Goal: Transaction & Acquisition: Purchase product/service

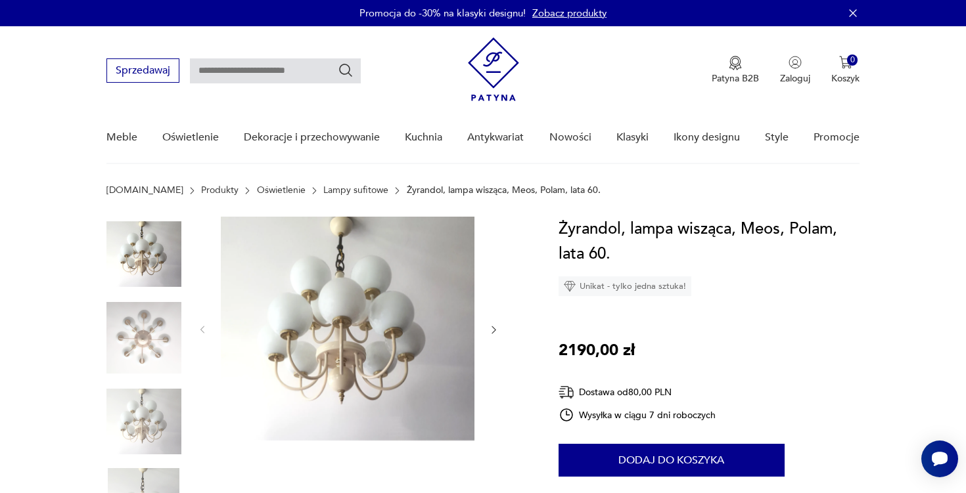
click at [399, 296] on img at bounding box center [348, 329] width 254 height 224
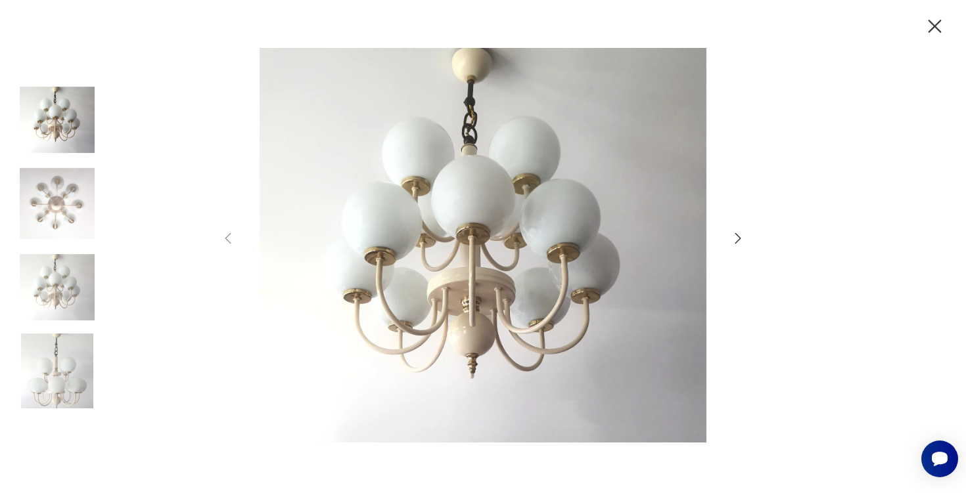
click at [739, 242] on icon "button" at bounding box center [738, 239] width 16 height 16
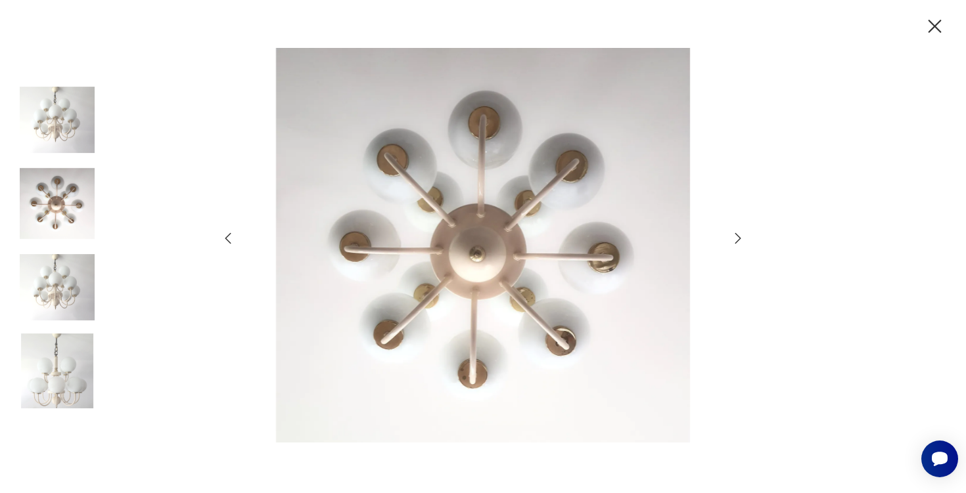
click at [739, 242] on icon "button" at bounding box center [738, 239] width 16 height 16
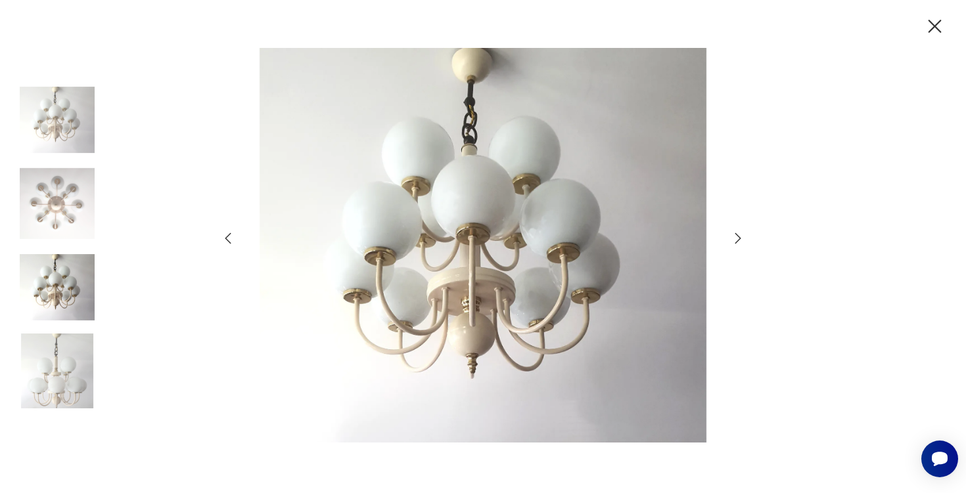
click at [739, 242] on icon "button" at bounding box center [738, 239] width 16 height 16
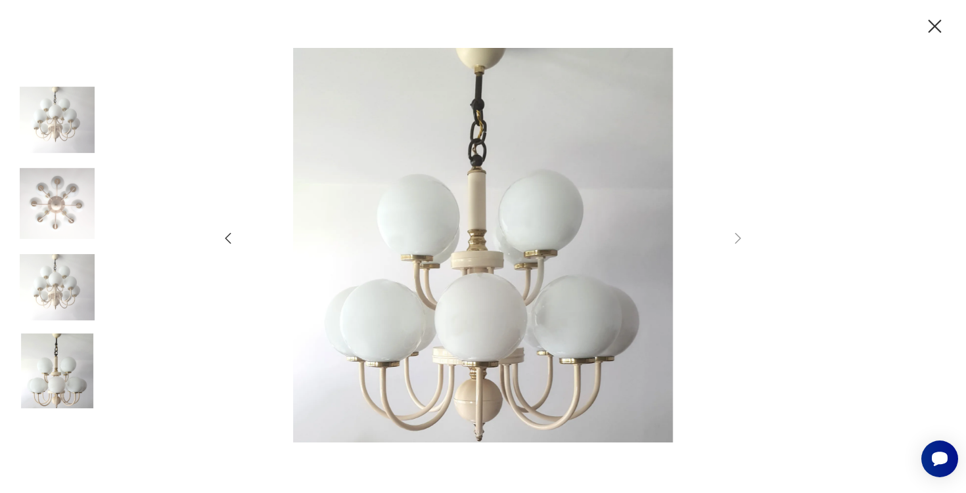
click at [227, 239] on icon "button" at bounding box center [228, 239] width 16 height 16
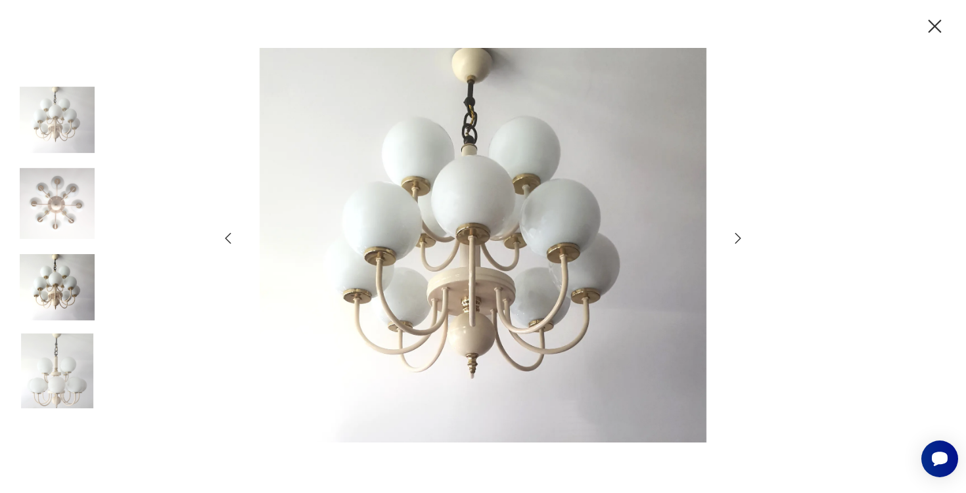
click at [227, 239] on icon "button" at bounding box center [228, 239] width 16 height 16
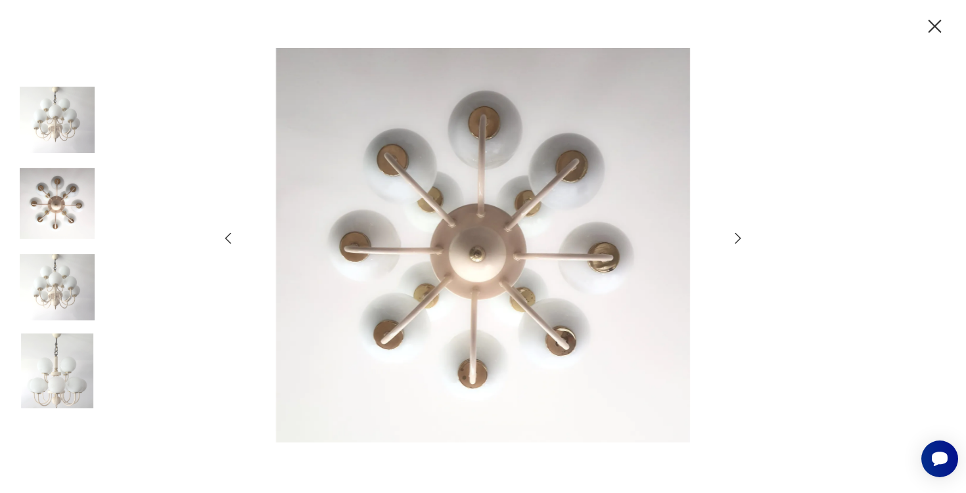
click at [227, 239] on icon "button" at bounding box center [228, 239] width 16 height 16
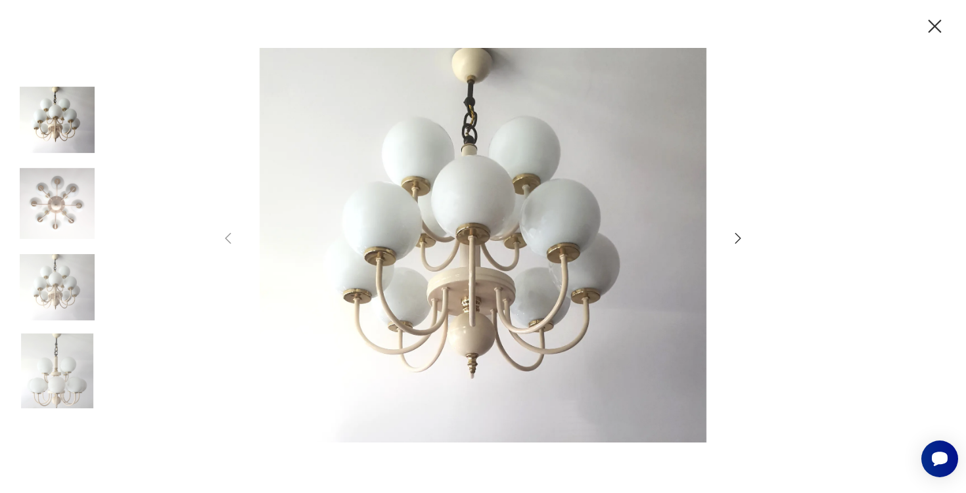
click at [78, 200] on img at bounding box center [57, 203] width 75 height 75
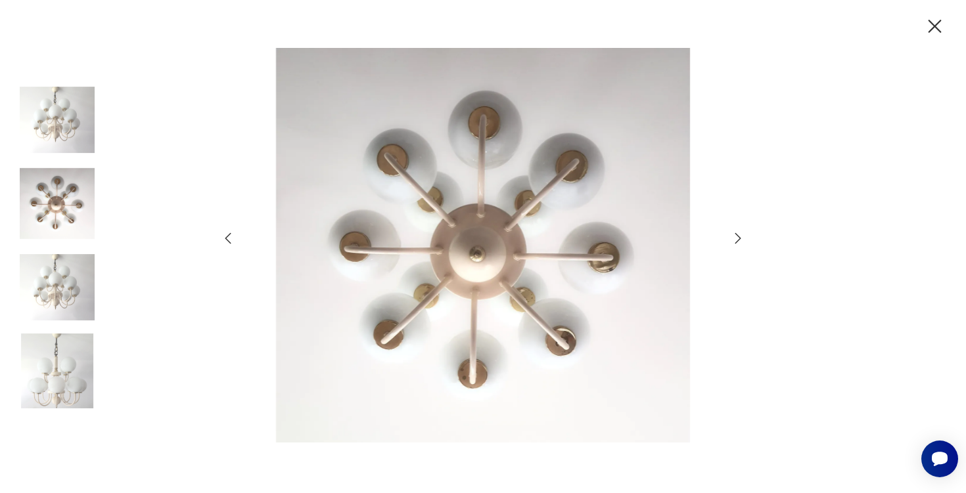
click at [80, 299] on img at bounding box center [57, 287] width 75 height 75
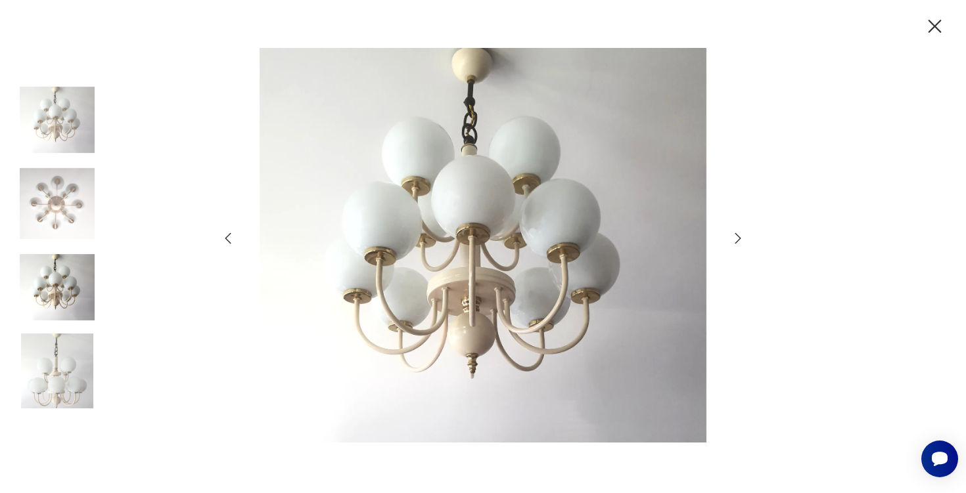
click at [66, 373] on img at bounding box center [57, 371] width 75 height 75
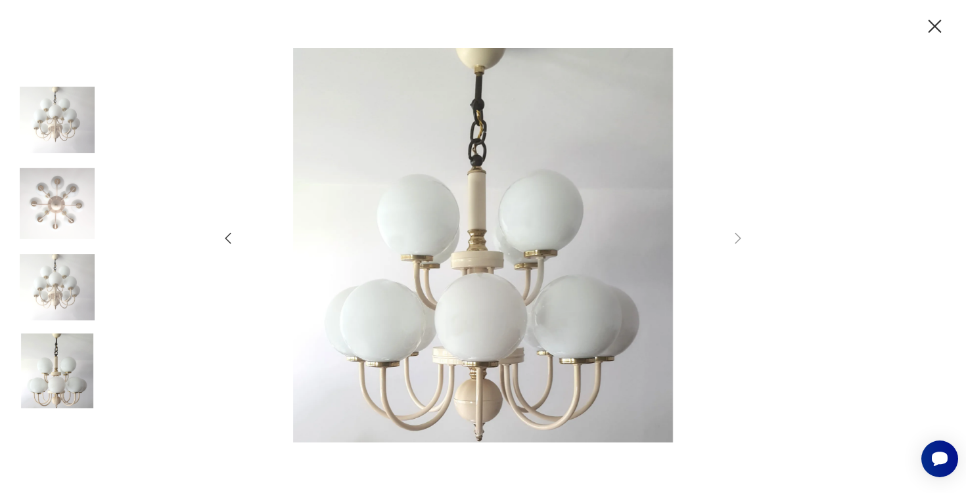
click at [931, 24] on icon "button" at bounding box center [934, 26] width 23 height 23
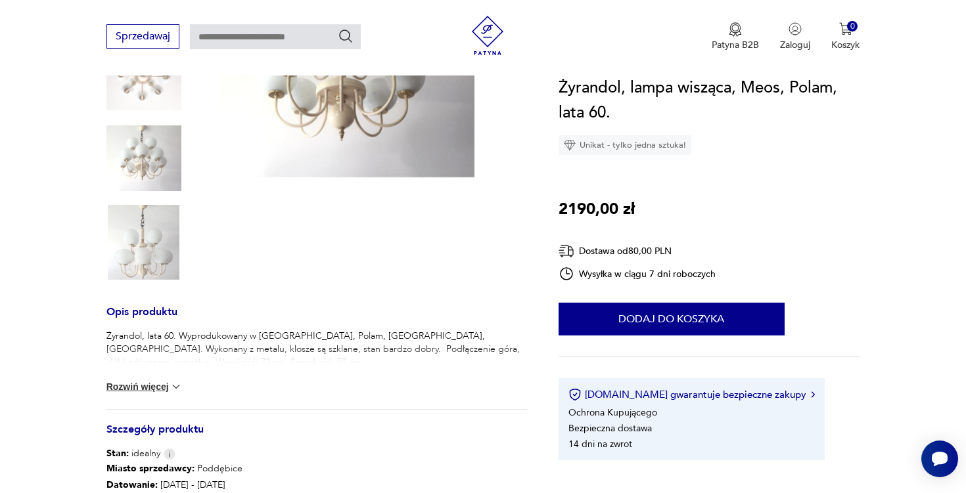
scroll to position [264, 0]
click at [152, 373] on div "Żyrandol, lata 60. Wyprodukowany w Polsce, Polam, MEOS, Warszawa. Wykonany z me…" at bounding box center [316, 369] width 421 height 80
click at [152, 386] on button "Rozwiń więcej" at bounding box center [144, 386] width 76 height 13
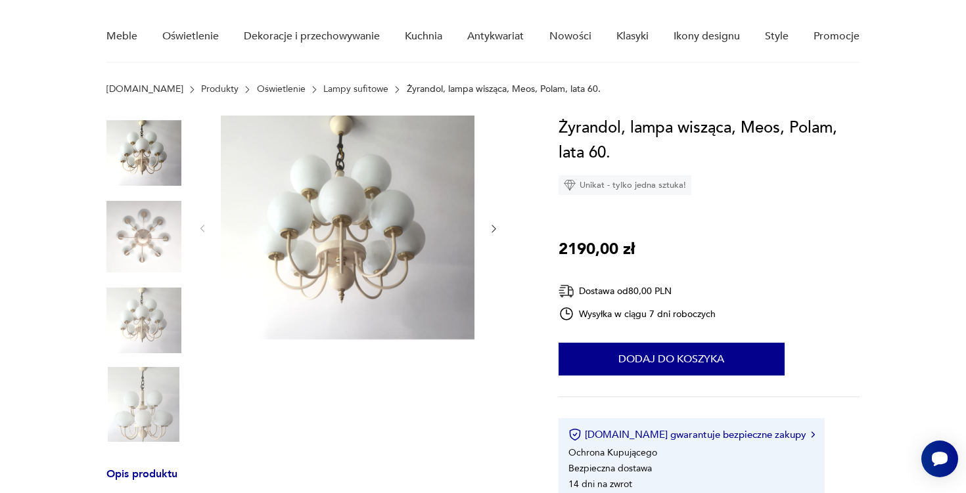
scroll to position [66, 0]
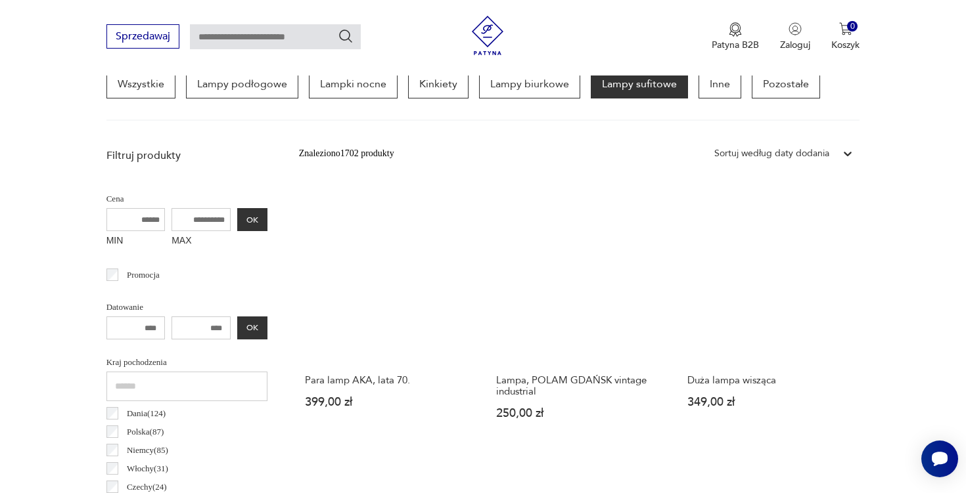
scroll to position [388, 0]
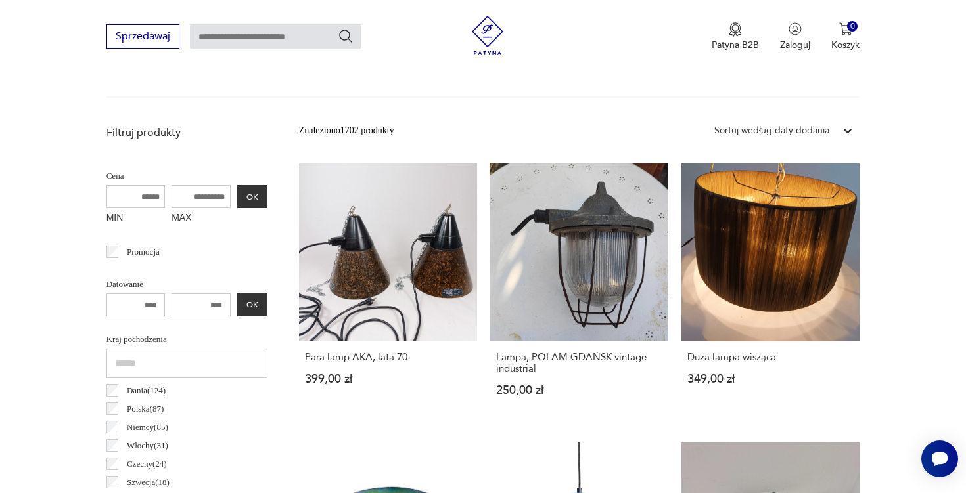
click at [173, 198] on input "MAX" at bounding box center [200, 196] width 59 height 23
type input "****"
click at [127, 201] on input "MIN" at bounding box center [135, 196] width 59 height 23
type input "***"
click at [237, 192] on button "OK" at bounding box center [252, 196] width 30 height 23
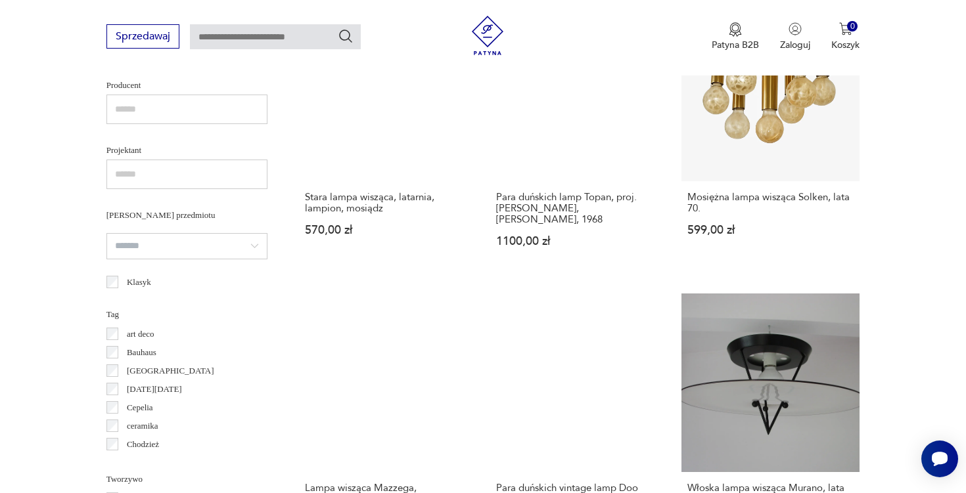
scroll to position [773, 0]
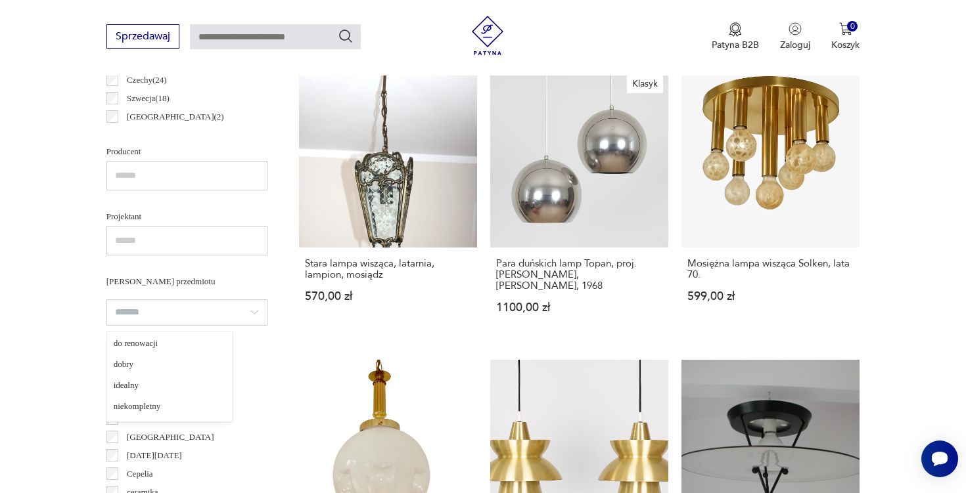
click at [146, 315] on input "search" at bounding box center [186, 313] width 161 height 26
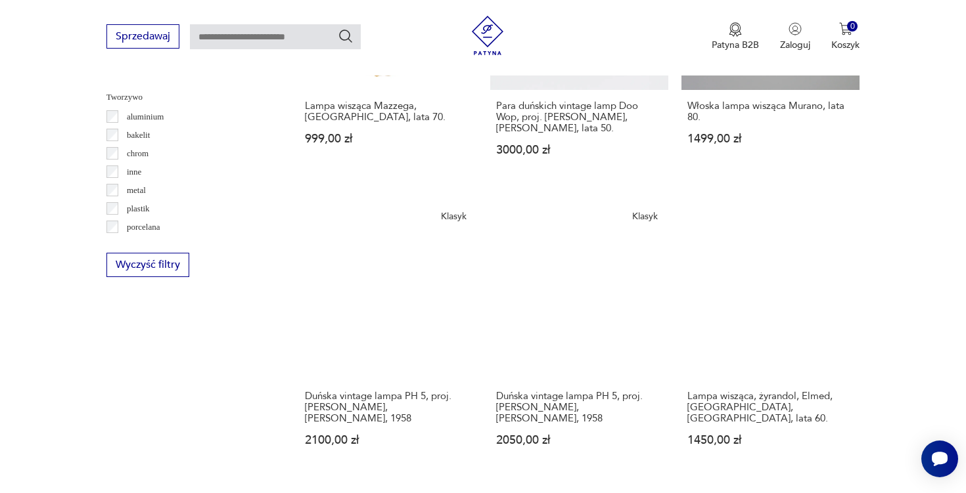
scroll to position [1229, 0]
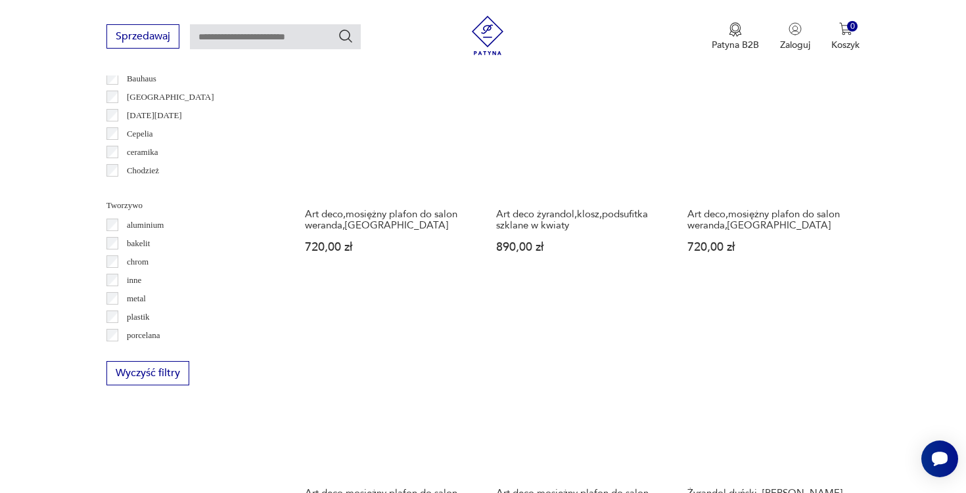
scroll to position [1200, 0]
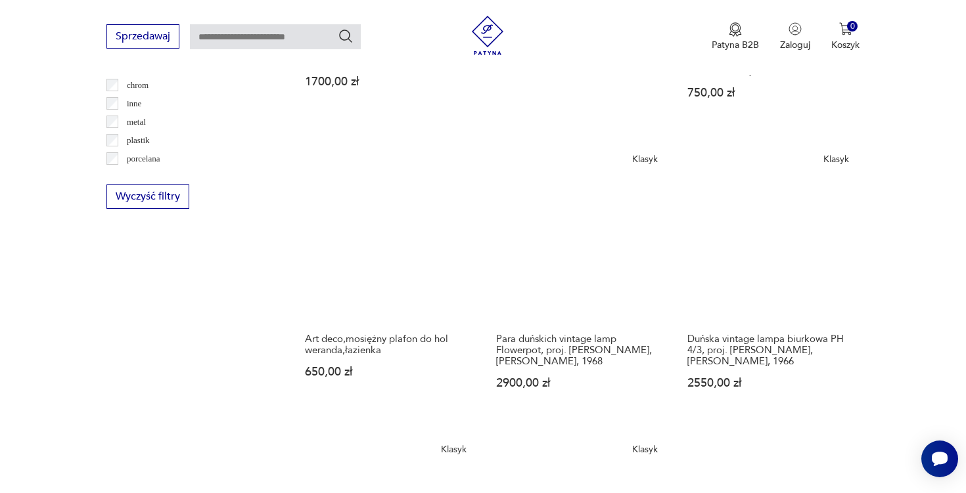
scroll to position [1292, 0]
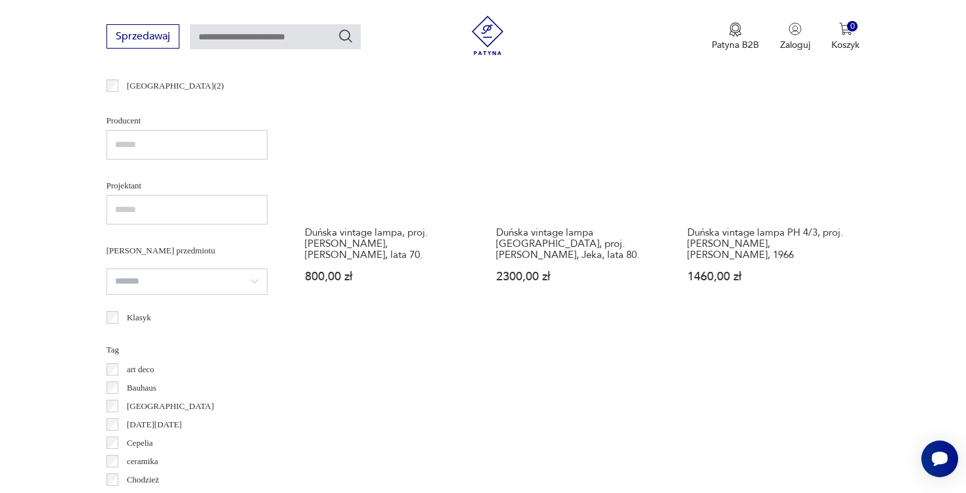
scroll to position [848, 0]
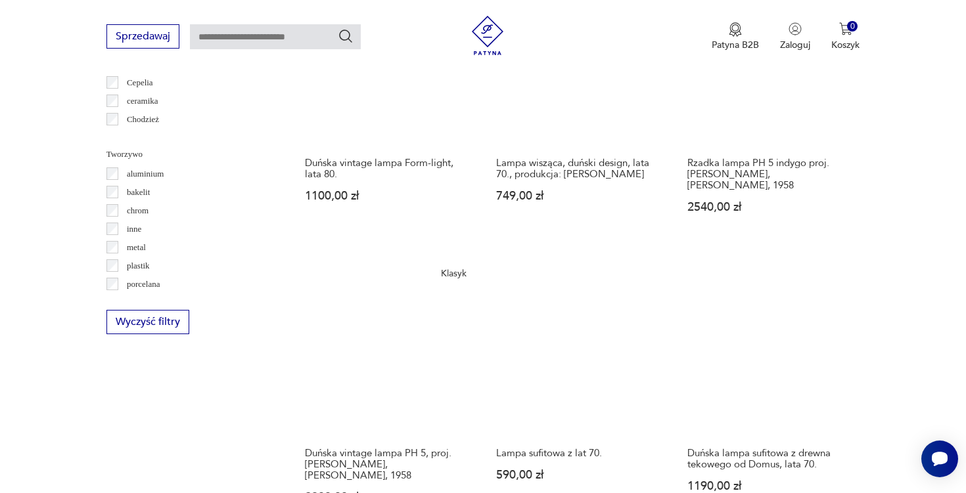
scroll to position [1166, 0]
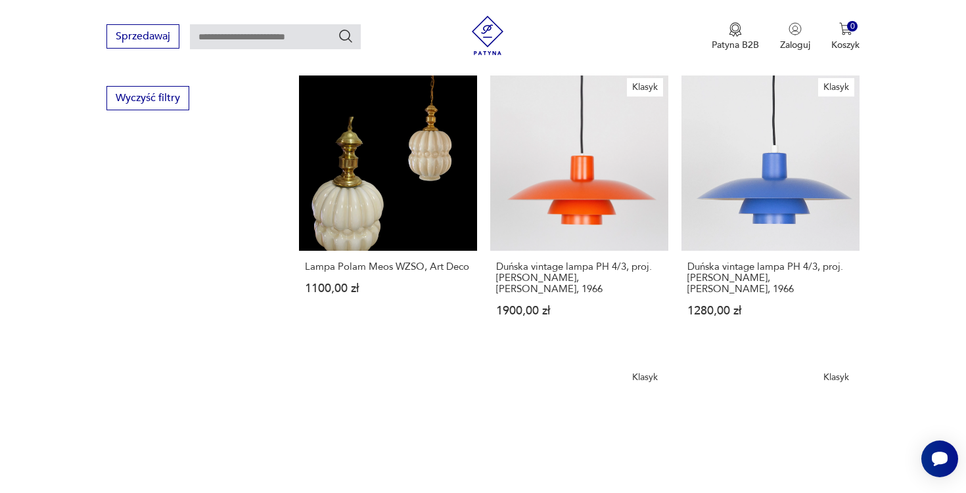
scroll to position [1453, 0]
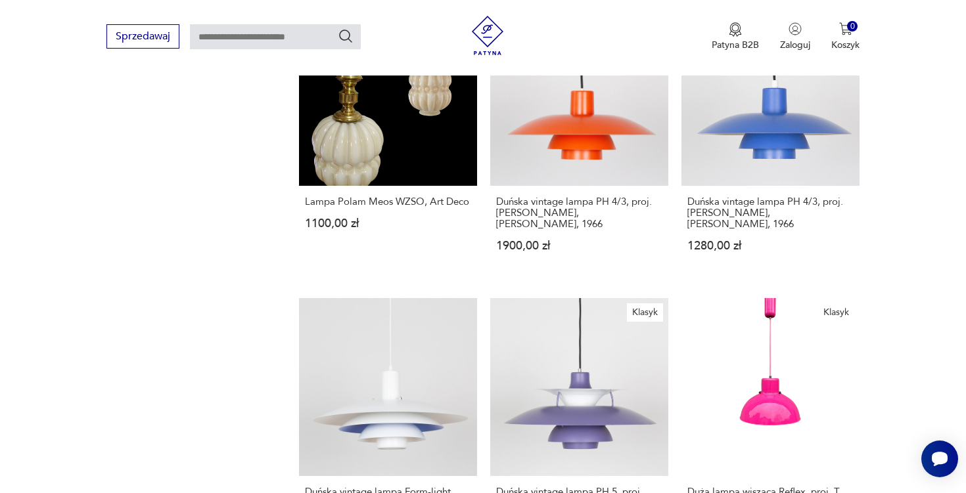
click at [824, 202] on section "Filtruj produkty Cena MIN *** MAX **** OK Promocja Datowanie OK Kraj pochodzeni…" at bounding box center [483, 17] width 966 height 1926
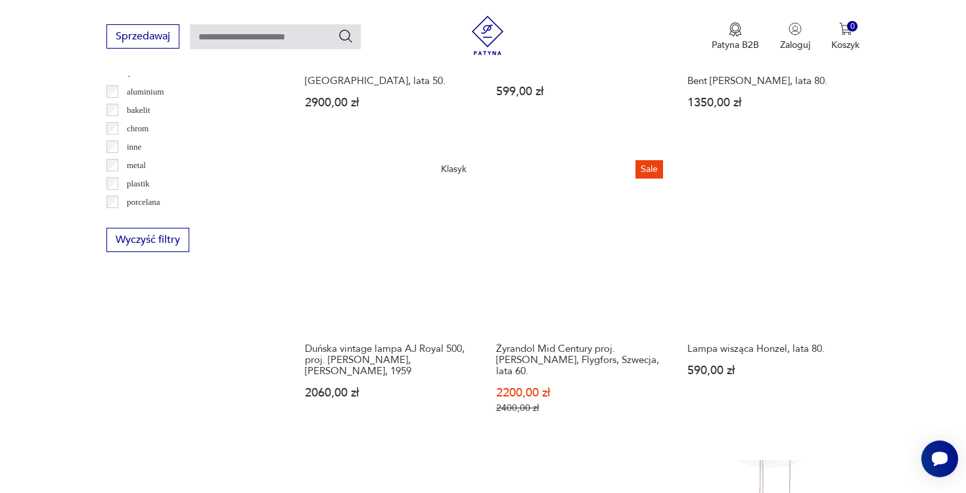
scroll to position [1231, 0]
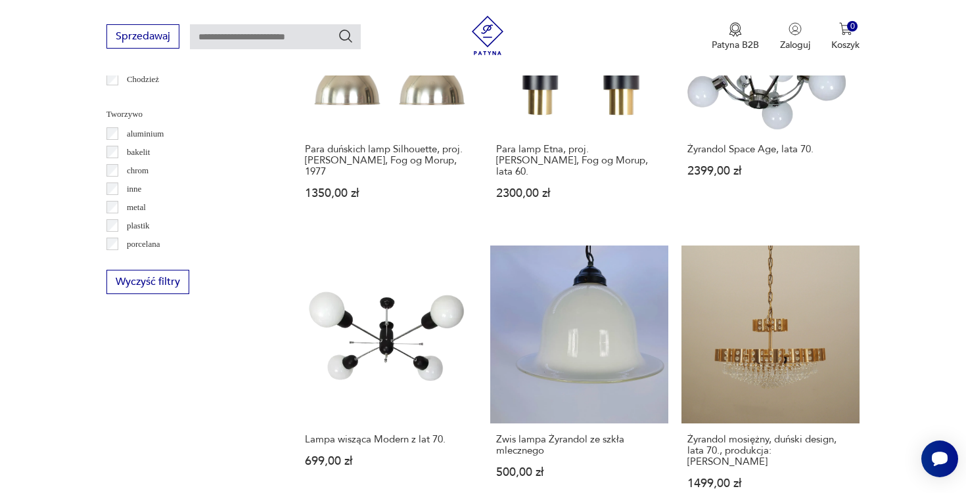
scroll to position [1206, 0]
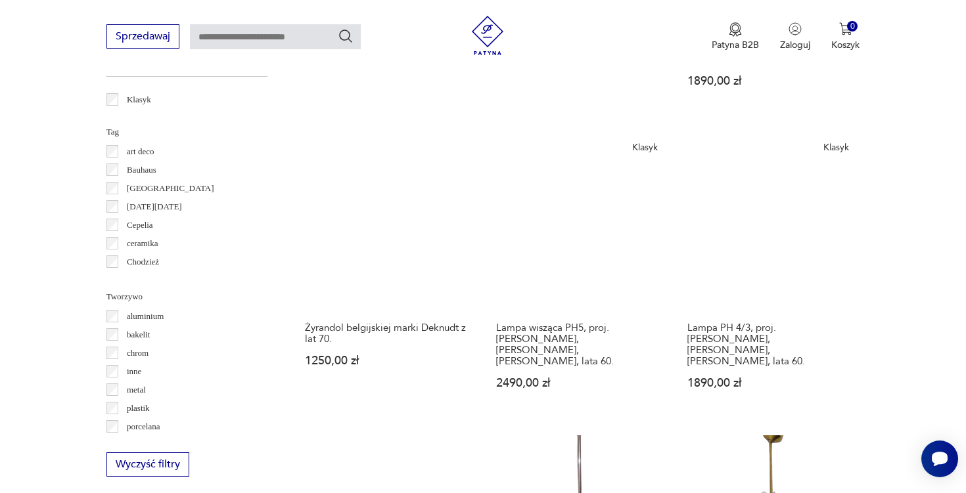
scroll to position [1137, 0]
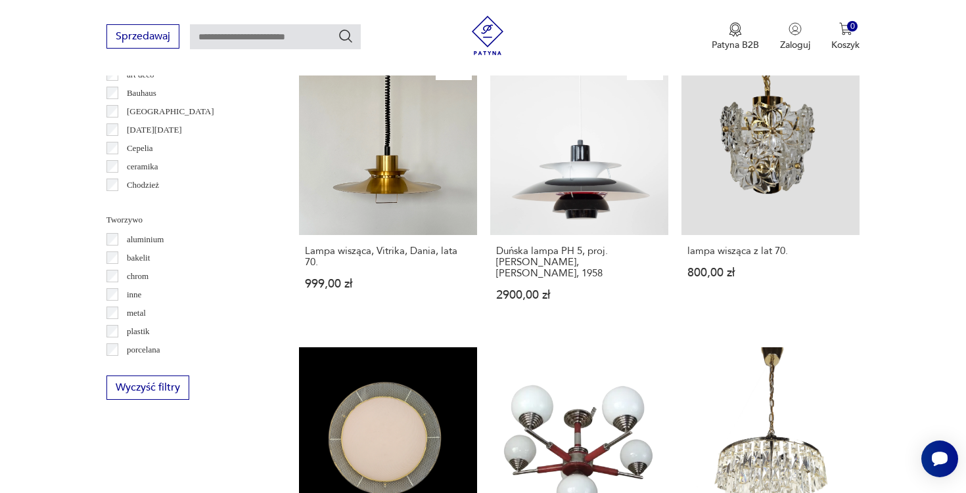
scroll to position [1162, 0]
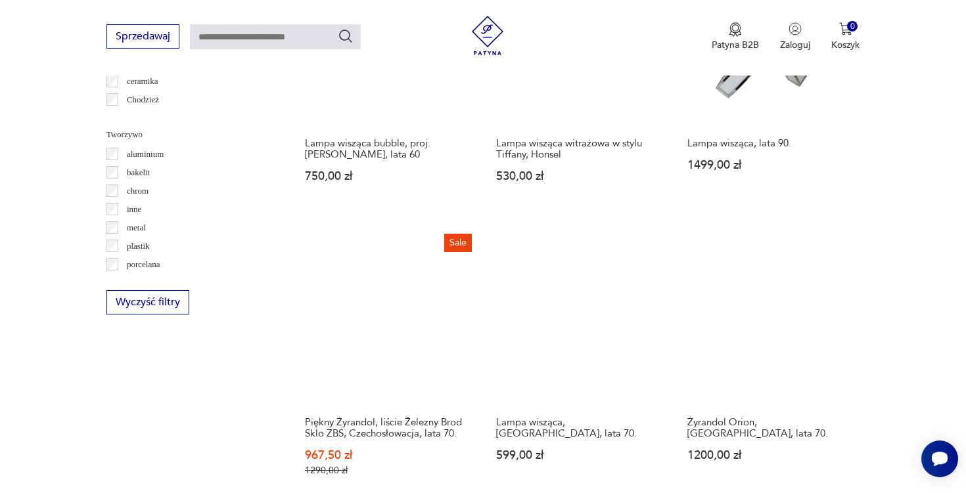
scroll to position [1185, 0]
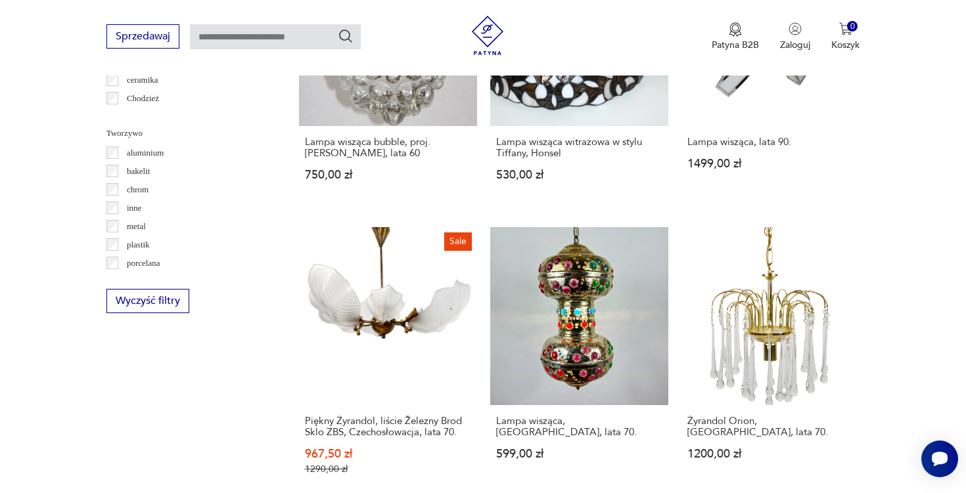
click at [704, 436] on section "Filtruj produkty Cena MIN *** MAX **** OK Promocja Datowanie OK Kraj pochodzeni…" at bounding box center [483, 251] width 966 height 1859
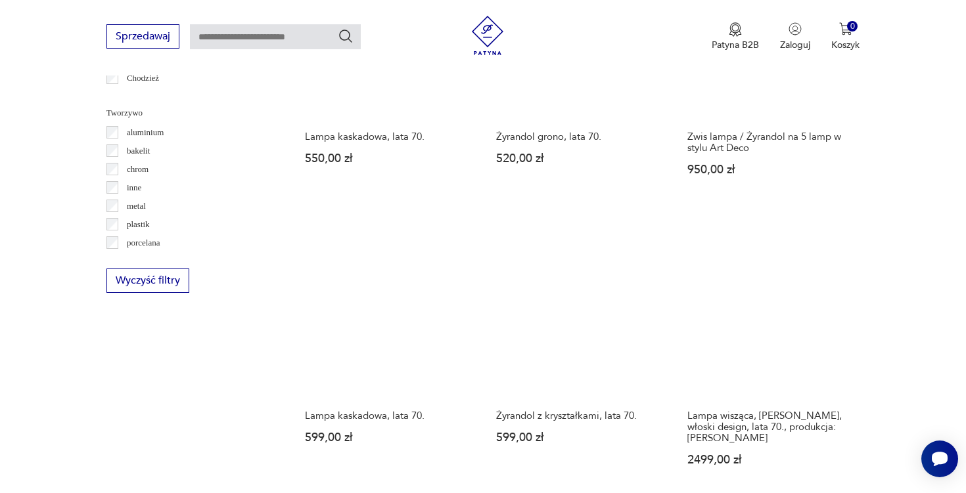
scroll to position [1206, 0]
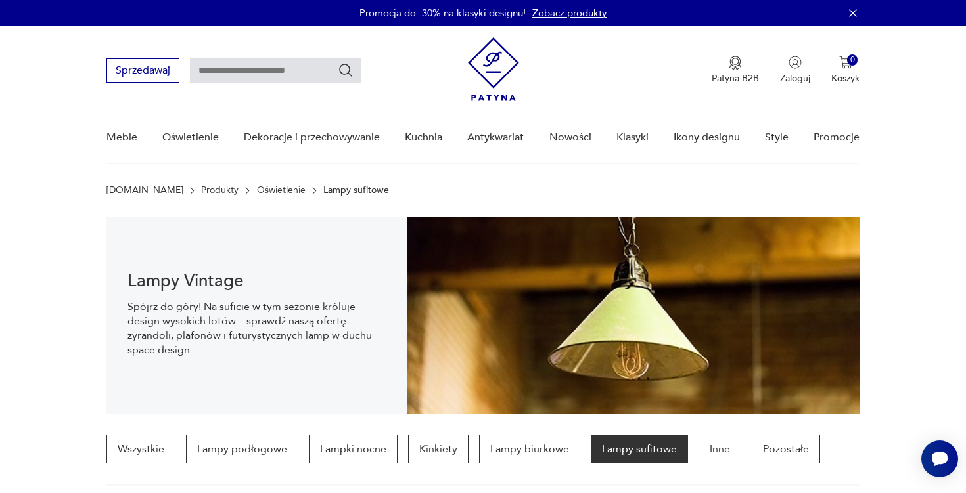
click at [300, 72] on input "text" at bounding box center [275, 70] width 171 height 25
type input "******"
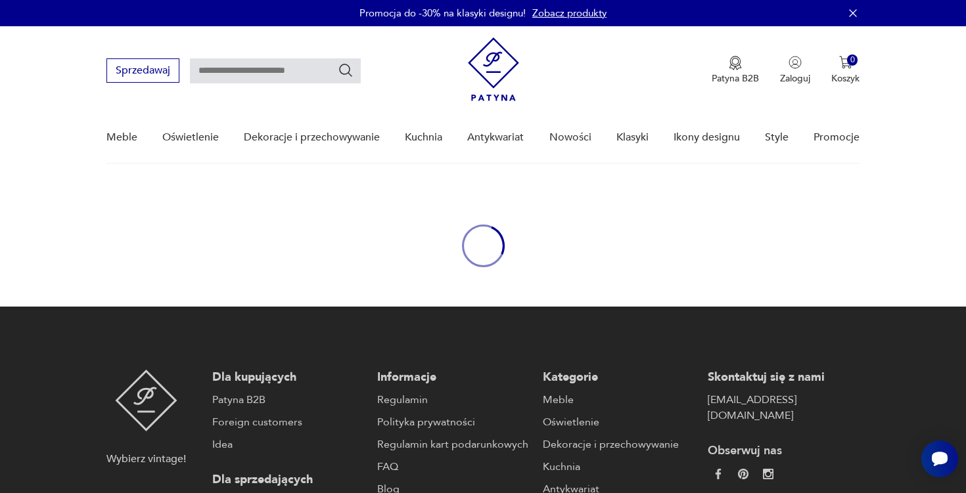
type input "******"
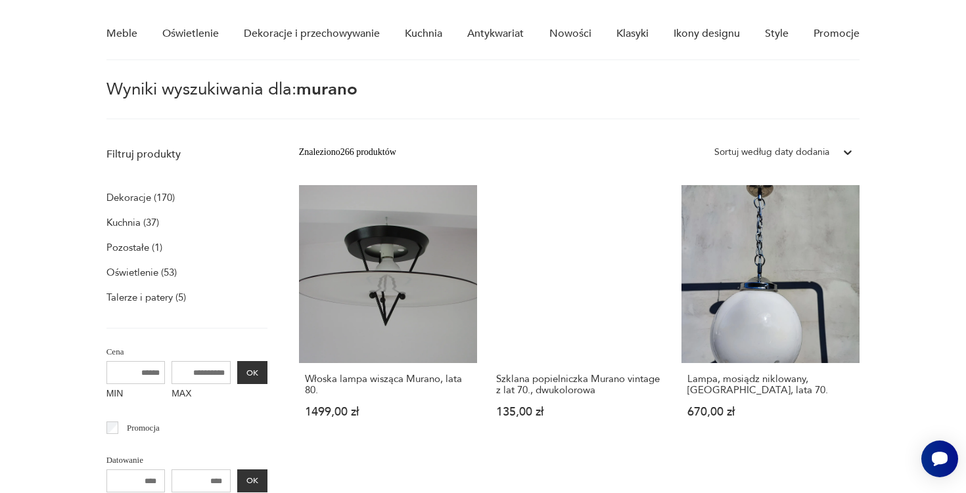
scroll to position [74, 0]
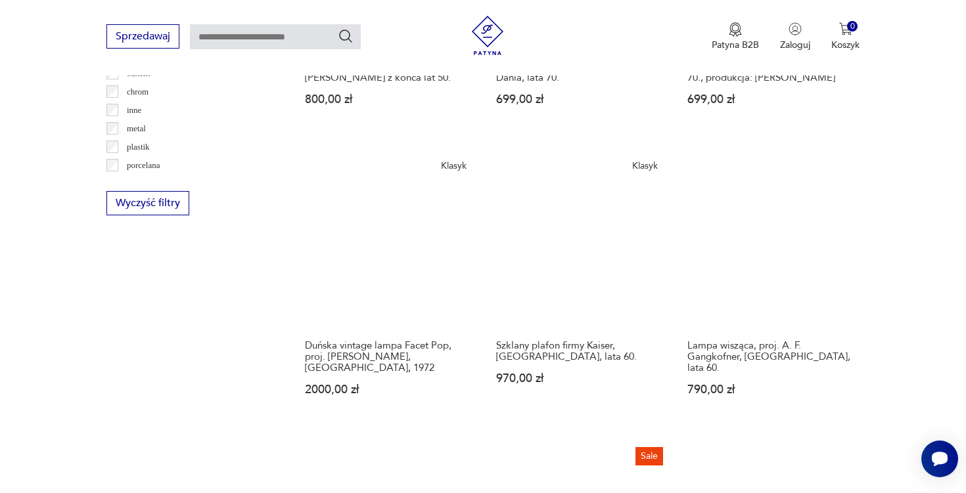
scroll to position [1285, 0]
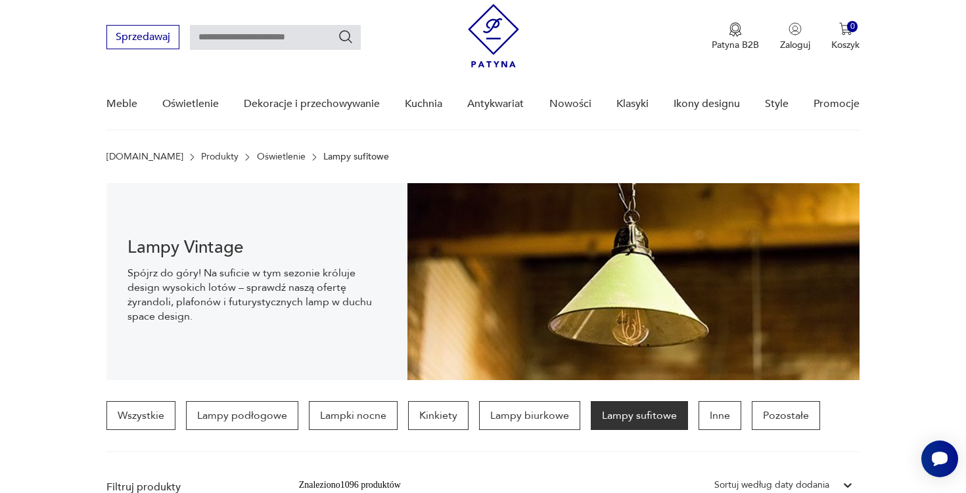
scroll to position [32, 0]
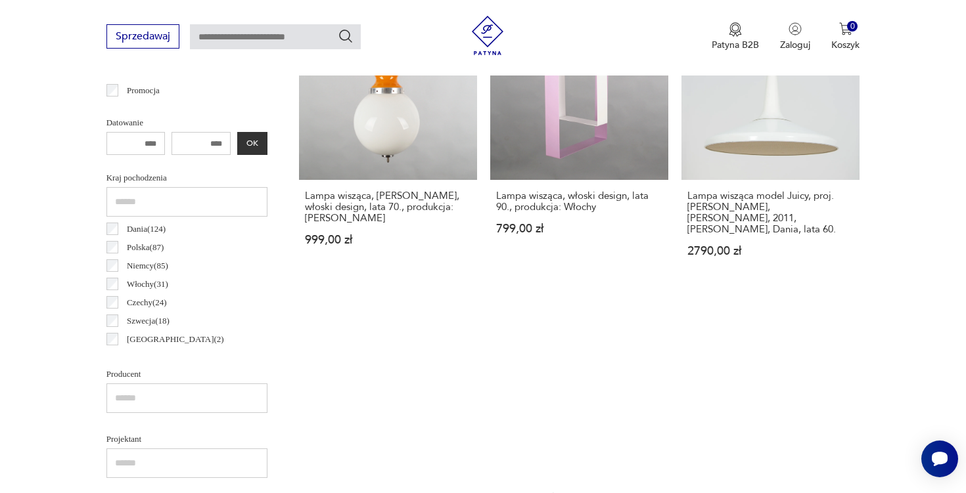
scroll to position [648, 0]
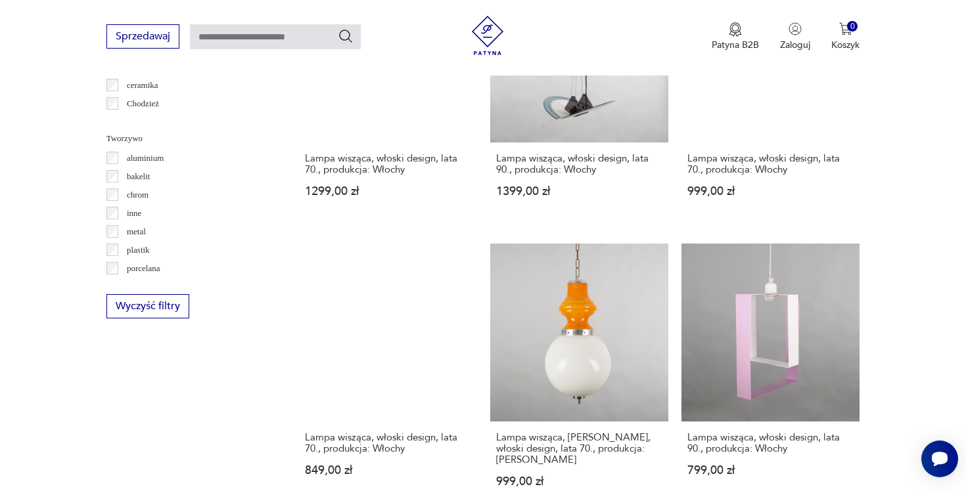
scroll to position [1183, 0]
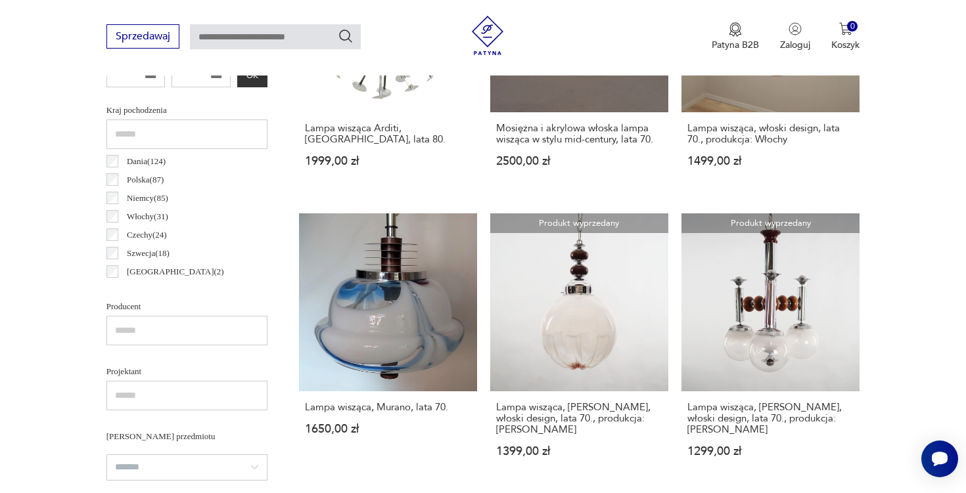
scroll to position [610, 0]
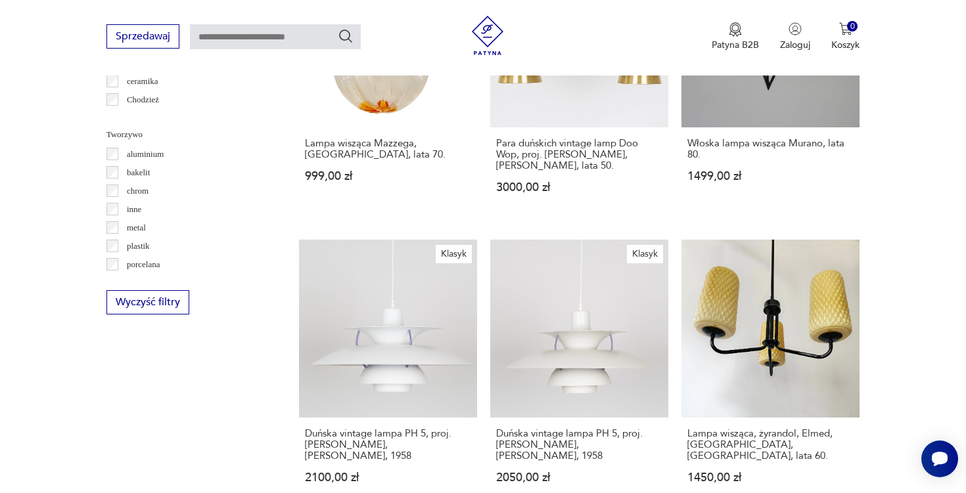
scroll to position [1185, 0]
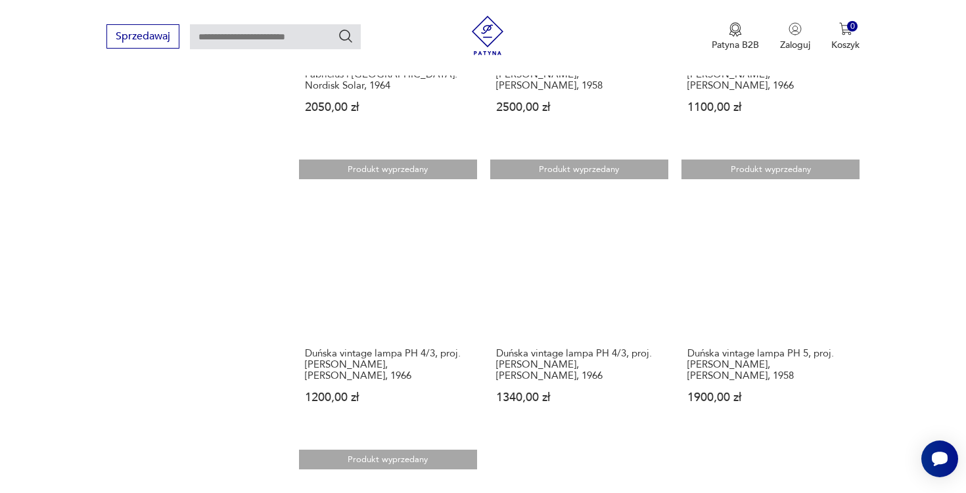
scroll to position [1276, 0]
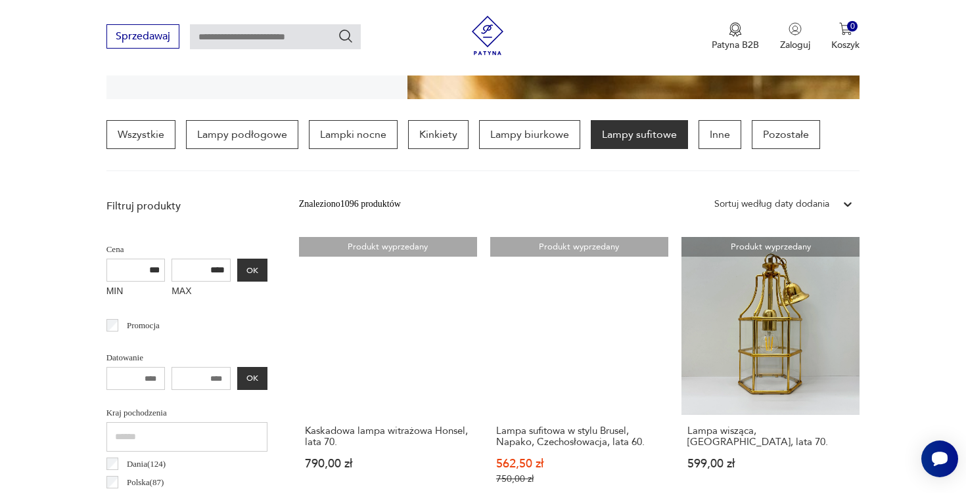
scroll to position [310, 0]
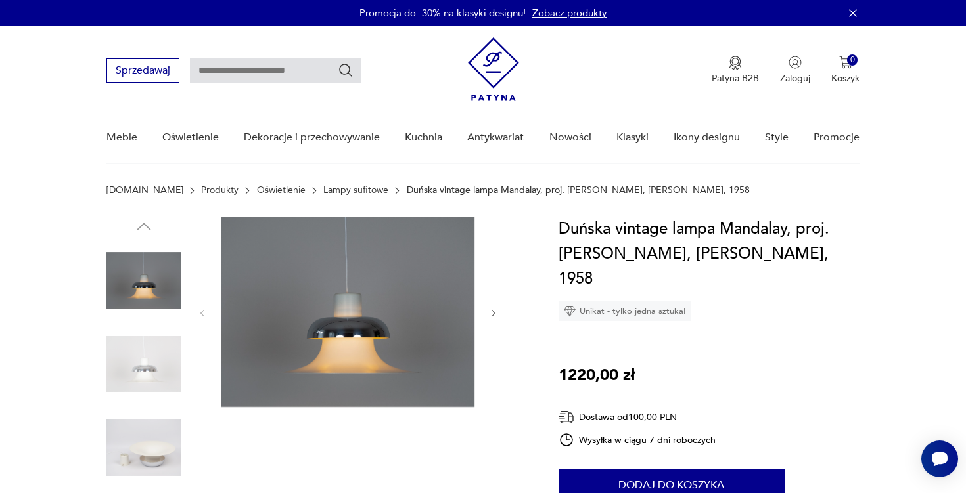
click at [496, 312] on icon "button" at bounding box center [493, 313] width 11 height 11
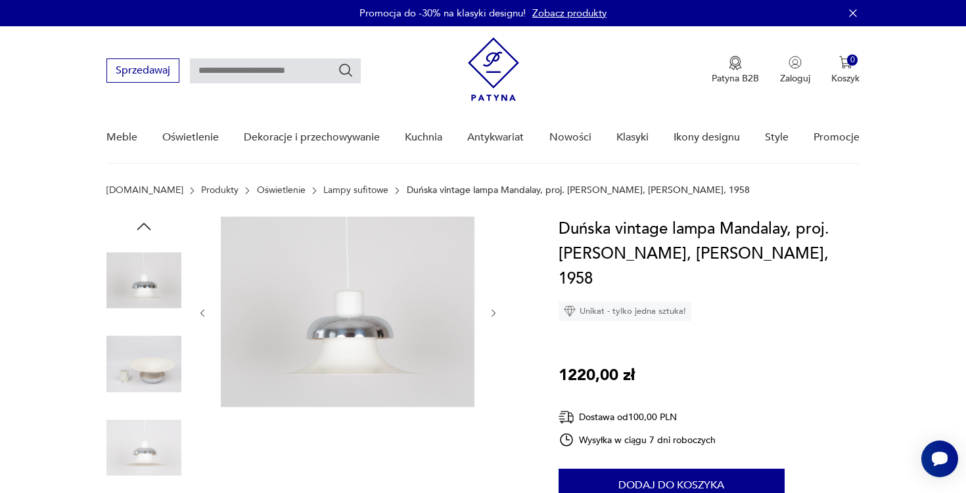
click at [496, 312] on icon "button" at bounding box center [493, 313] width 11 height 11
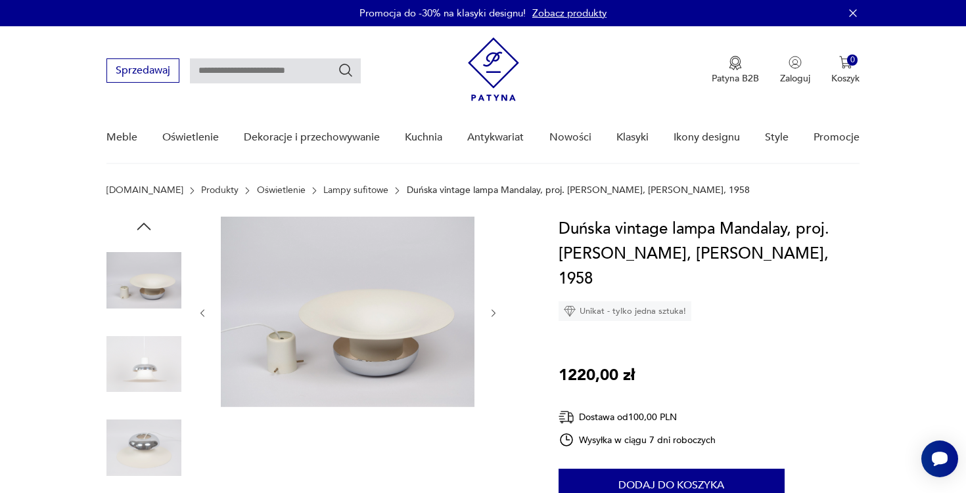
click at [496, 312] on icon "button" at bounding box center [493, 313] width 11 height 11
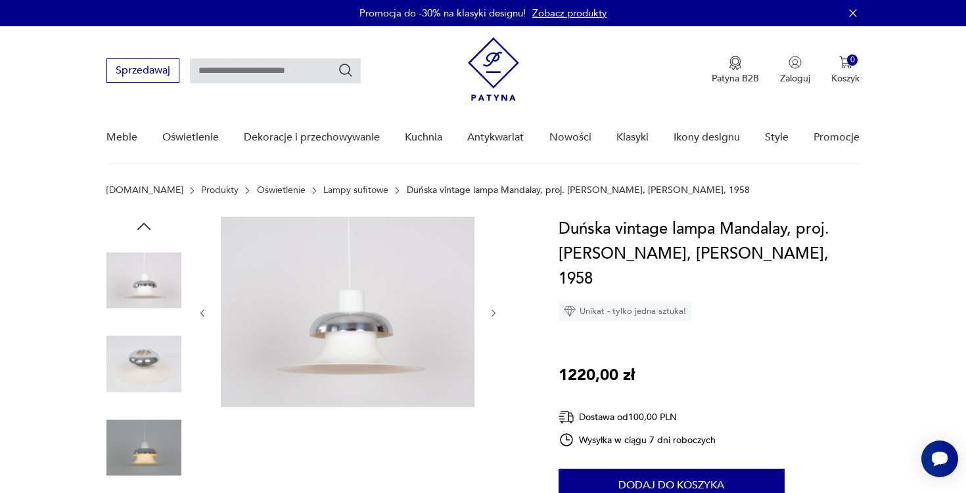
click at [496, 312] on icon "button" at bounding box center [493, 313] width 11 height 11
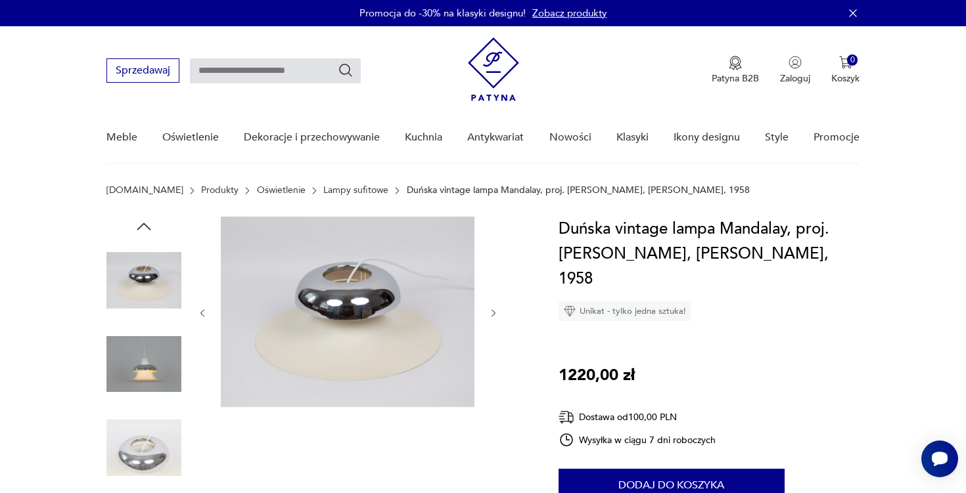
click at [496, 312] on icon "button" at bounding box center [493, 313] width 11 height 11
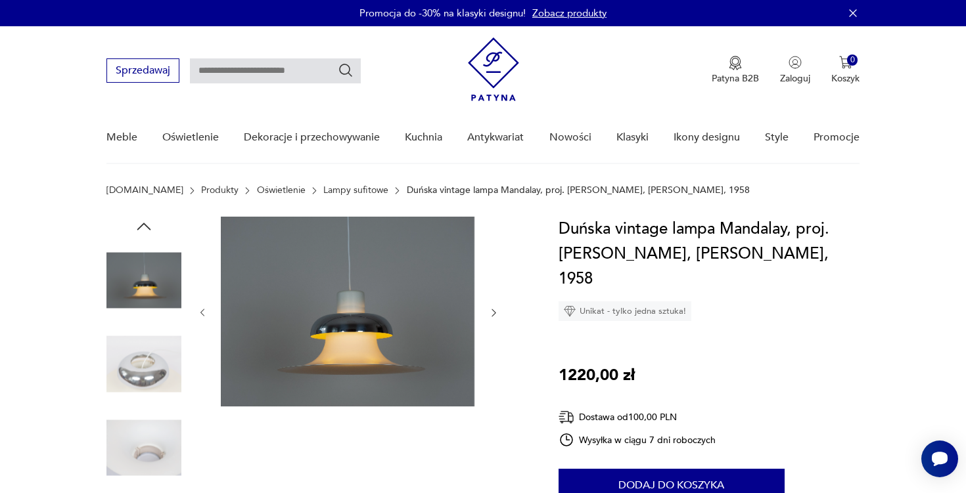
click at [496, 312] on icon "button" at bounding box center [493, 313] width 11 height 11
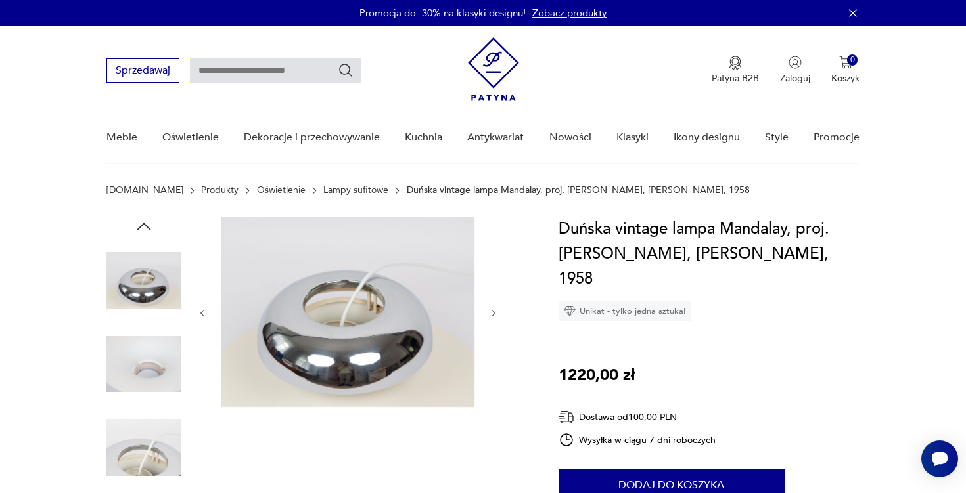
click at [496, 312] on icon "button" at bounding box center [493, 313] width 11 height 11
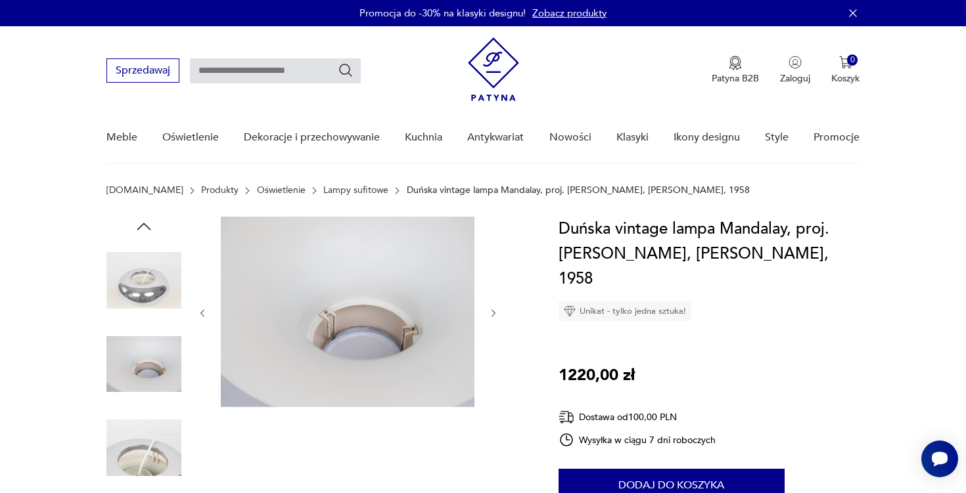
click at [496, 312] on icon "button" at bounding box center [493, 313] width 11 height 11
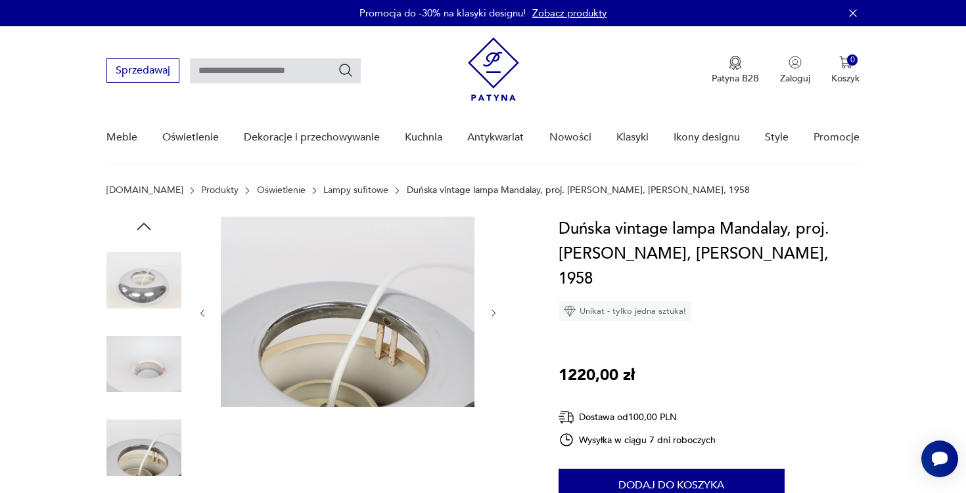
click at [496, 312] on icon "button" at bounding box center [493, 313] width 11 height 11
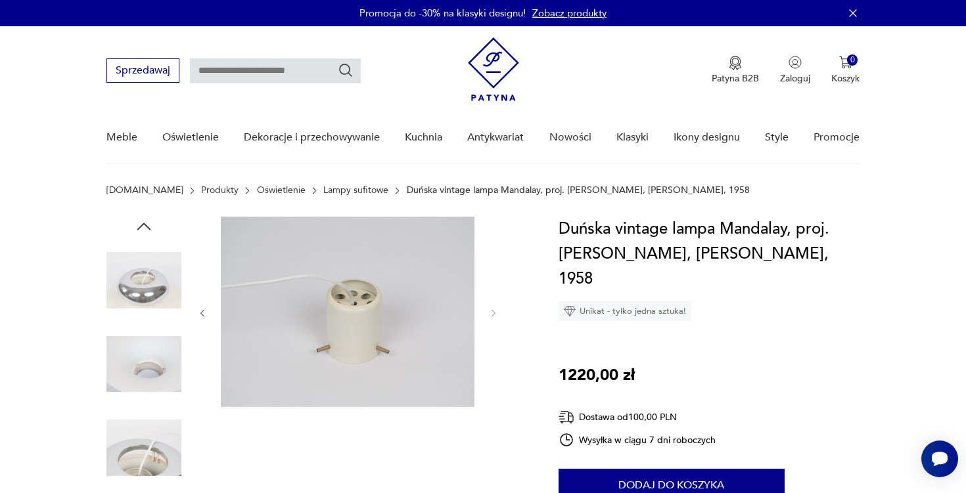
click at [152, 268] on img at bounding box center [143, 280] width 75 height 75
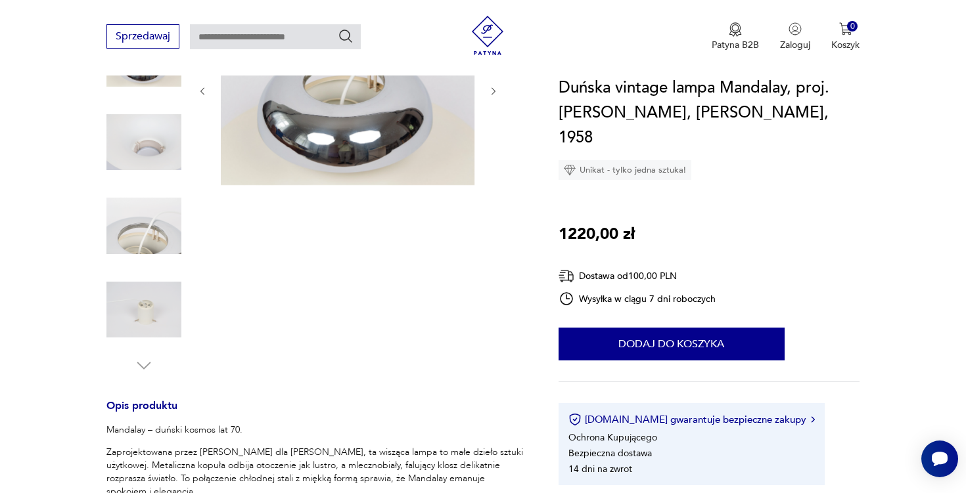
scroll to position [205, 0]
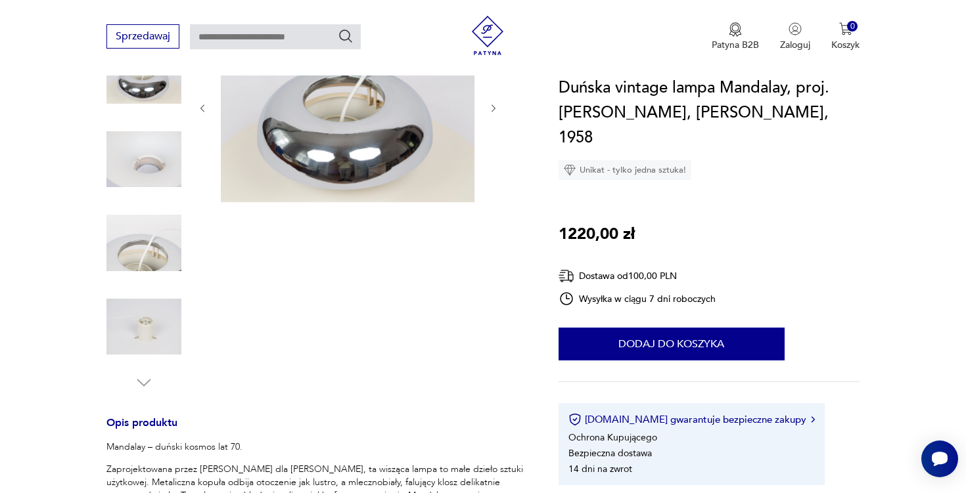
click at [698, 116] on h1 "Duńska vintage lampa Mandalay, proj. Andreas Hansen, Louis Poulsen, 1958" at bounding box center [710, 113] width 302 height 75
drag, startPoint x: 698, startPoint y: 116, endPoint x: 741, endPoint y: 116, distance: 42.7
click at [741, 116] on h1 "Duńska vintage lampa Mandalay, proj. Andreas Hansen, Louis Poulsen, 1958" at bounding box center [710, 113] width 302 height 75
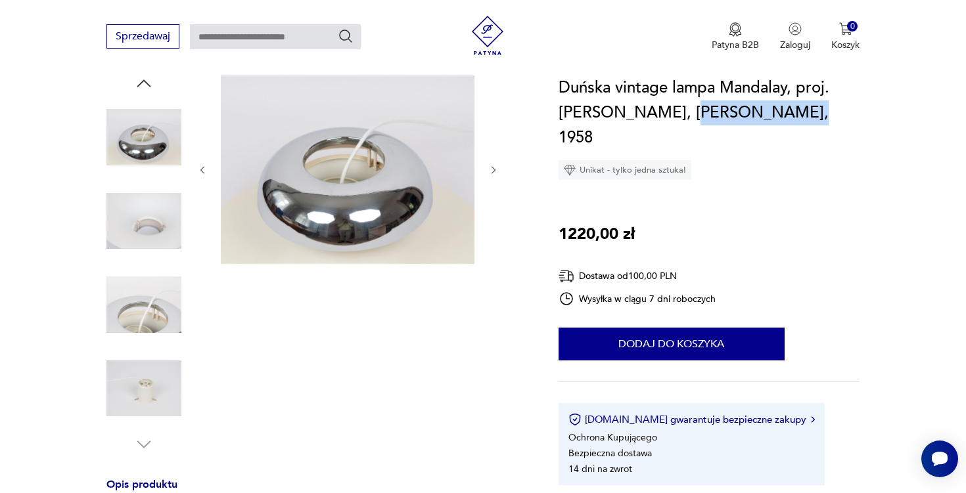
scroll to position [122, 0]
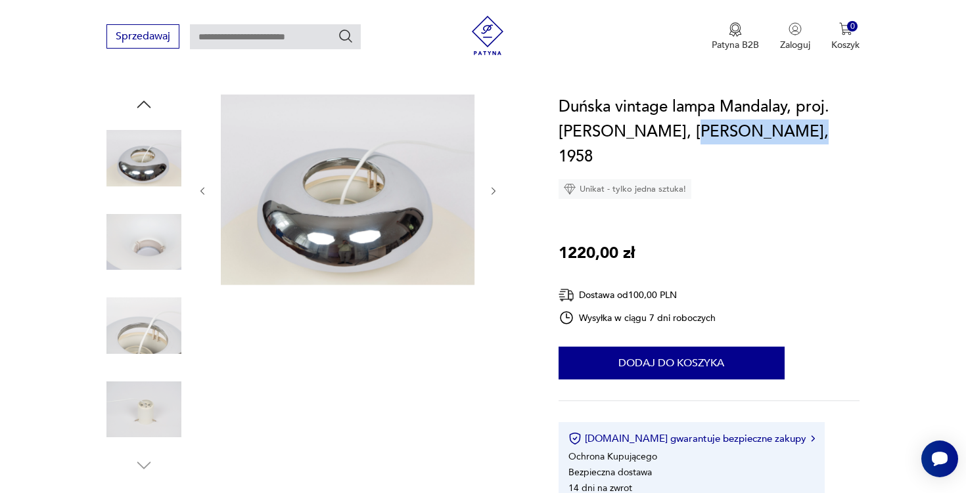
click at [128, 164] on img at bounding box center [143, 158] width 75 height 75
click at [143, 113] on icon "button" at bounding box center [144, 105] width 20 height 20
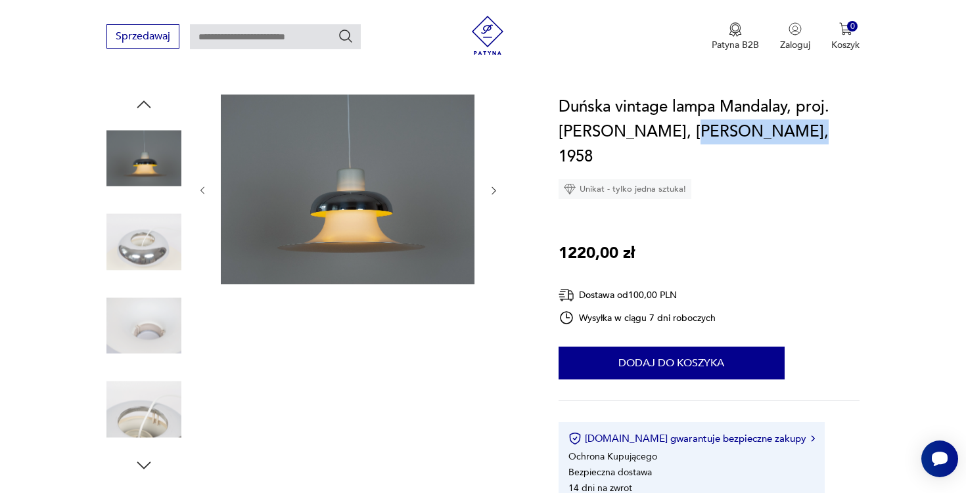
click at [143, 113] on icon "button" at bounding box center [144, 105] width 20 height 20
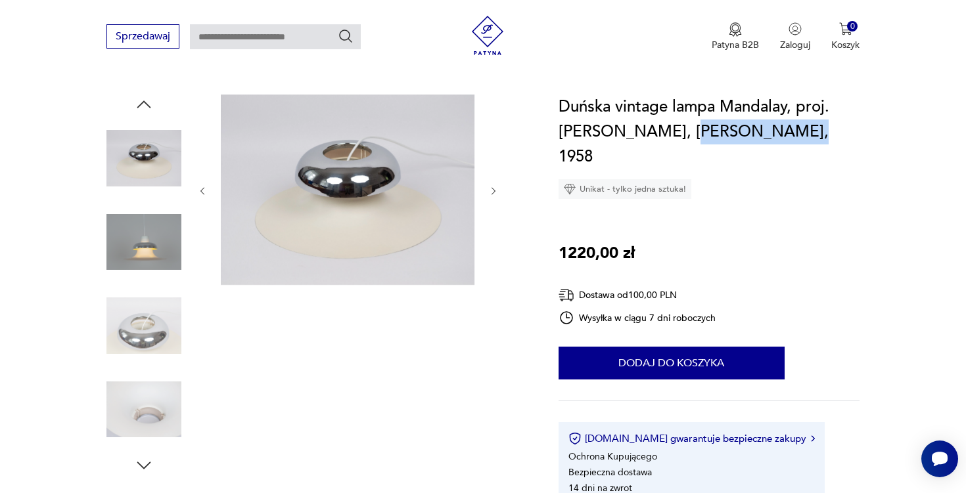
click at [137, 231] on img at bounding box center [143, 242] width 75 height 75
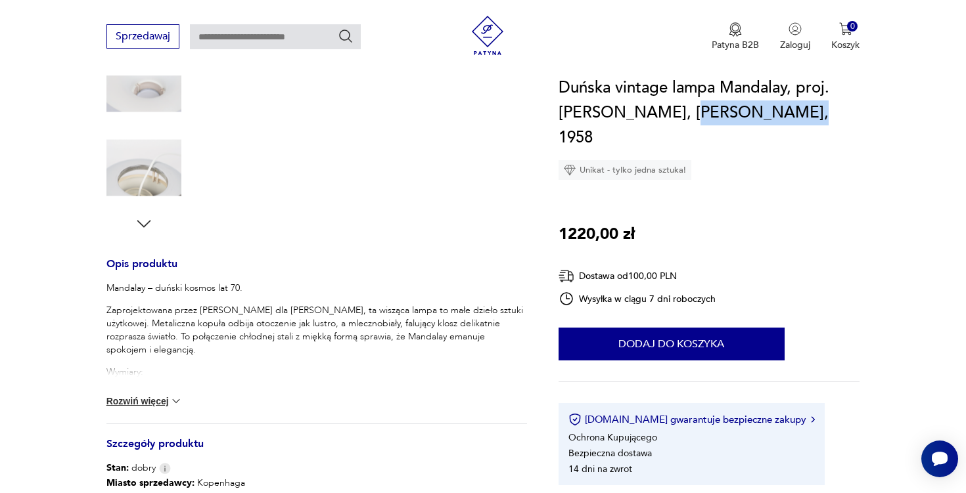
scroll to position [365, 0]
click at [142, 401] on button "Rozwiń więcej" at bounding box center [144, 400] width 76 height 13
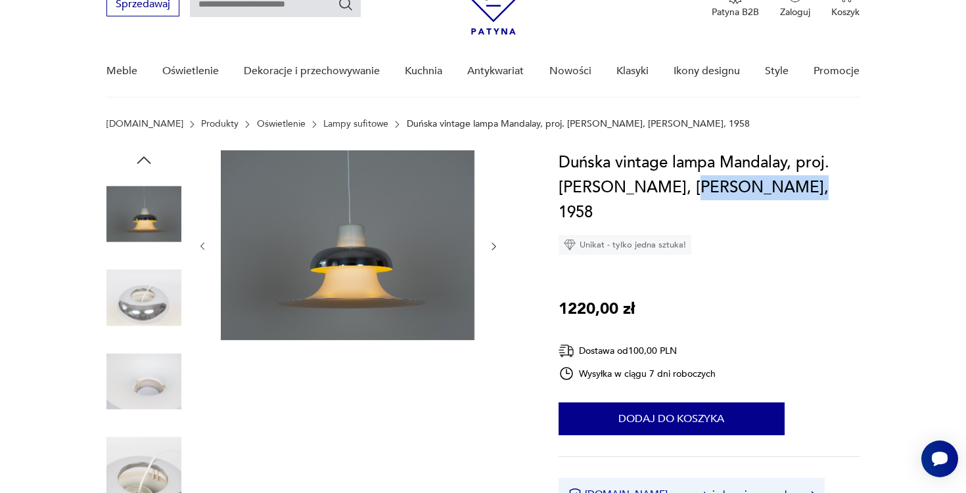
scroll to position [76, 0]
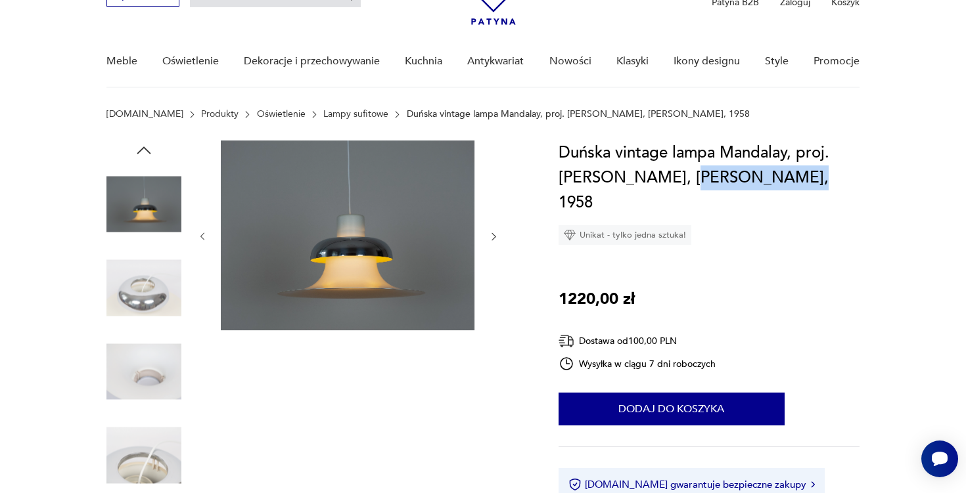
click at [492, 235] on icon "button" at bounding box center [493, 236] width 11 height 11
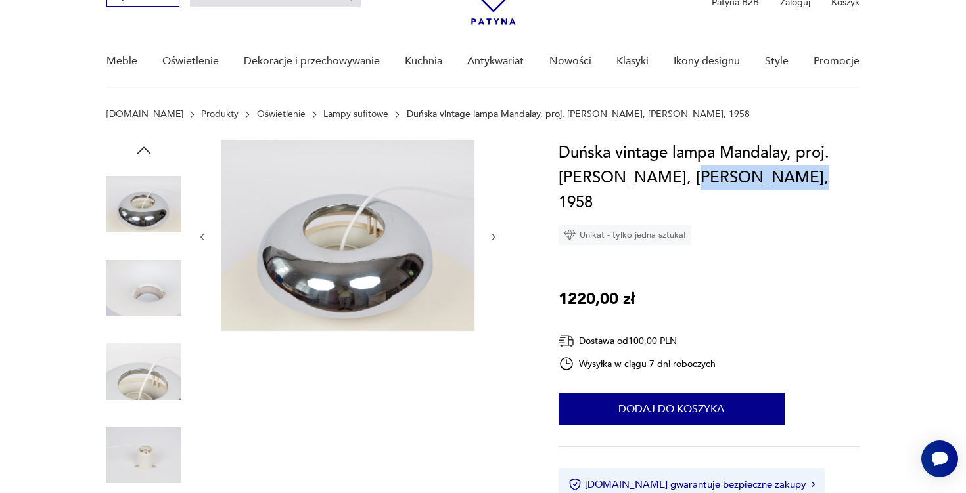
click at [492, 235] on icon "button" at bounding box center [493, 237] width 11 height 11
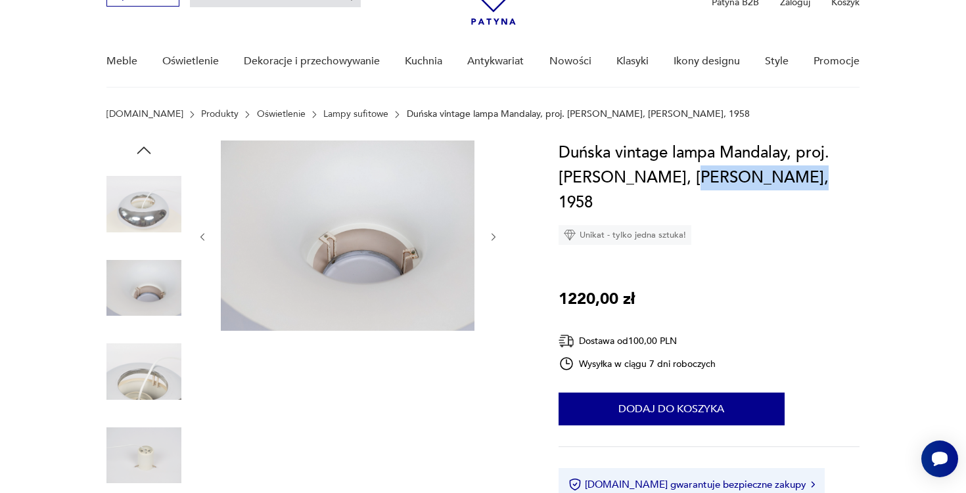
click at [492, 235] on icon "button" at bounding box center [493, 237] width 11 height 11
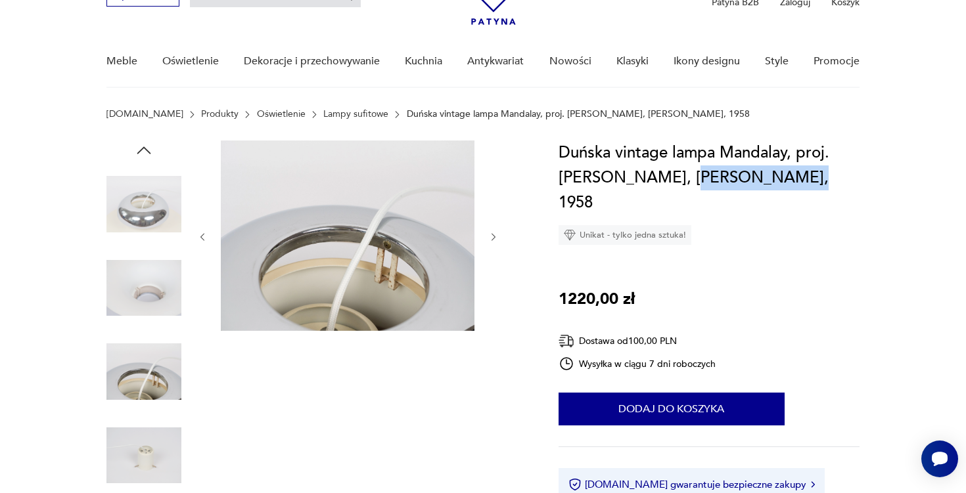
click at [492, 235] on icon "button" at bounding box center [493, 237] width 11 height 11
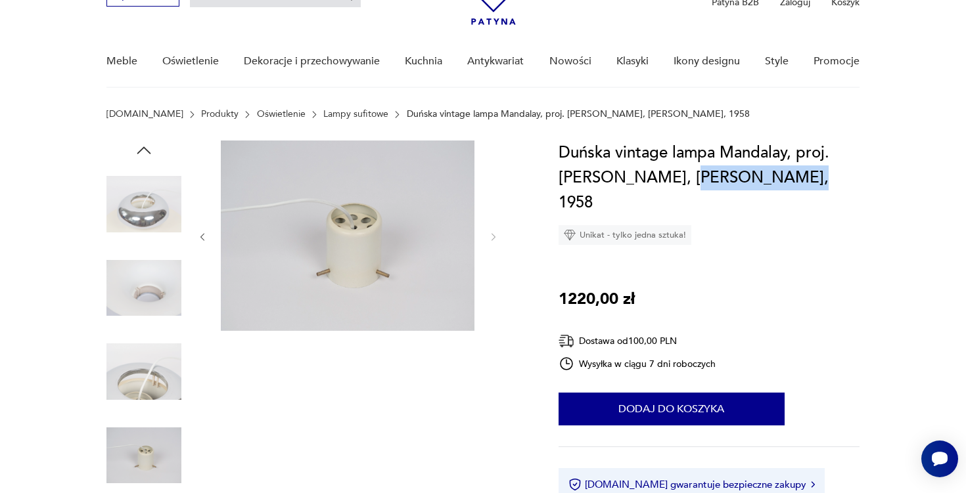
click at [158, 197] on img at bounding box center [143, 204] width 75 height 75
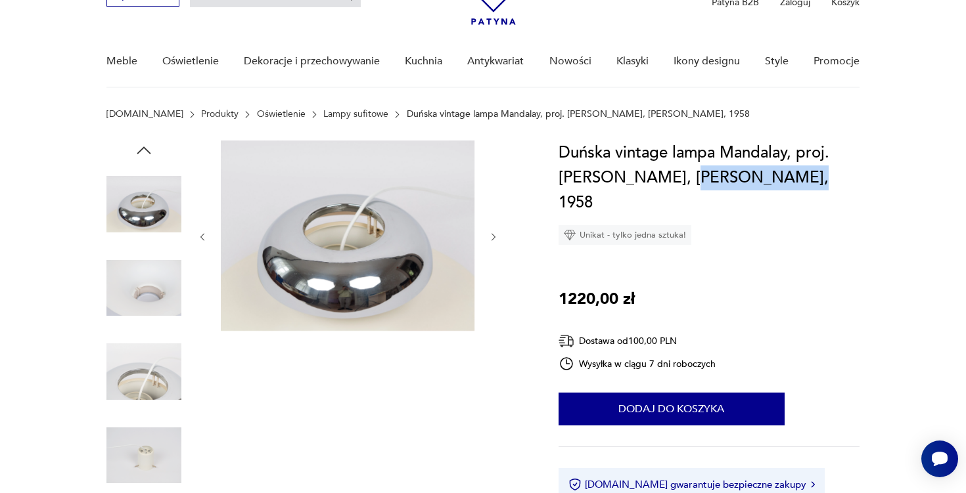
click at [150, 145] on icon "button" at bounding box center [144, 151] width 20 height 20
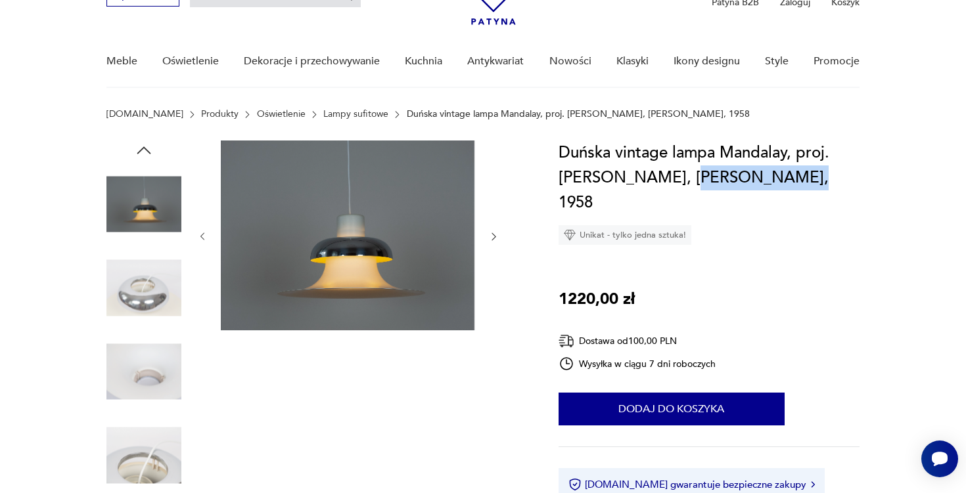
click at [150, 145] on icon "button" at bounding box center [144, 151] width 20 height 20
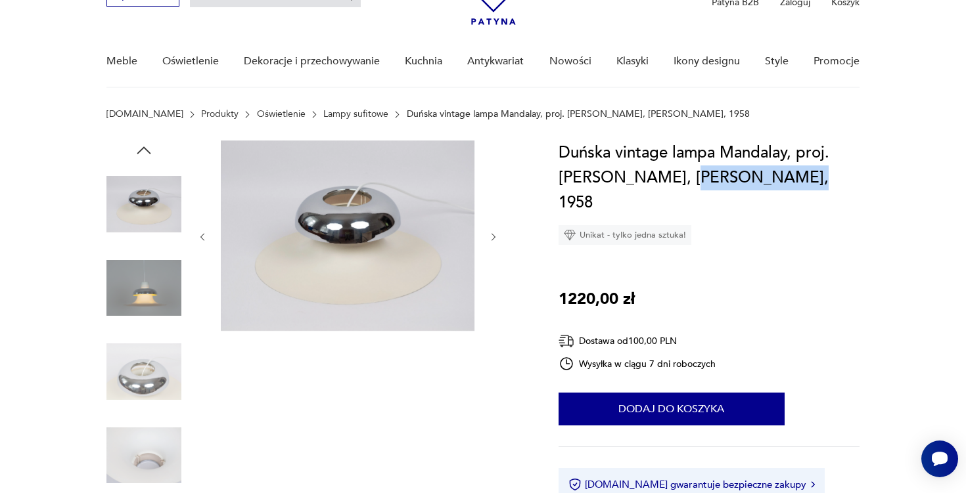
click at [154, 259] on img at bounding box center [143, 288] width 75 height 75
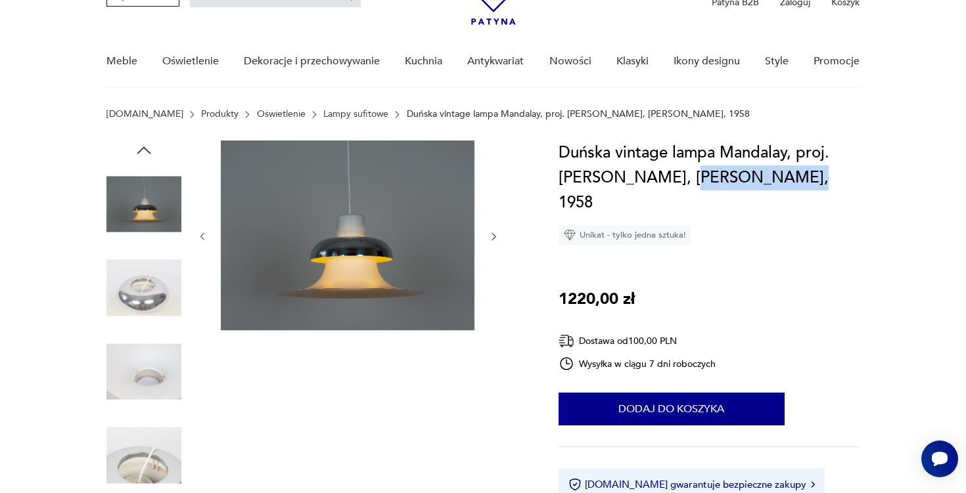
click at [152, 271] on img at bounding box center [143, 288] width 75 height 75
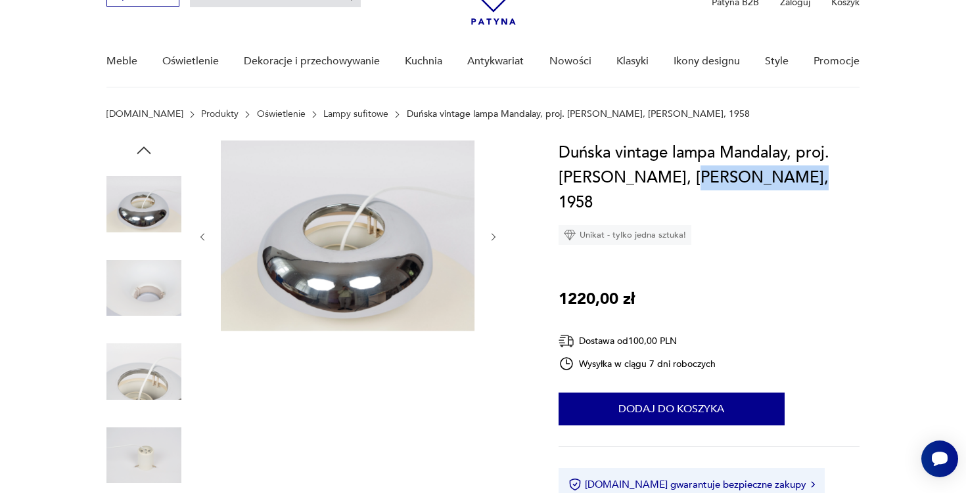
click at [138, 143] on icon "button" at bounding box center [144, 151] width 20 height 20
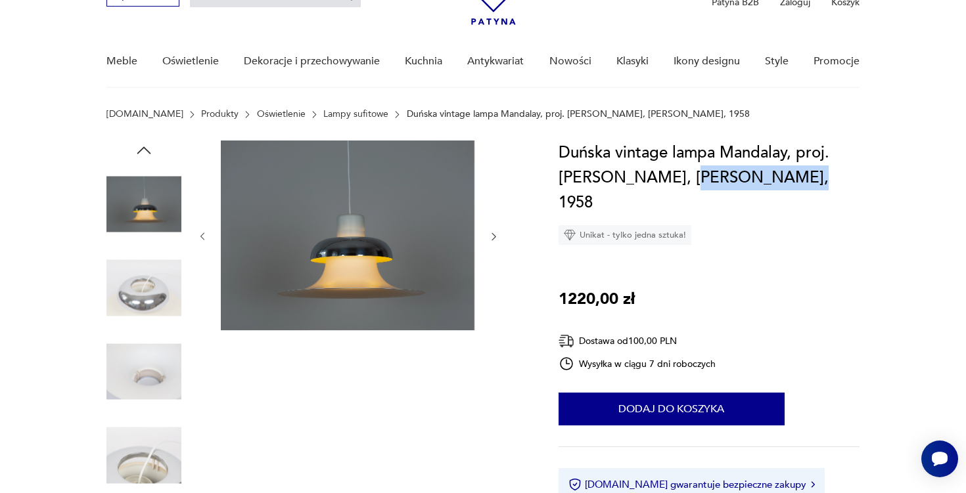
click at [360, 242] on img at bounding box center [348, 236] width 254 height 190
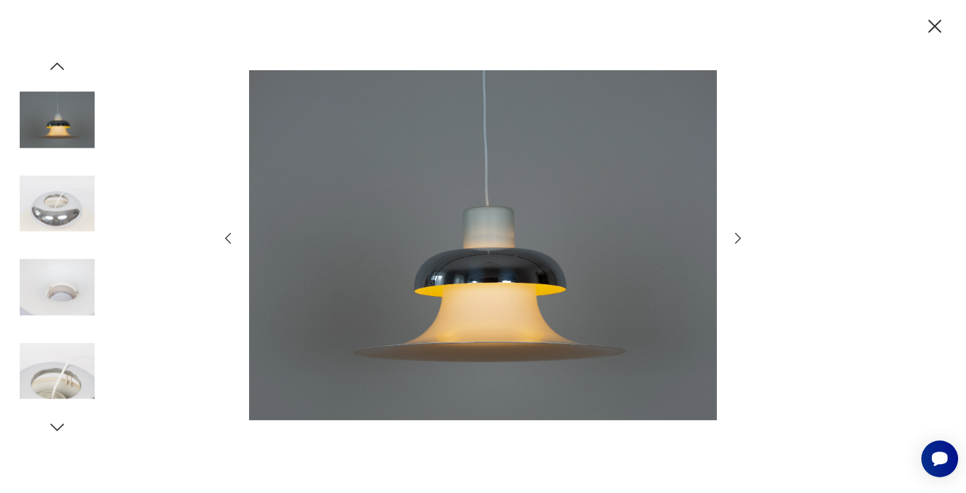
scroll to position [842, 0]
click at [229, 239] on icon "button" at bounding box center [228, 239] width 16 height 16
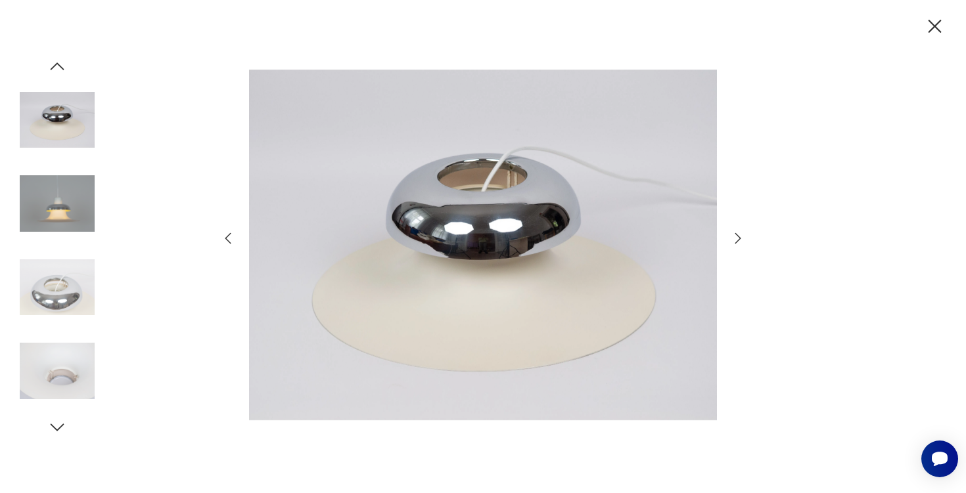
click at [229, 239] on icon "button" at bounding box center [228, 239] width 16 height 16
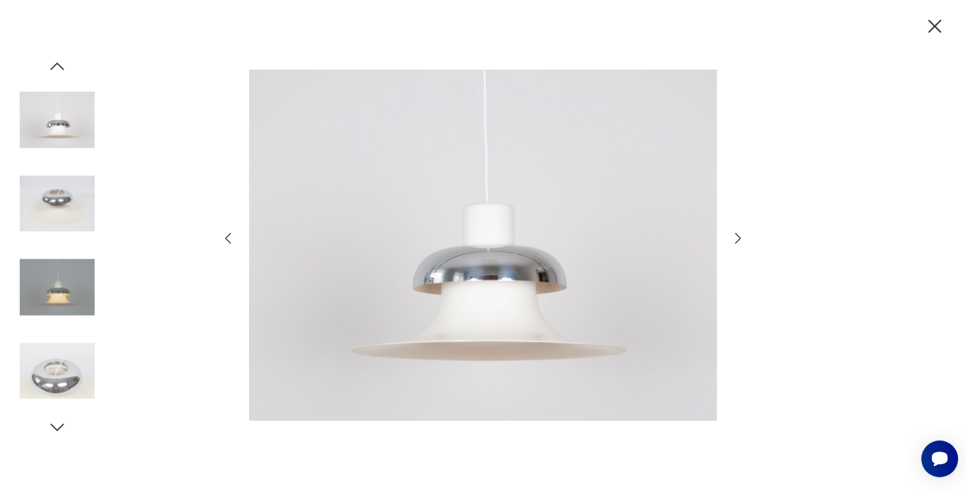
click at [229, 239] on icon "button" at bounding box center [228, 239] width 16 height 16
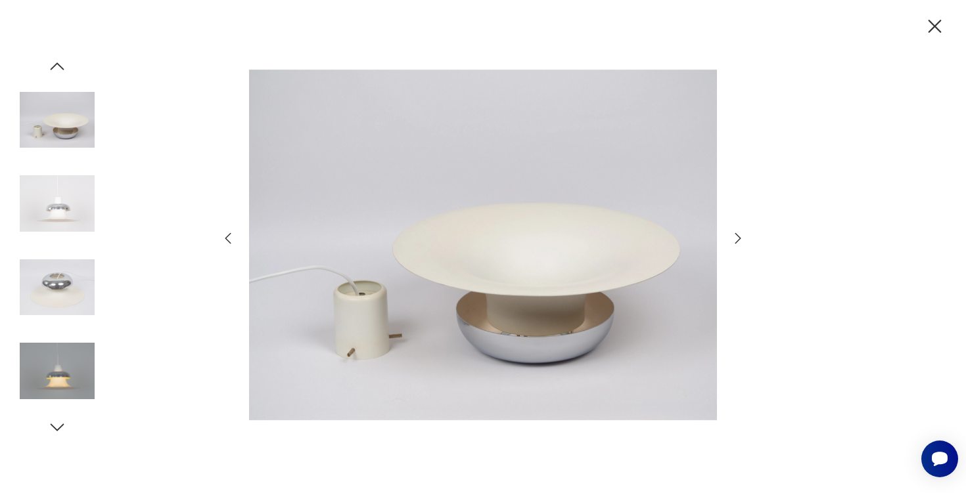
click at [229, 239] on icon "button" at bounding box center [228, 239] width 16 height 16
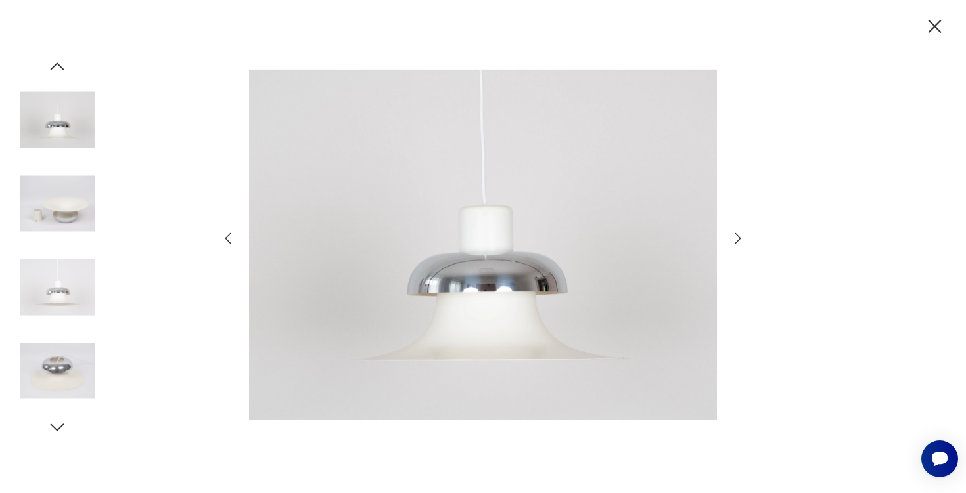
click at [229, 239] on icon "button" at bounding box center [228, 239] width 16 height 16
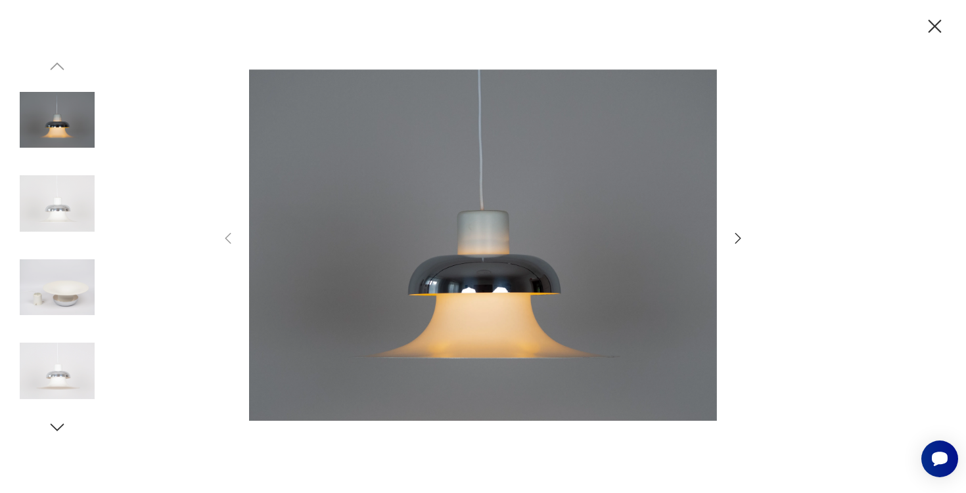
click at [735, 243] on icon "button" at bounding box center [738, 239] width 16 height 16
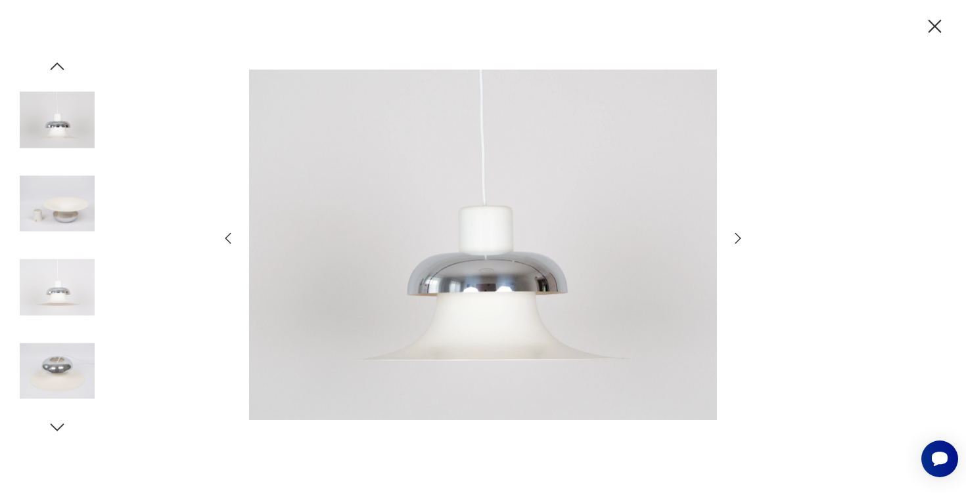
click at [735, 243] on icon "button" at bounding box center [738, 239] width 16 height 16
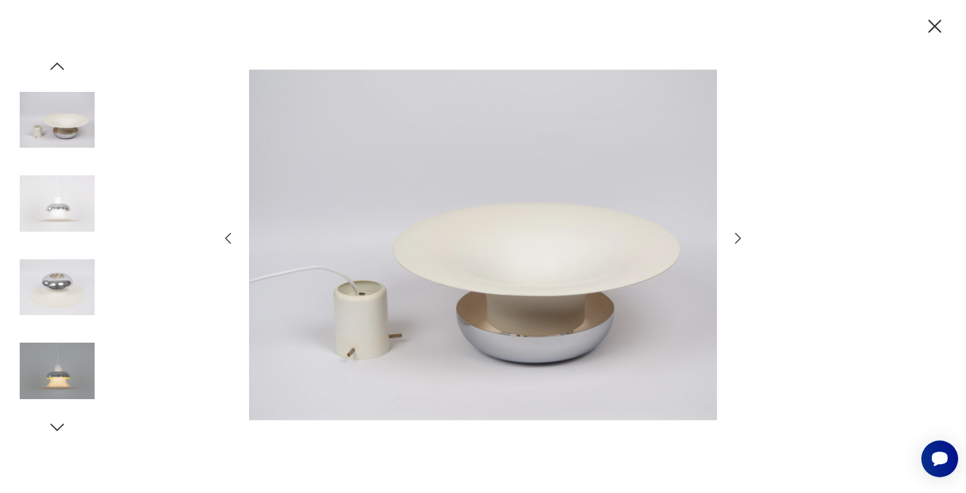
click at [735, 243] on icon "button" at bounding box center [738, 239] width 16 height 16
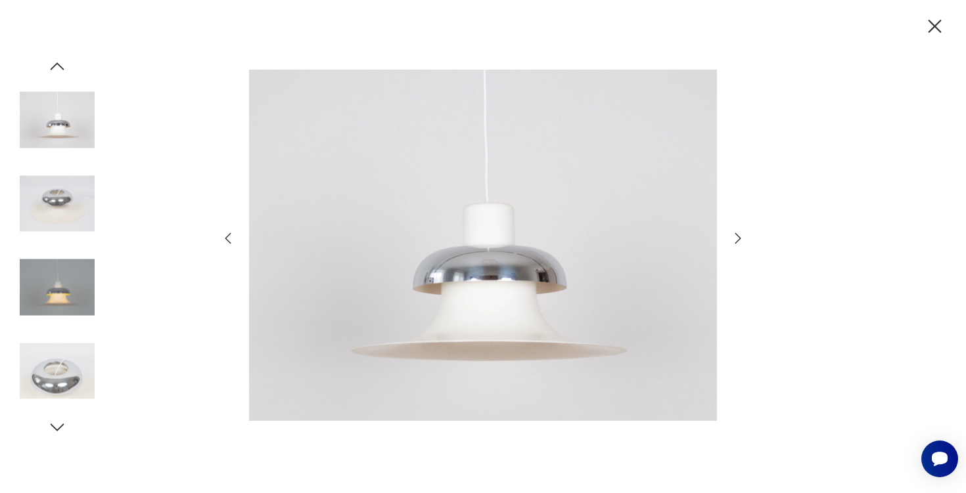
click at [735, 243] on icon "button" at bounding box center [738, 239] width 16 height 16
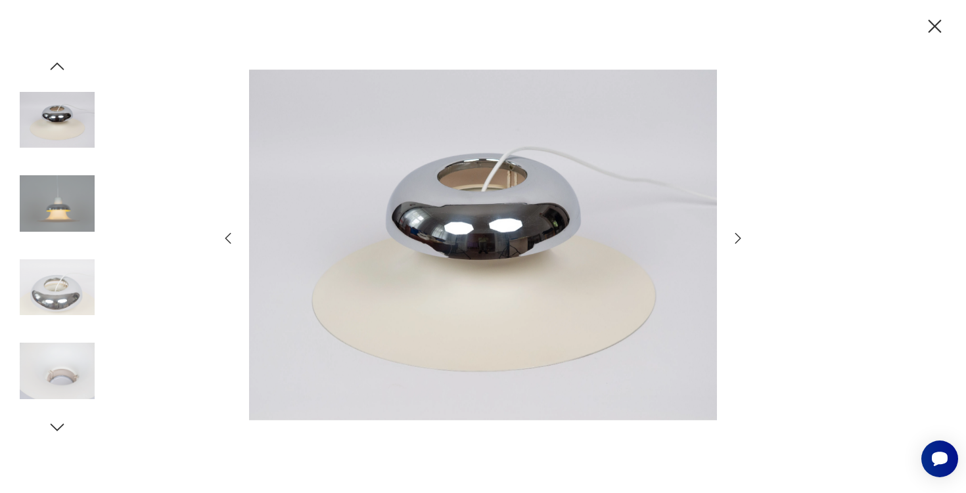
click at [732, 243] on icon "button" at bounding box center [738, 239] width 16 height 16
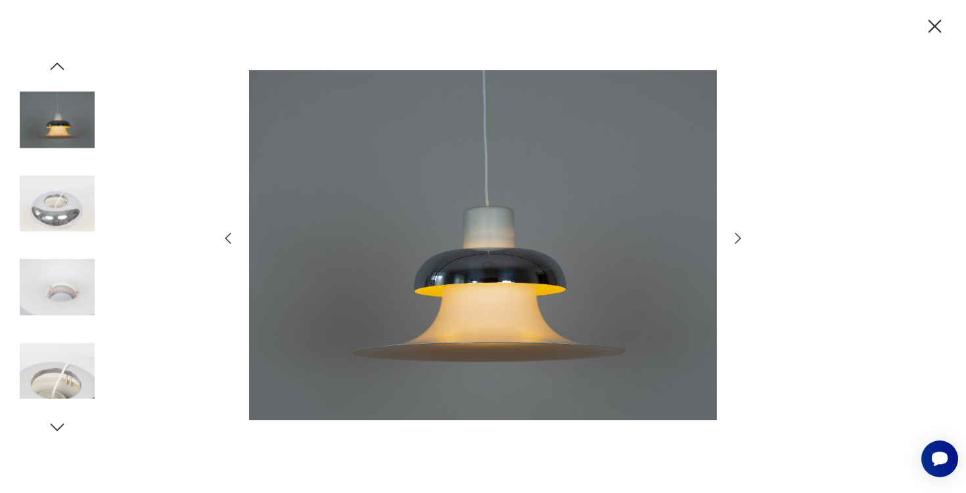
click at [732, 243] on icon "button" at bounding box center [738, 239] width 16 height 16
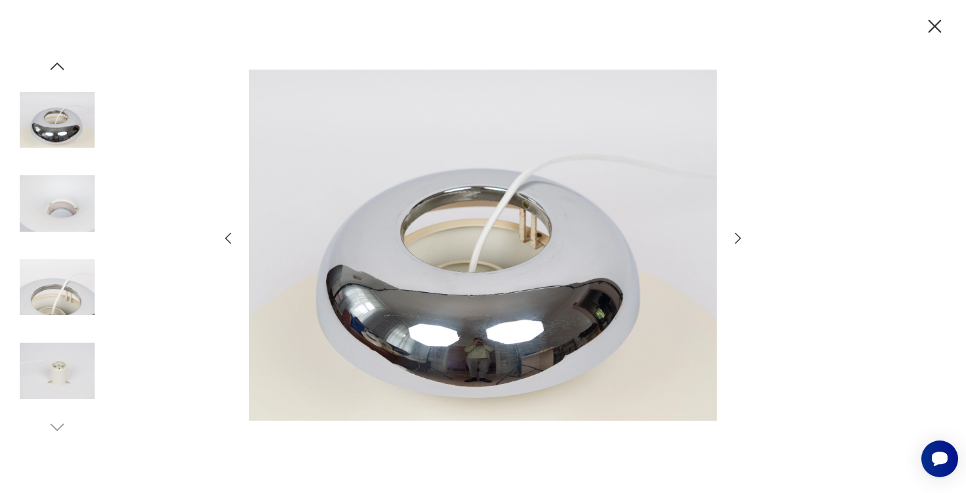
click at [732, 243] on icon "button" at bounding box center [738, 239] width 16 height 16
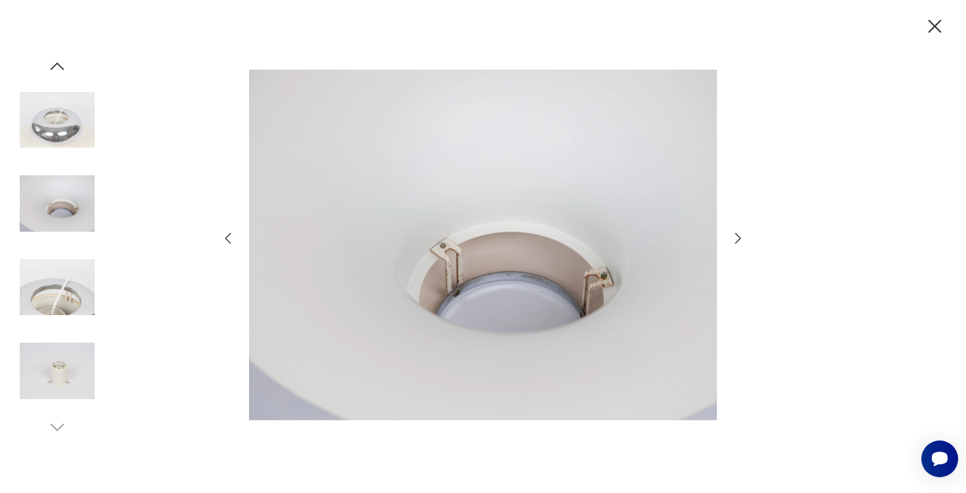
click at [732, 243] on icon "button" at bounding box center [738, 239] width 16 height 16
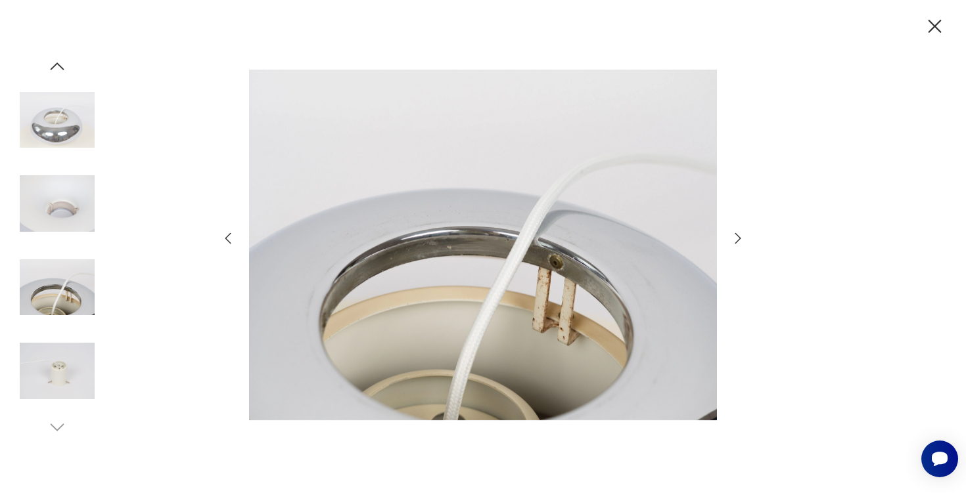
click at [732, 243] on icon "button" at bounding box center [738, 239] width 16 height 16
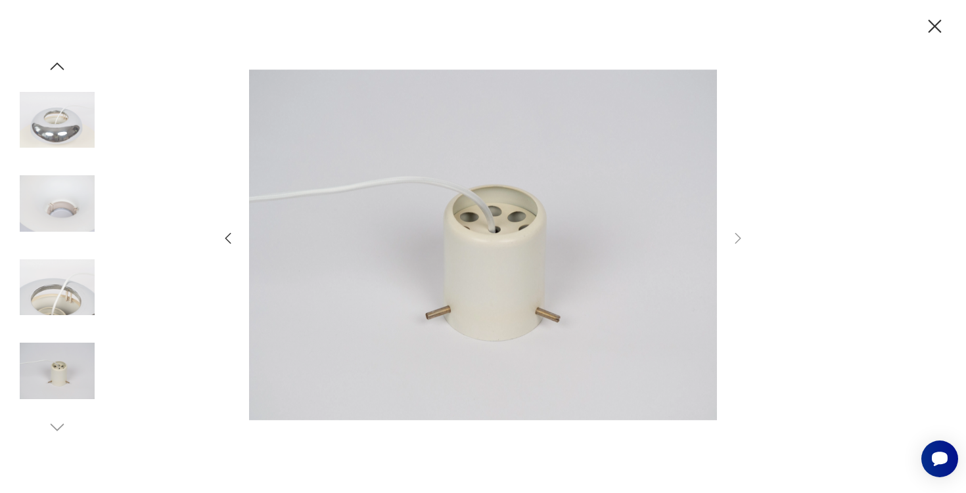
click at [945, 23] on icon "button" at bounding box center [934, 26] width 23 height 23
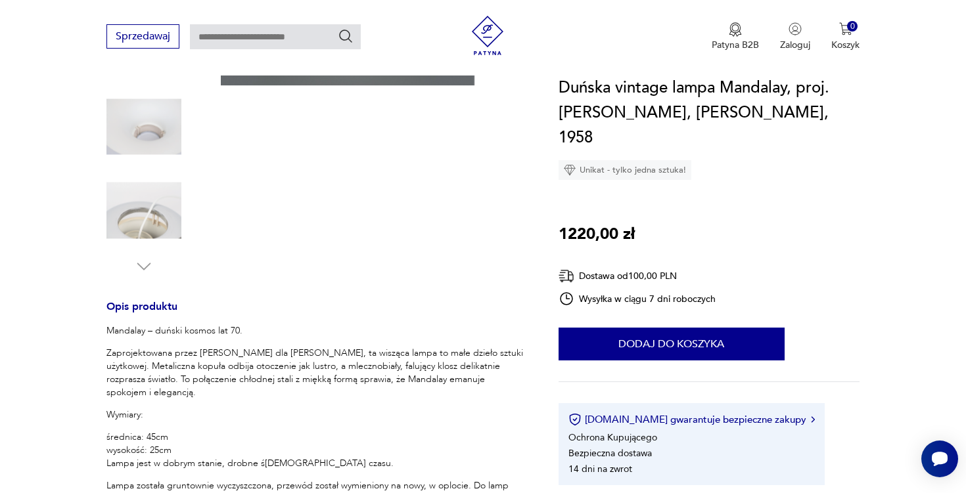
scroll to position [319, 0]
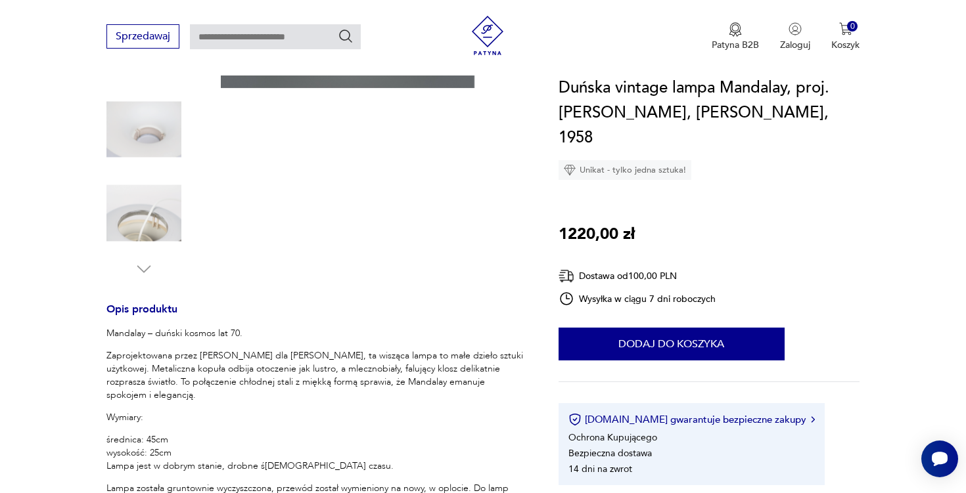
click at [738, 91] on h1 "Duńska vintage lampa Mandalay, proj. Andreas Hansen, Louis Poulsen, 1958" at bounding box center [710, 113] width 302 height 75
click at [691, 88] on h1 "Duńska vintage lampa Mandalay, proj. Andreas Hansen, Louis Poulsen, 1958" at bounding box center [710, 113] width 302 height 75
click at [750, 88] on h1 "Duńska vintage lampa Mandalay, proj. Andreas Hansen, Louis Poulsen, 1958" at bounding box center [710, 113] width 302 height 75
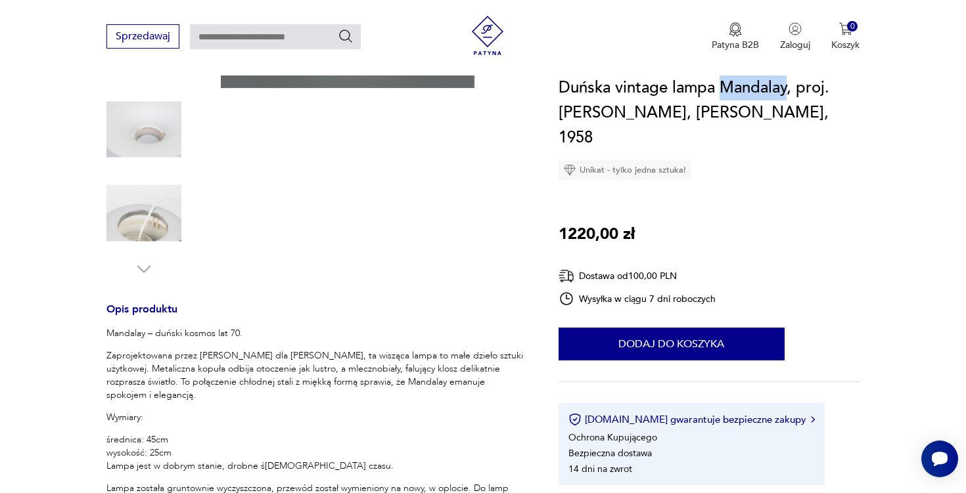
copy h1 "Mandalay"
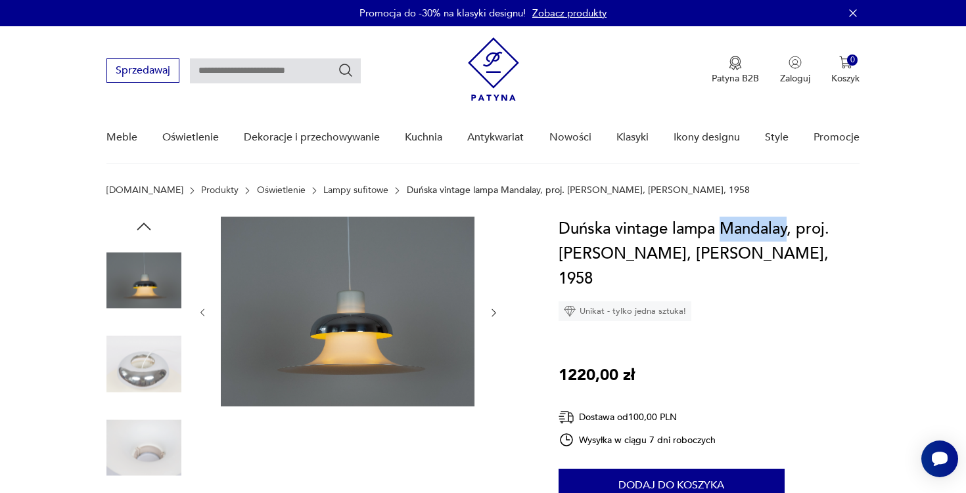
scroll to position [120, 0]
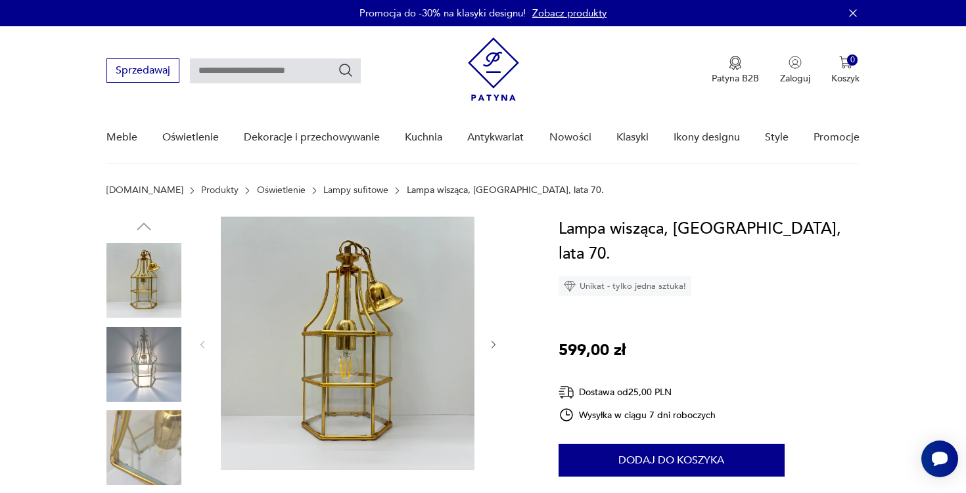
click at [129, 369] on img at bounding box center [143, 364] width 75 height 75
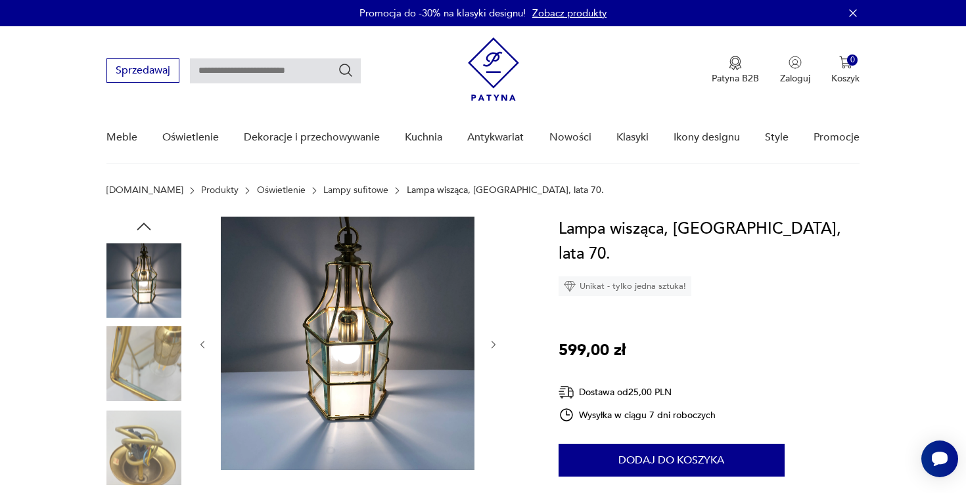
click at [493, 344] on icon "button" at bounding box center [493, 345] width 4 height 8
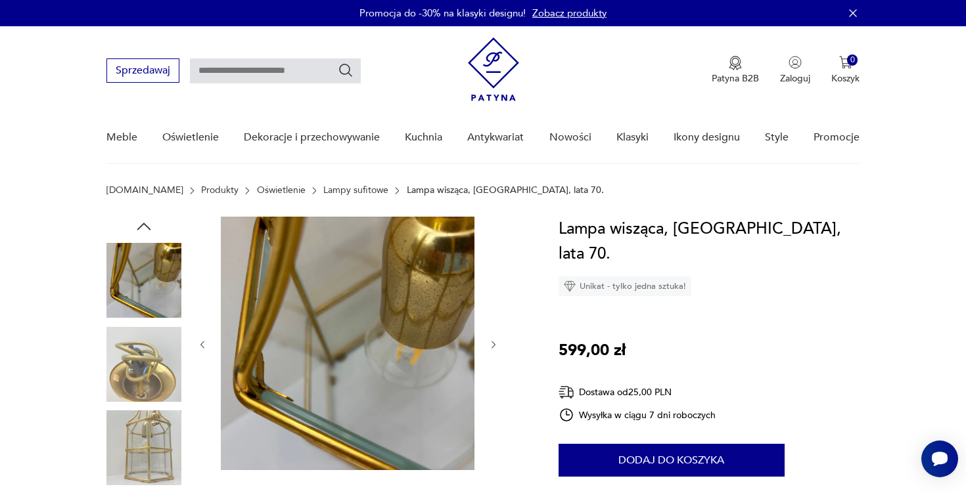
click at [493, 346] on icon "button" at bounding box center [493, 345] width 11 height 11
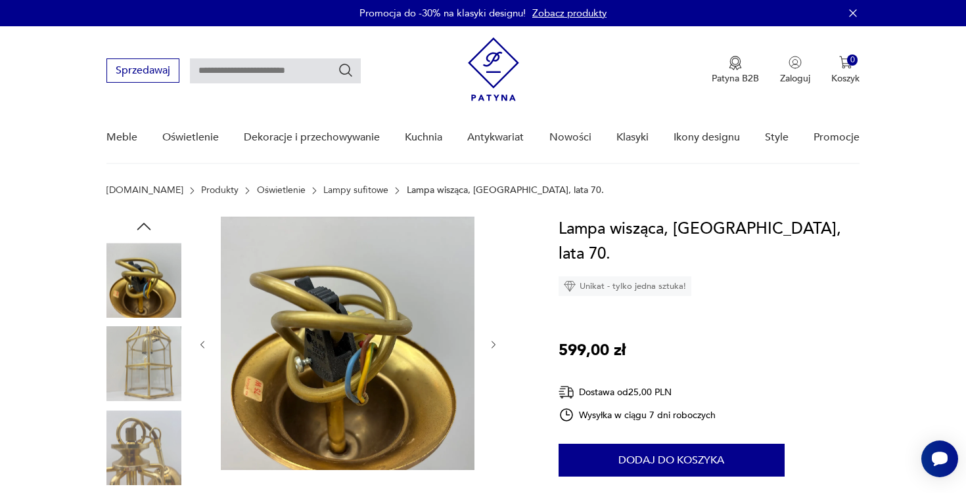
click at [499, 344] on icon "button" at bounding box center [493, 345] width 11 height 11
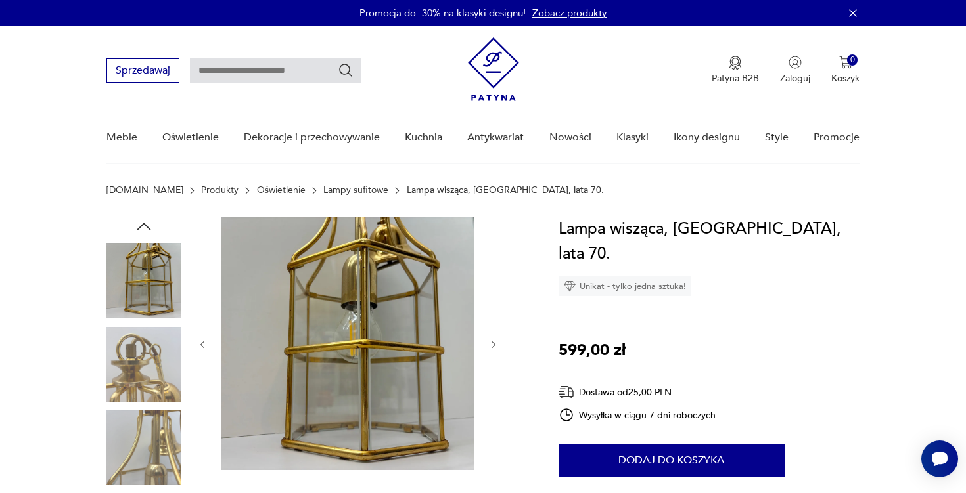
click at [131, 362] on img at bounding box center [143, 364] width 75 height 75
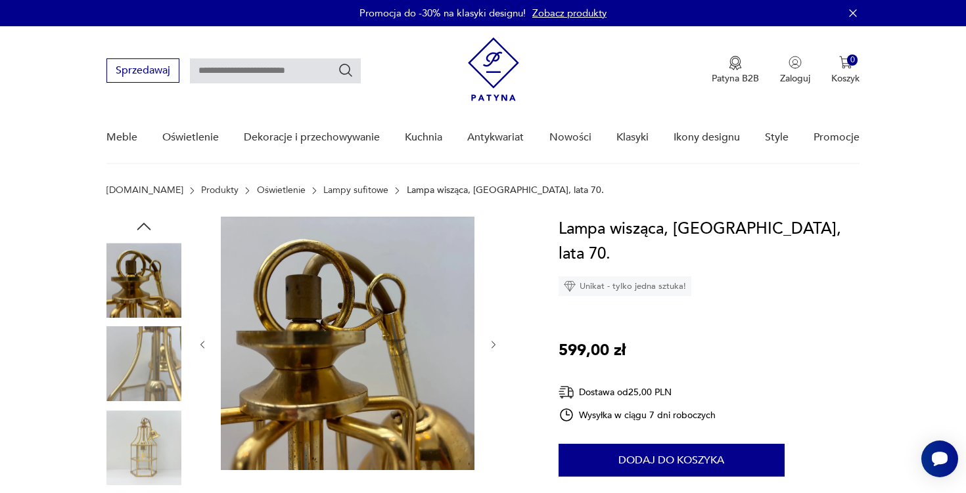
click at [139, 458] on img at bounding box center [143, 448] width 75 height 75
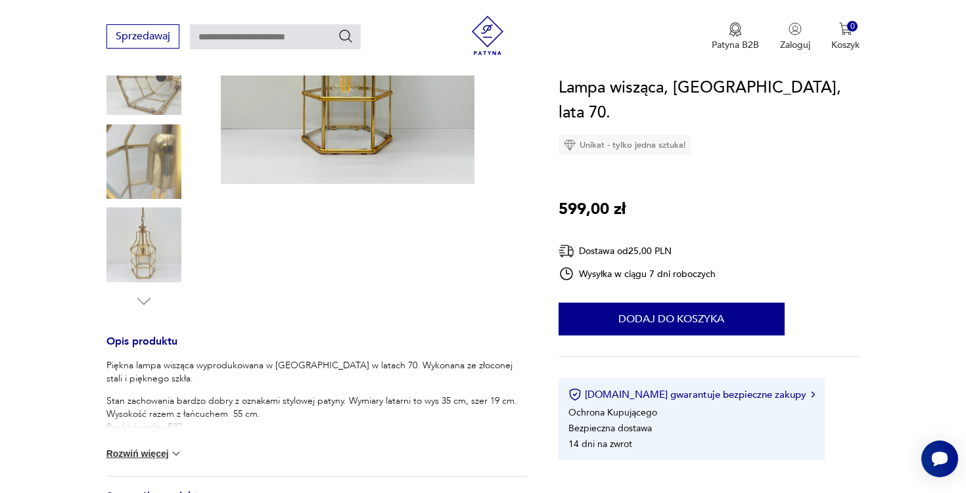
scroll to position [287, 0]
click at [141, 459] on button "Rozwiń więcej" at bounding box center [144, 453] width 76 height 13
click at [139, 150] on img at bounding box center [143, 161] width 75 height 75
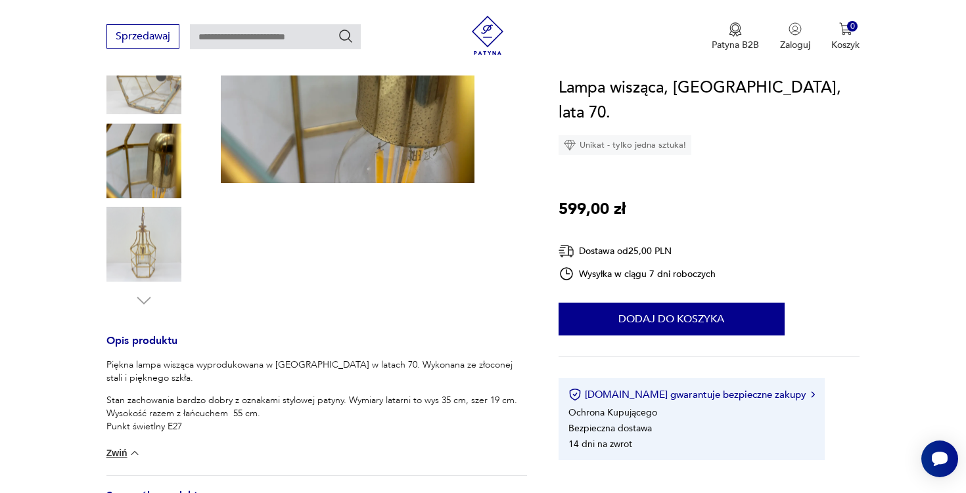
click at [149, 239] on img at bounding box center [143, 245] width 75 height 75
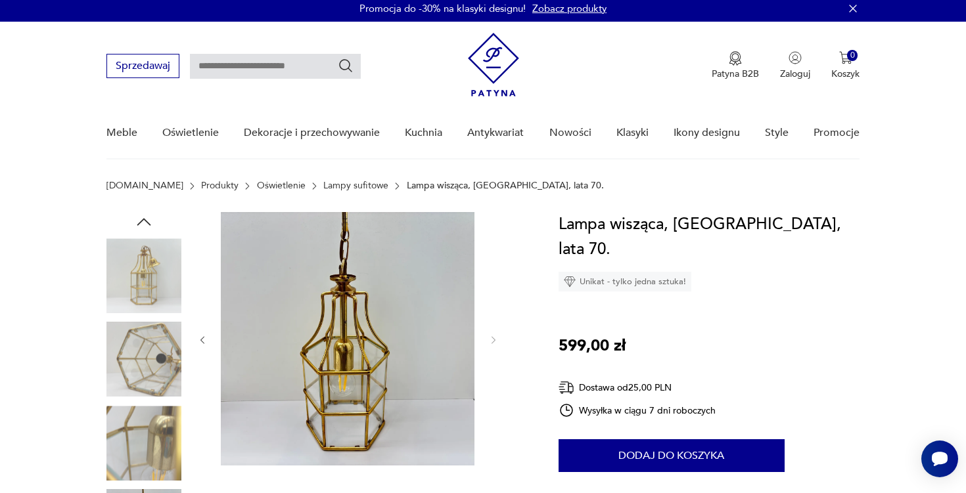
scroll to position [0, 0]
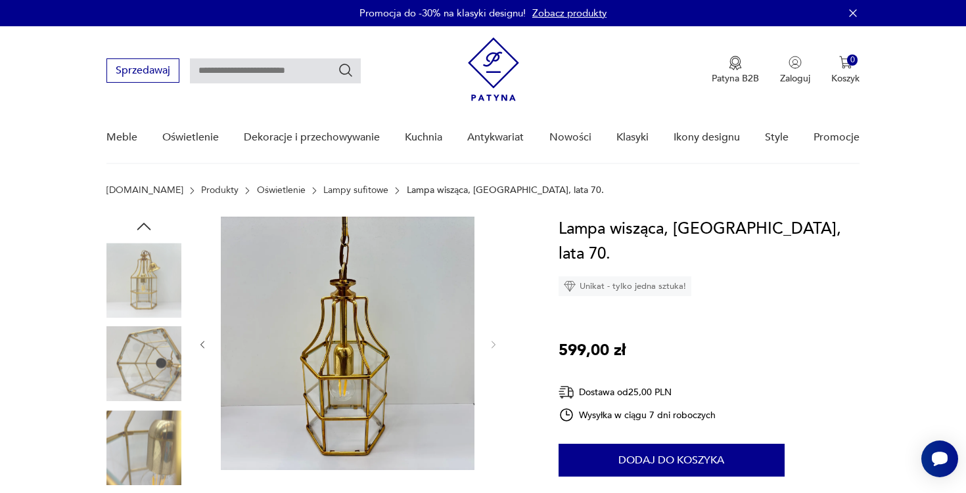
click at [164, 205] on section "Patyna.pl Produkty Oświetlenie Lampy sufitowe Lampa wisząca, Niemcy, lata 70." at bounding box center [483, 201] width 966 height 32
click at [141, 291] on img at bounding box center [143, 280] width 75 height 75
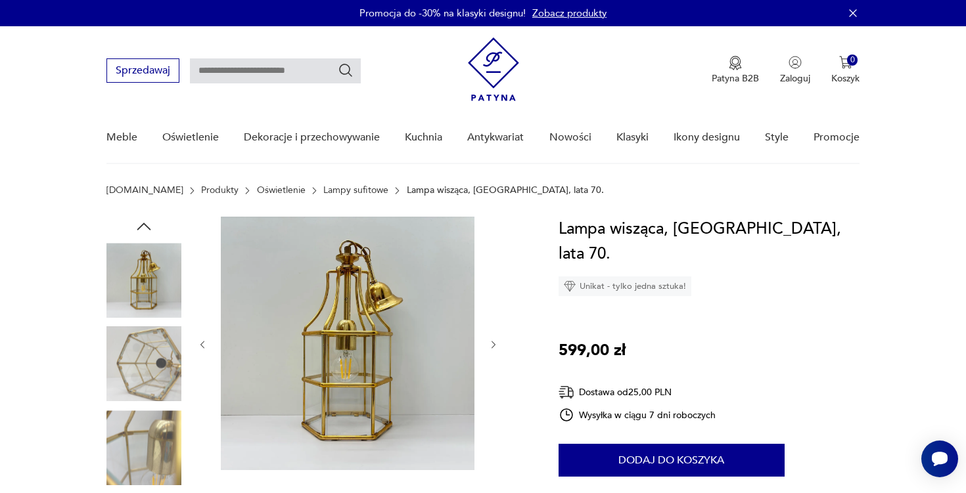
click at [141, 363] on img at bounding box center [143, 364] width 75 height 75
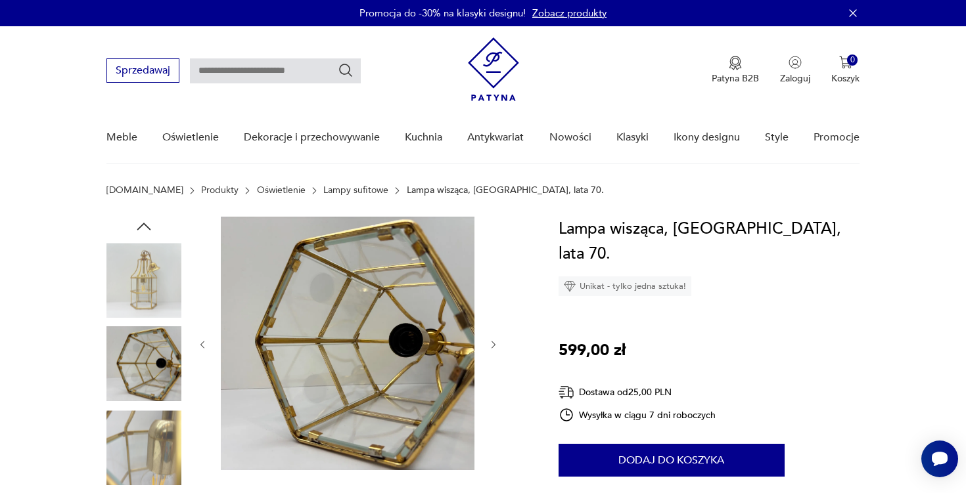
click at [147, 225] on icon "button" at bounding box center [144, 227] width 20 height 20
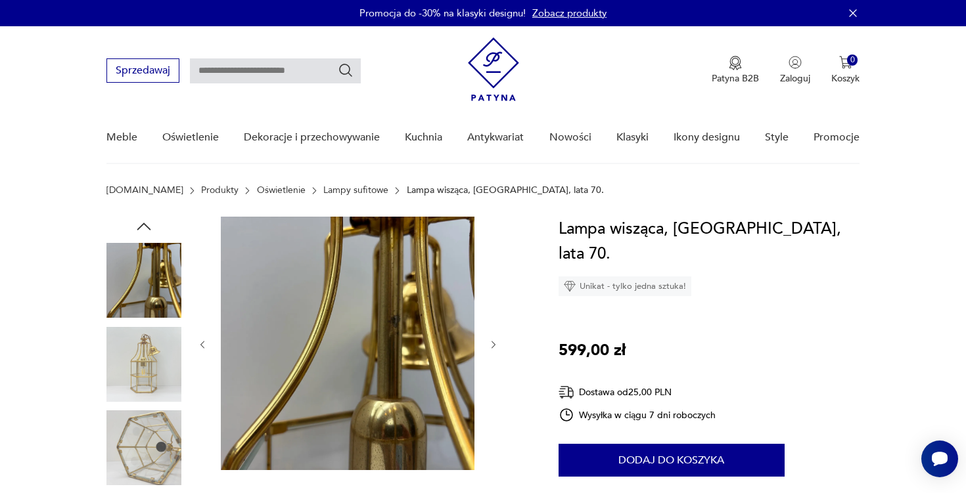
click at [147, 225] on icon "button" at bounding box center [144, 227] width 20 height 20
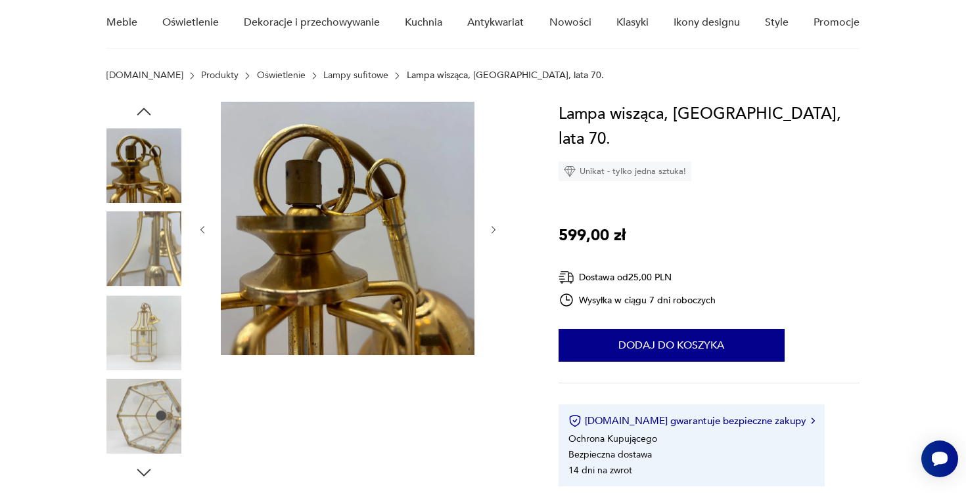
scroll to position [118, 0]
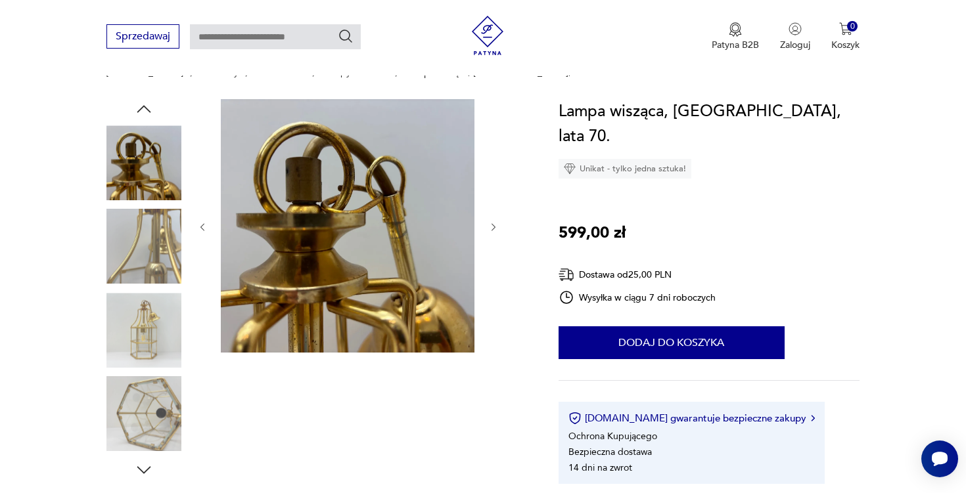
click at [426, 302] on img at bounding box center [348, 226] width 254 height 254
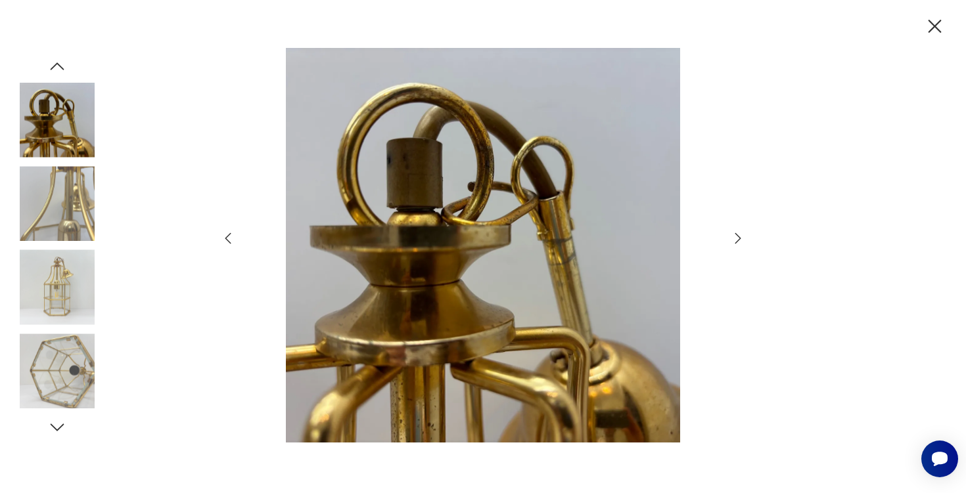
click at [926, 30] on icon "button" at bounding box center [934, 26] width 23 height 23
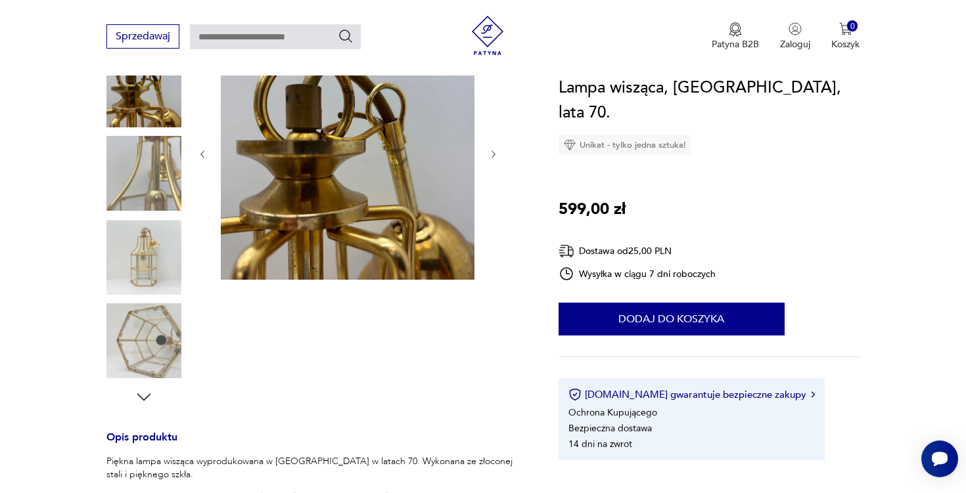
scroll to position [189, 0]
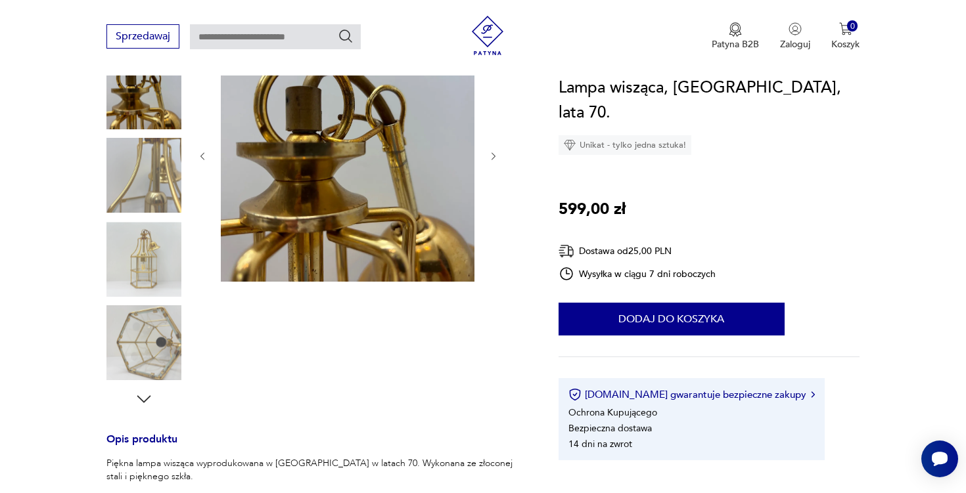
click at [173, 340] on img at bounding box center [143, 343] width 75 height 75
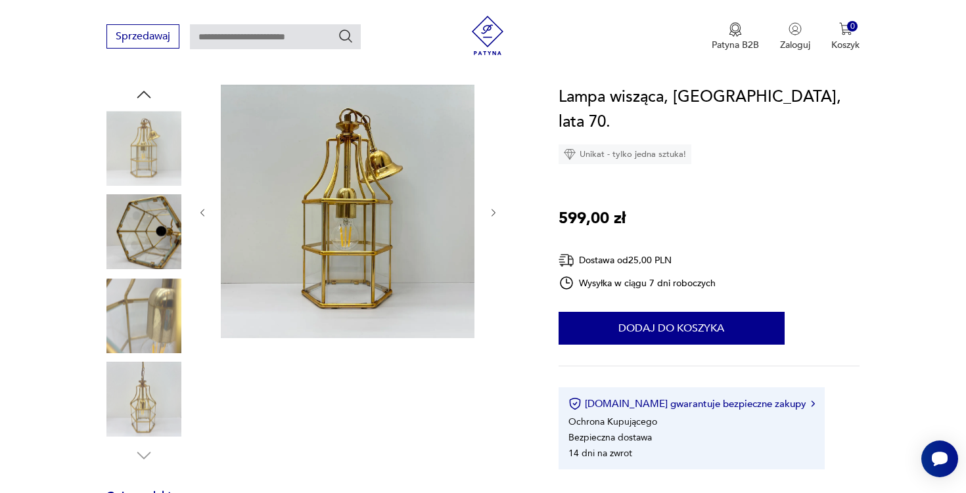
scroll to position [120, 0]
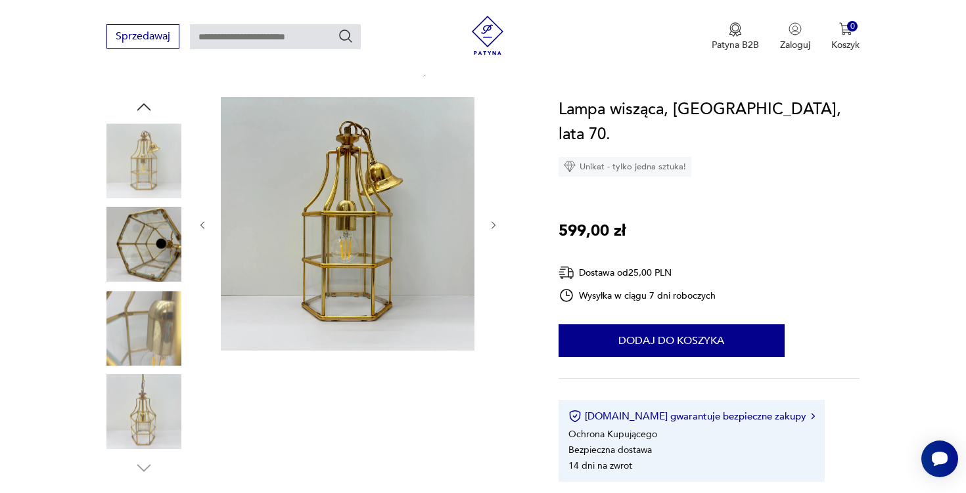
click at [137, 221] on img at bounding box center [143, 245] width 75 height 75
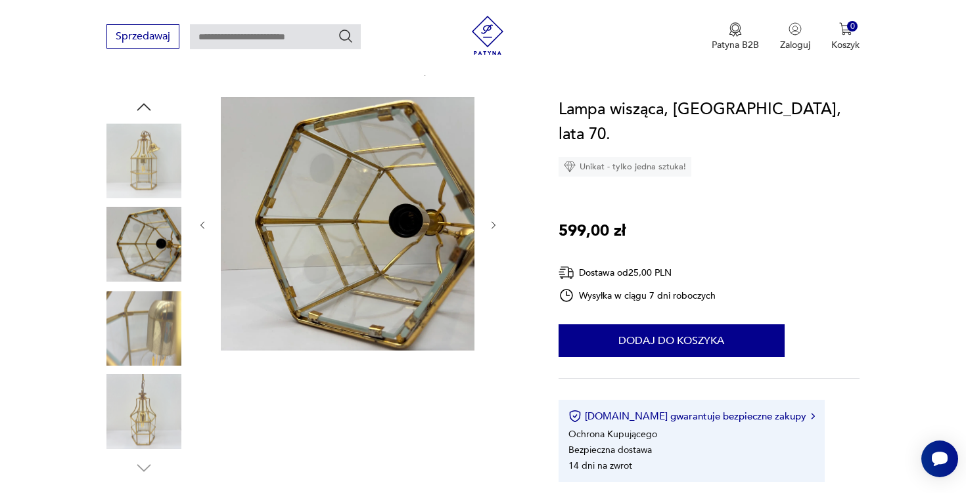
click at [147, 386] on img at bounding box center [143, 412] width 75 height 75
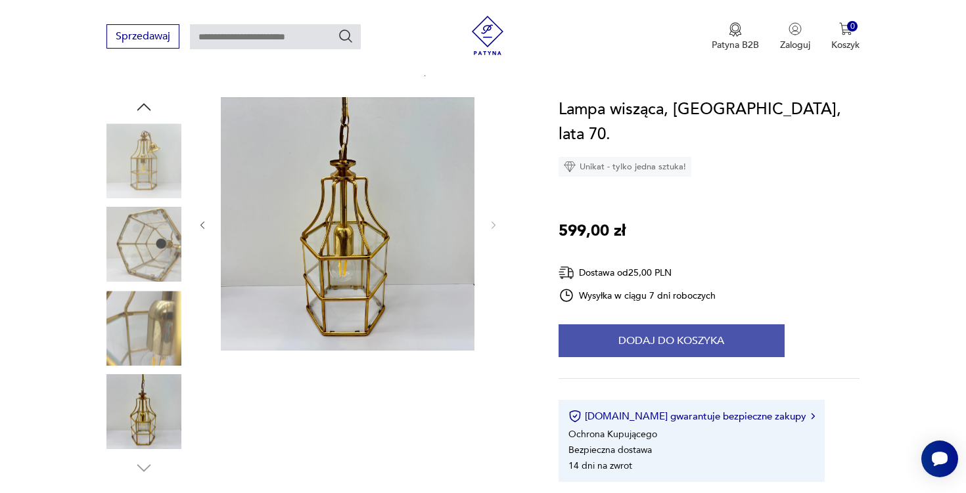
click at [682, 325] on button "Dodaj do koszyka" at bounding box center [672, 341] width 226 height 33
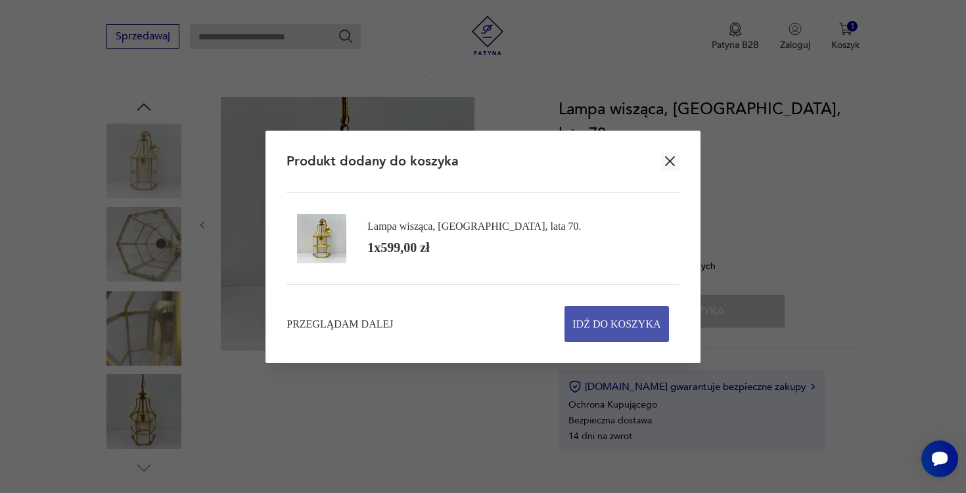
click at [591, 324] on span "Idź do koszyka" at bounding box center [616, 324] width 88 height 35
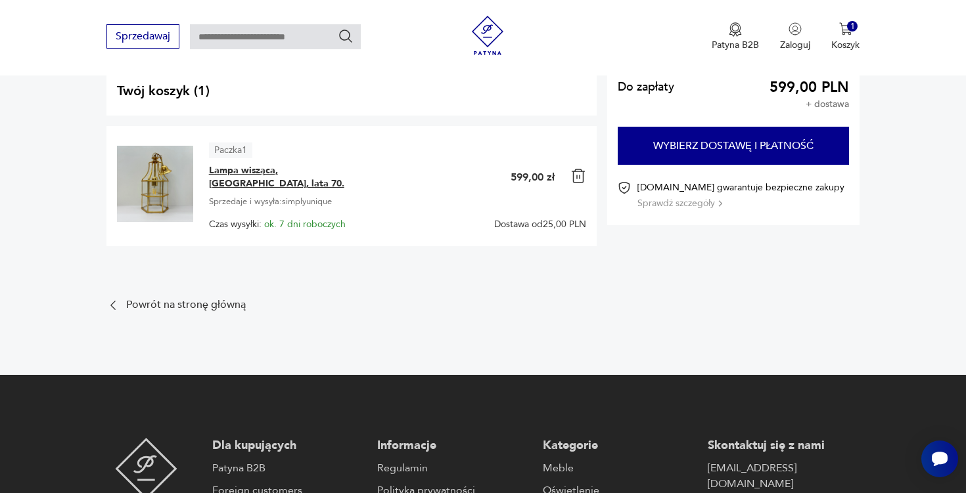
click at [324, 171] on span "Lampa wisząca, Niemcy, lata 70." at bounding box center [291, 177] width 164 height 26
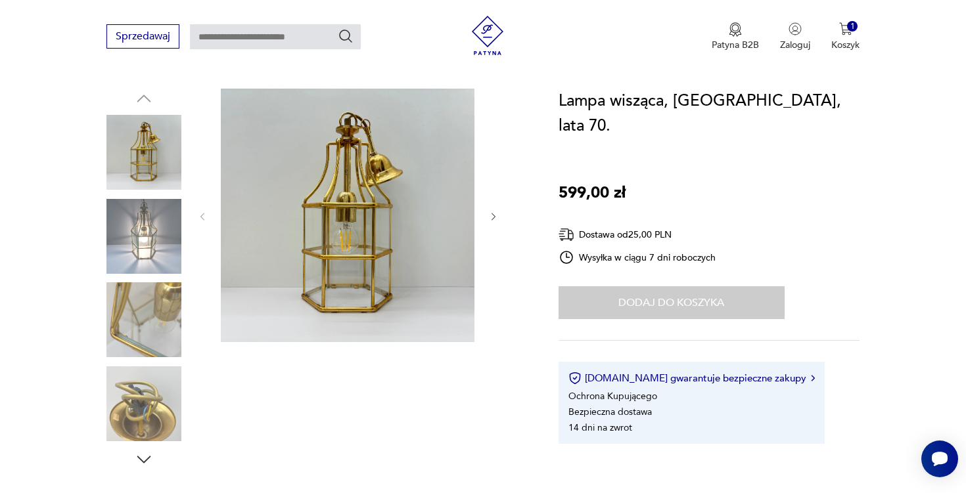
scroll to position [106, 0]
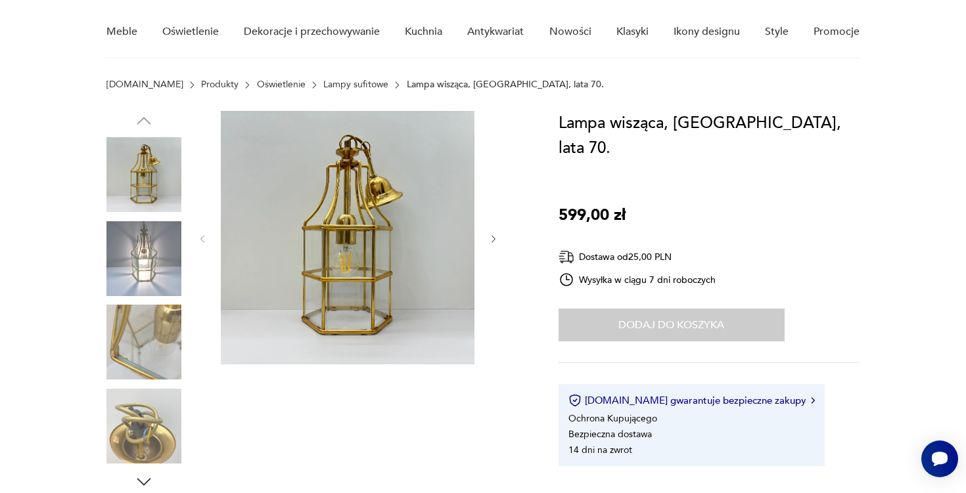
click at [179, 247] on img at bounding box center [143, 258] width 75 height 75
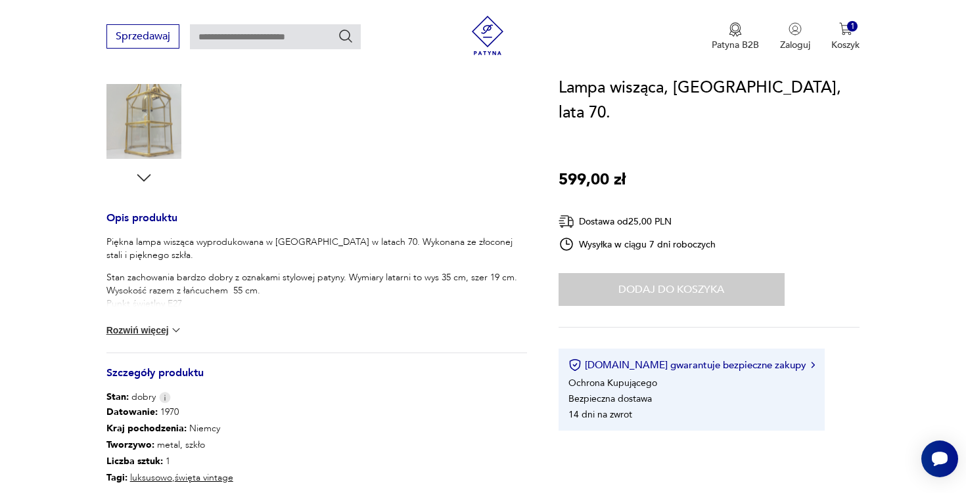
scroll to position [411, 0]
click at [164, 332] on button "Rozwiń więcej" at bounding box center [144, 329] width 76 height 13
click at [930, 1] on div "Sprzedawaj Patyna B2B Zaloguj 1 Koszyk Twój koszyk ( 1 ) Lampa wisząca, Niemcy,…" at bounding box center [483, 38] width 966 height 76
click at [839, 40] on p "Koszyk" at bounding box center [845, 45] width 28 height 12
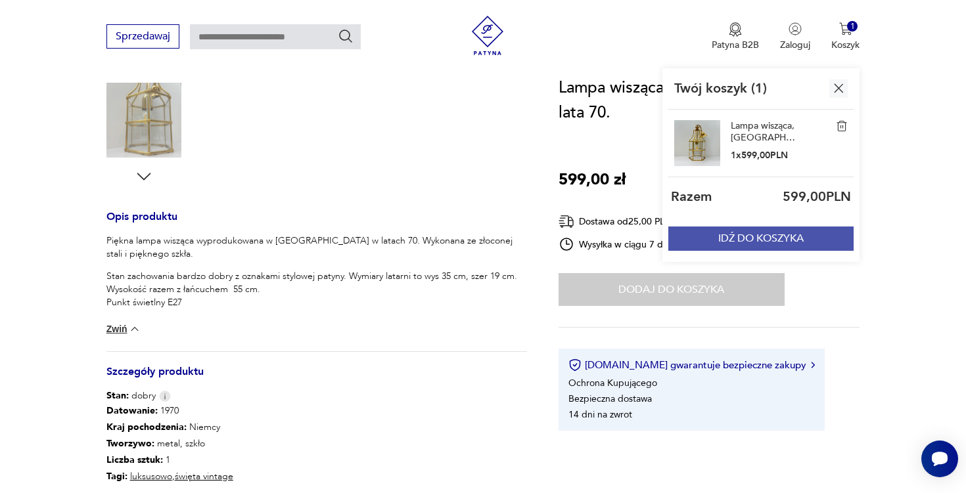
click at [754, 247] on button "IDŹ DO KOSZYKA" at bounding box center [760, 239] width 185 height 24
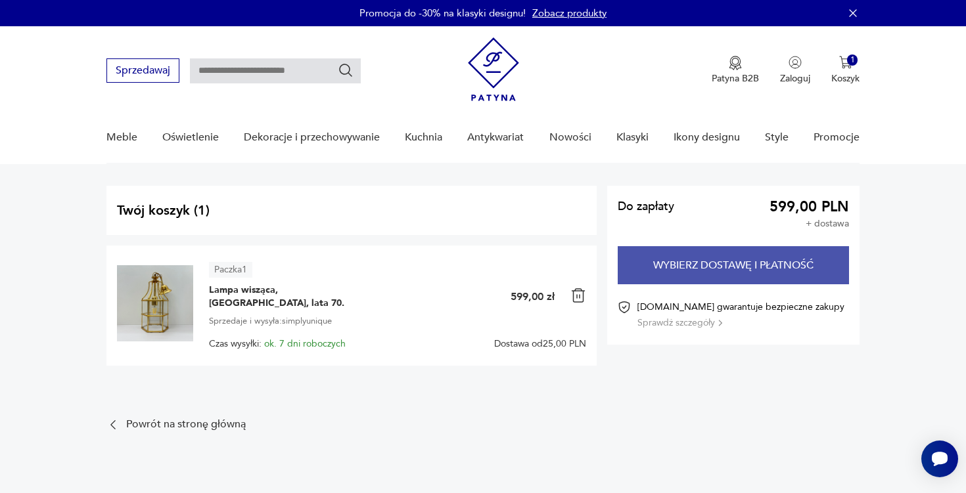
click at [731, 270] on button "Wybierz dostawę i płatność" at bounding box center [733, 265] width 231 height 38
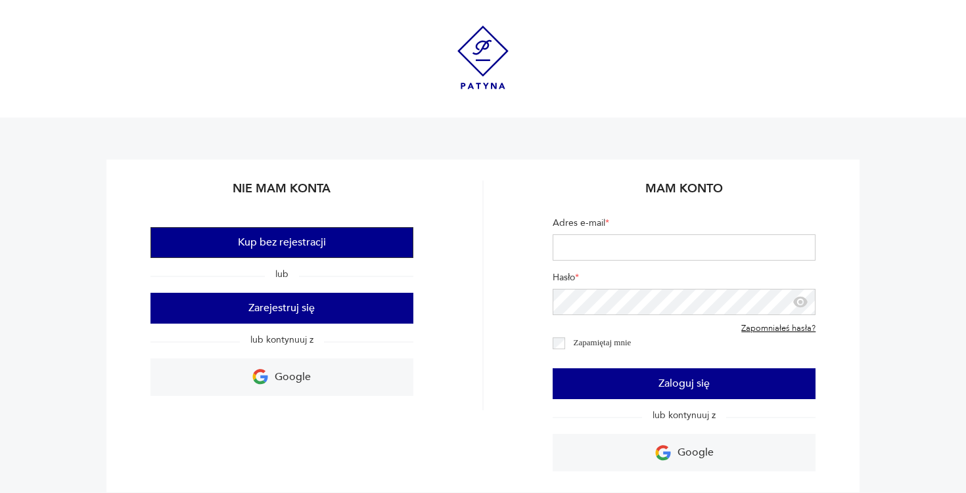
click at [356, 249] on button "Kup bez rejestracji" at bounding box center [281, 242] width 263 height 31
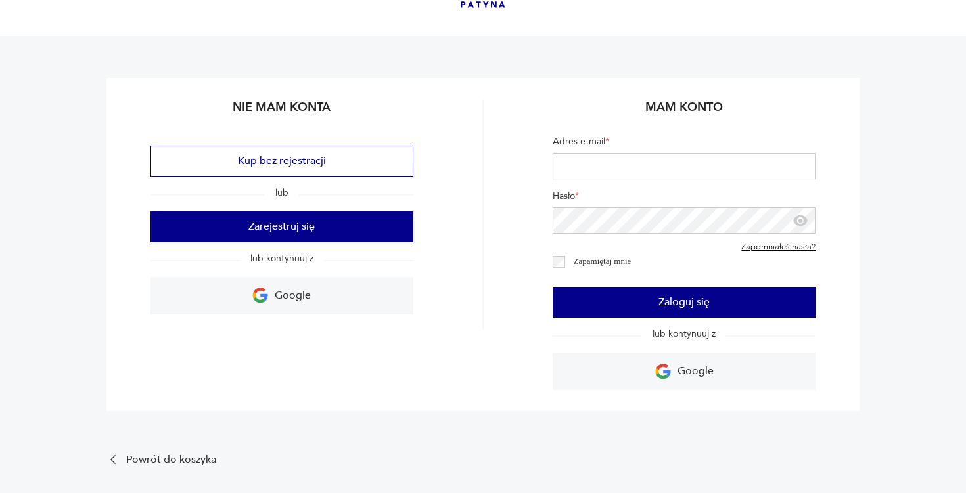
scroll to position [83, 0]
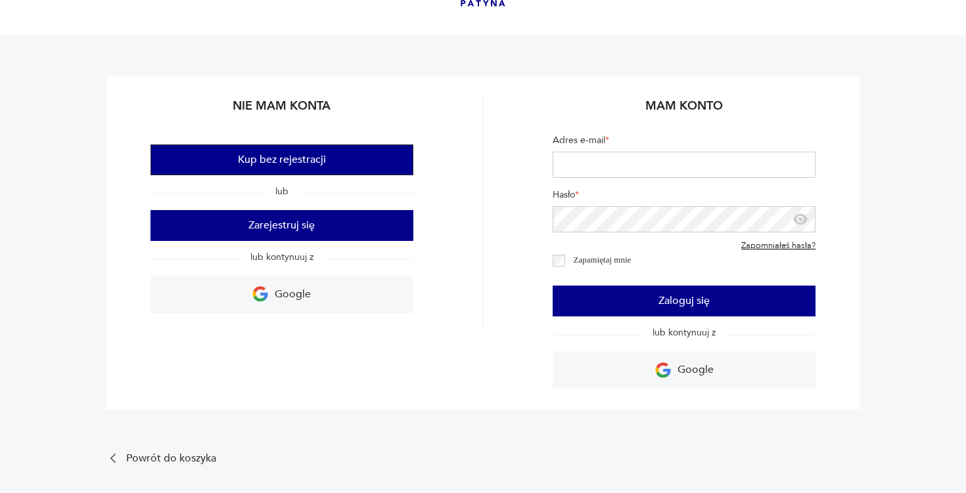
click at [349, 160] on button "Kup bez rejestracji" at bounding box center [281, 160] width 263 height 31
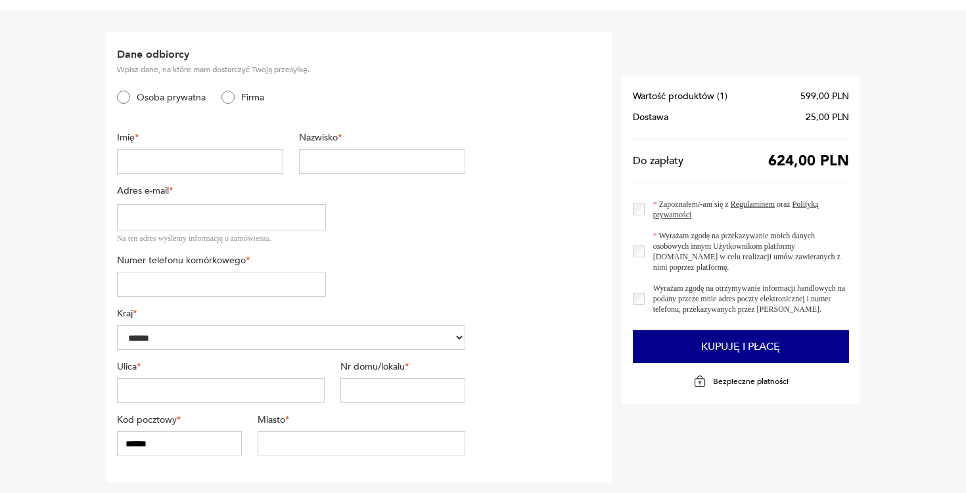
click at [269, 167] on input "text" at bounding box center [200, 161] width 166 height 25
click at [265, 158] on input "text" at bounding box center [200, 161] width 166 height 25
click at [262, 161] on input "text" at bounding box center [200, 161] width 166 height 25
click at [272, 162] on input "text" at bounding box center [200, 161] width 166 height 25
type input "*****"
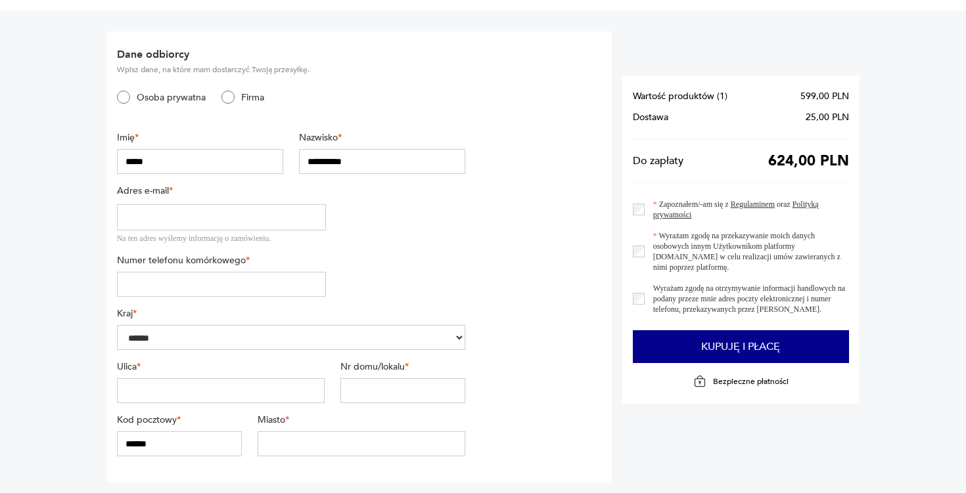
type input "**********"
click at [223, 377] on div "Ulica *" at bounding box center [221, 382] width 208 height 43
type input "*******"
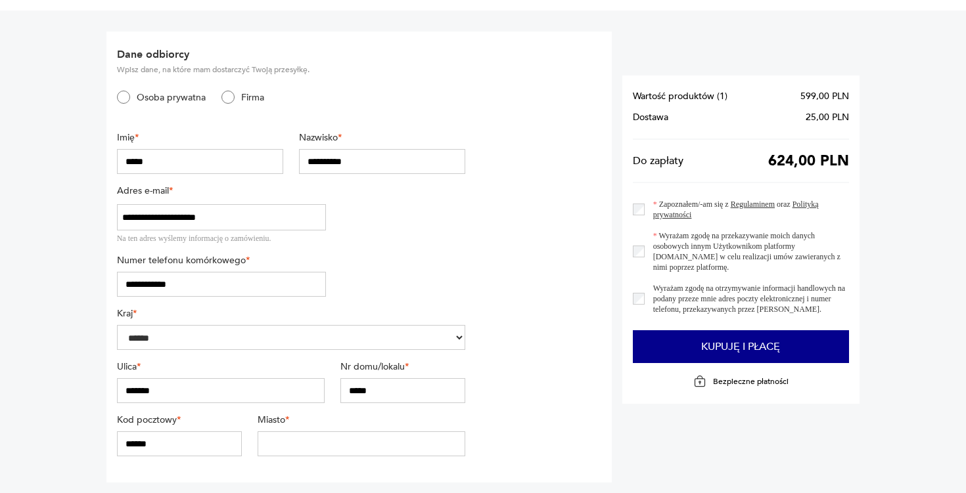
type input "*****"
type input "******"
type input "*******"
click at [534, 385] on section "**********" at bounding box center [358, 257] width 505 height 451
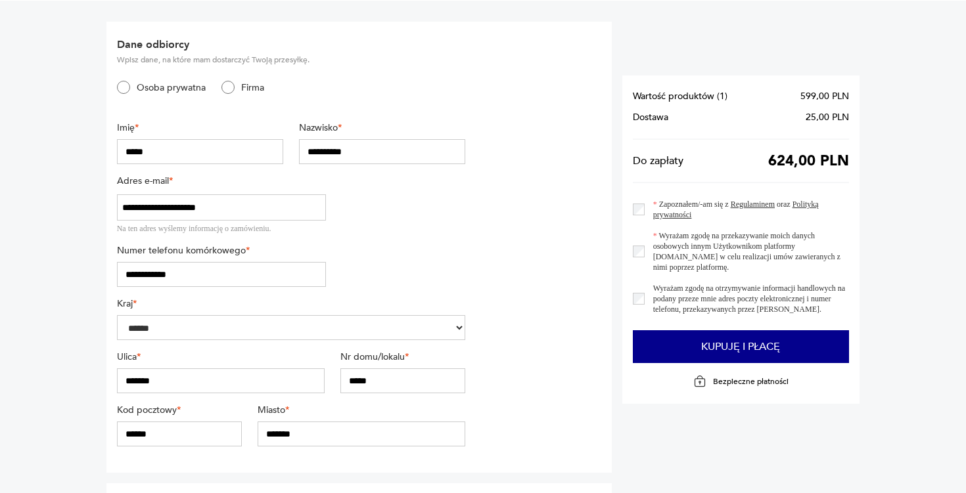
scroll to position [175, 0]
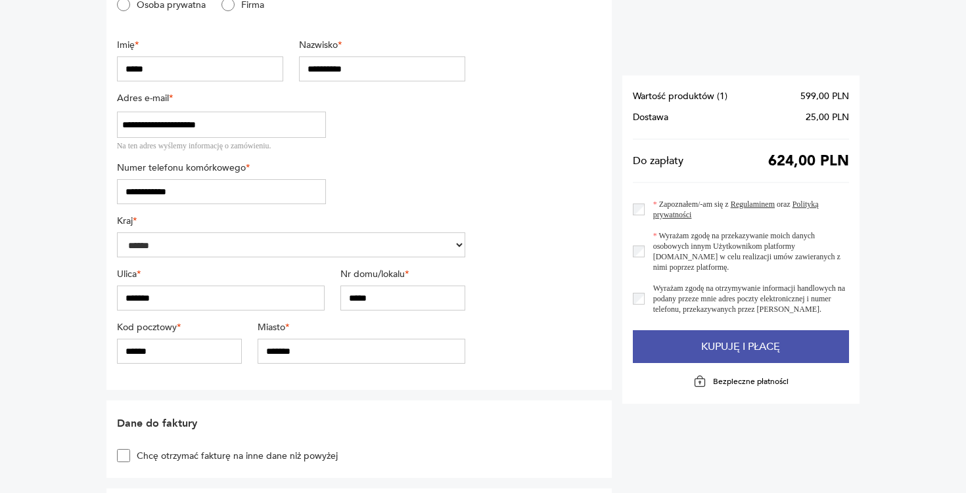
click at [698, 361] on button "Kupuję i płacę" at bounding box center [741, 347] width 217 height 33
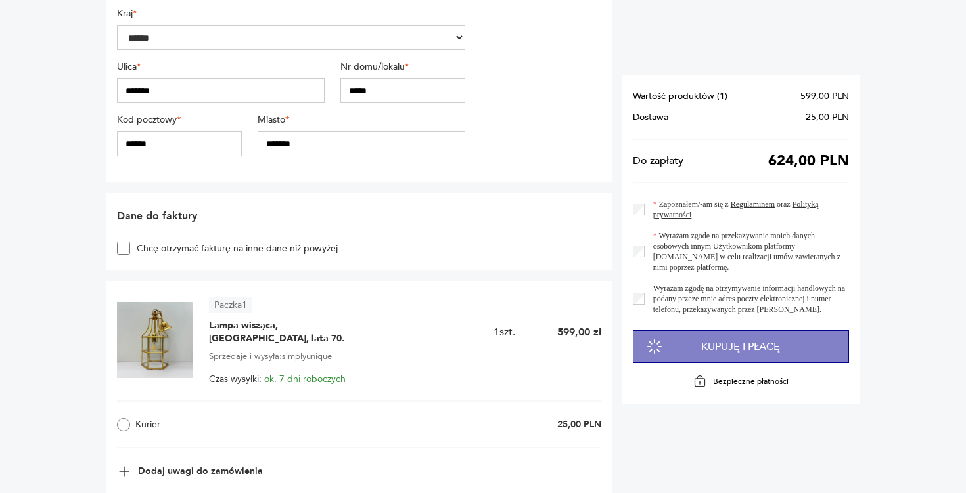
scroll to position [384, 0]
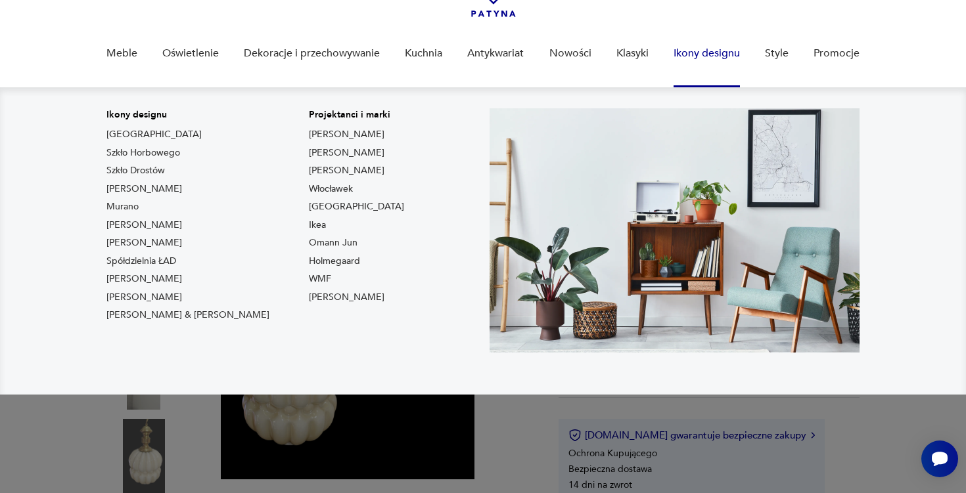
scroll to position [105, 0]
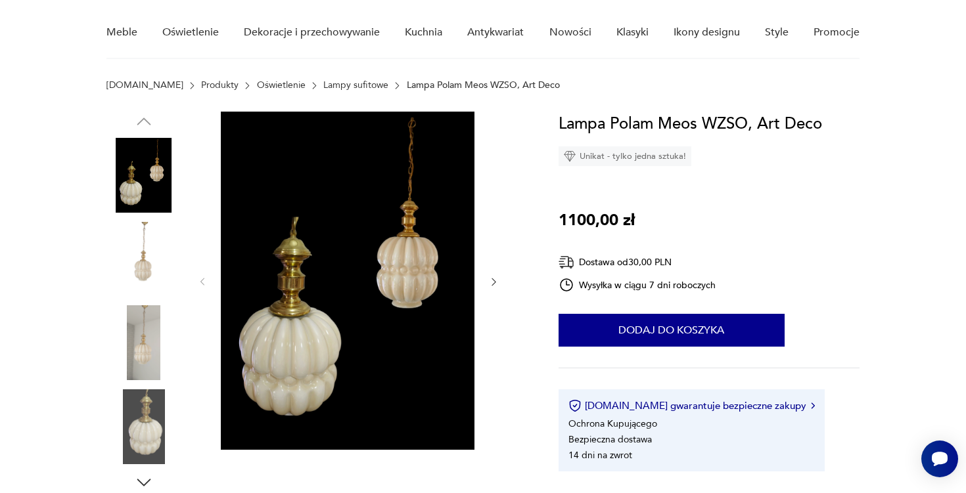
click at [147, 249] on img at bounding box center [143, 259] width 75 height 75
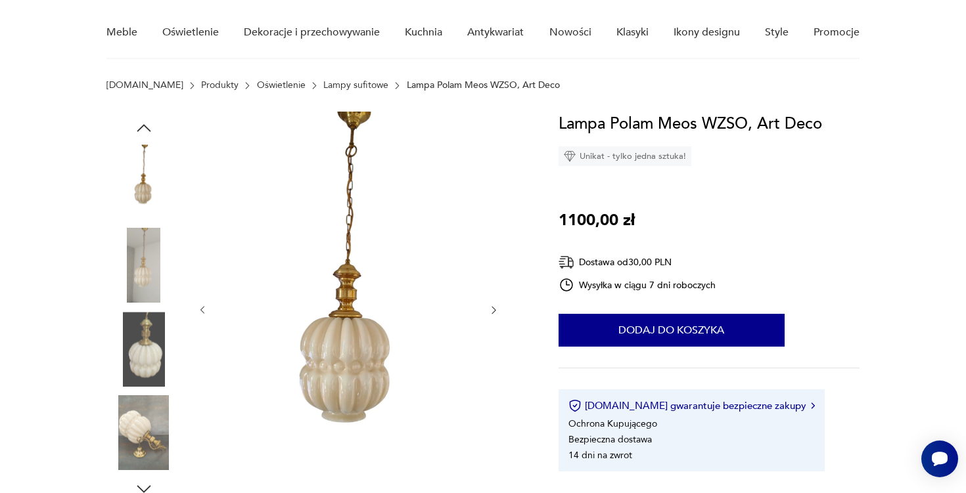
click at [147, 285] on img at bounding box center [143, 266] width 75 height 75
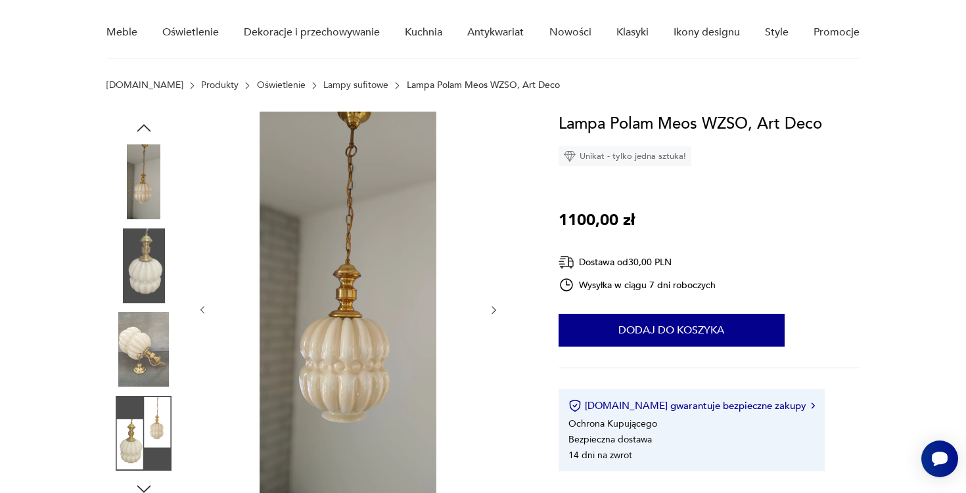
click at [147, 285] on img at bounding box center [143, 266] width 75 height 75
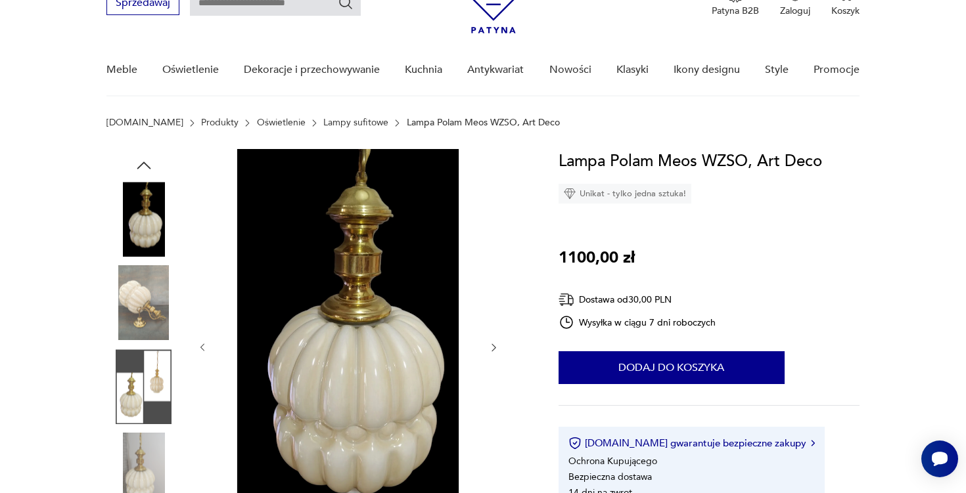
scroll to position [33, 0]
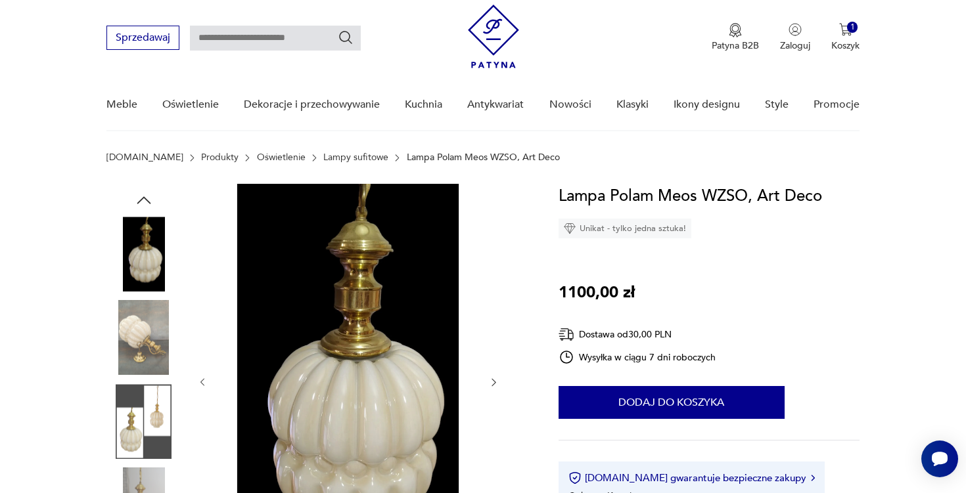
click at [156, 231] on img at bounding box center [143, 254] width 75 height 75
click at [149, 211] on div at bounding box center [143, 381] width 75 height 394
click at [149, 200] on icon "button" at bounding box center [144, 201] width 20 height 20
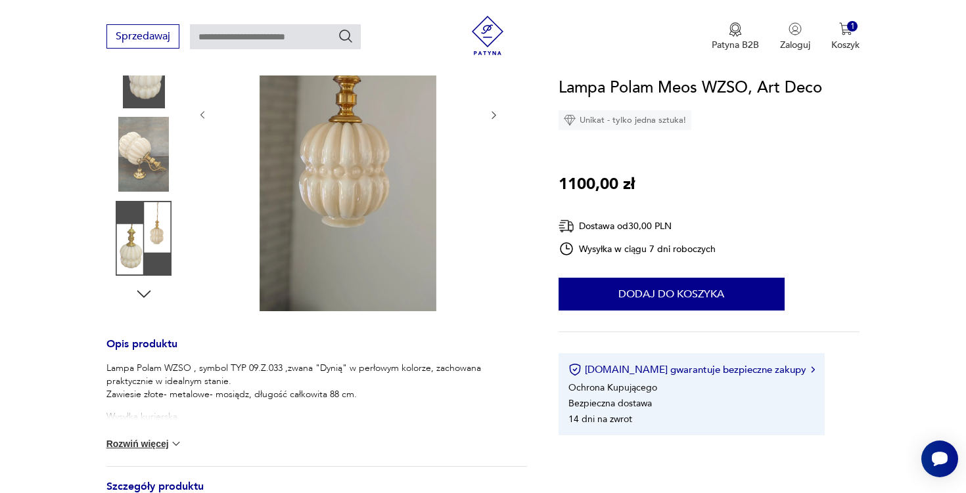
scroll to position [354, 0]
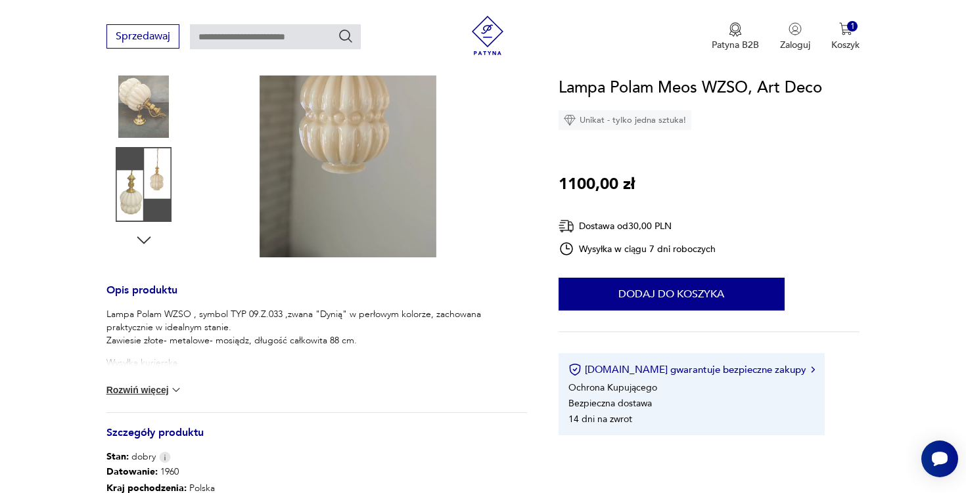
click at [140, 395] on button "Rozwiń więcej" at bounding box center [144, 390] width 76 height 13
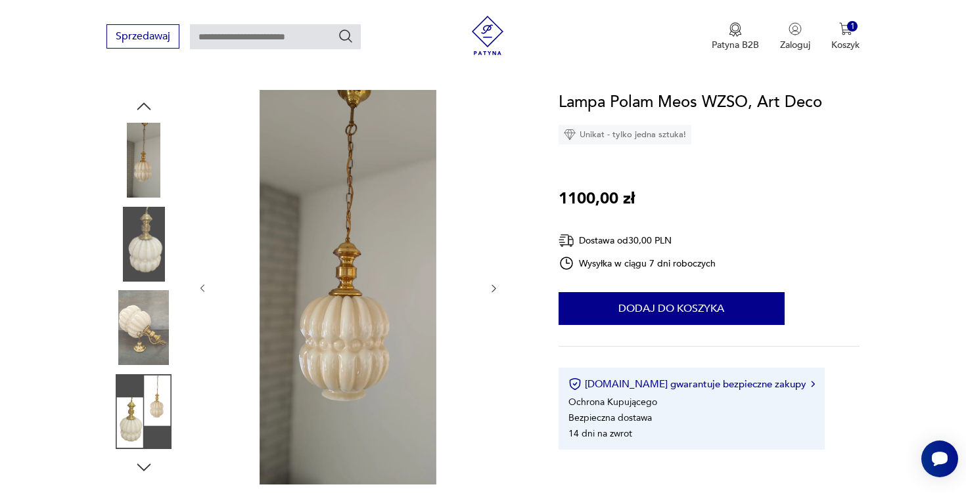
scroll to position [127, 0]
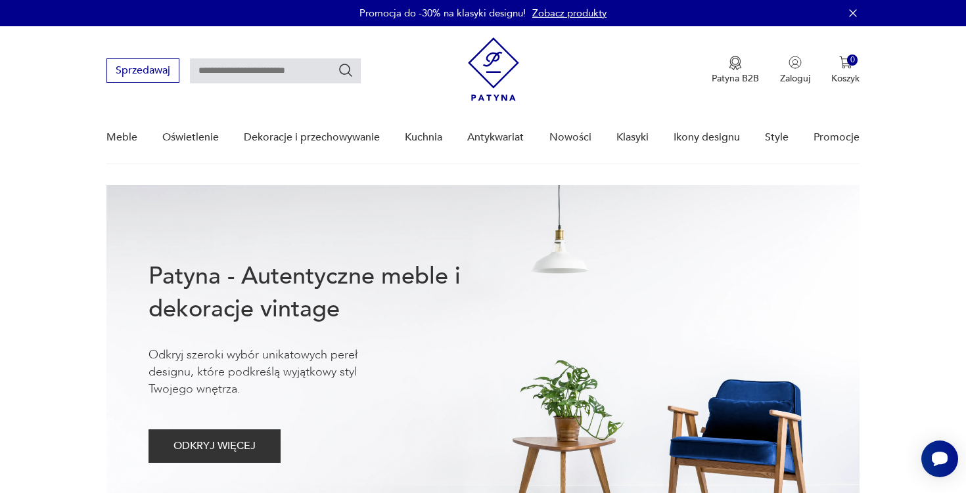
click at [254, 75] on input "text" at bounding box center [275, 70] width 171 height 25
type input "*****"
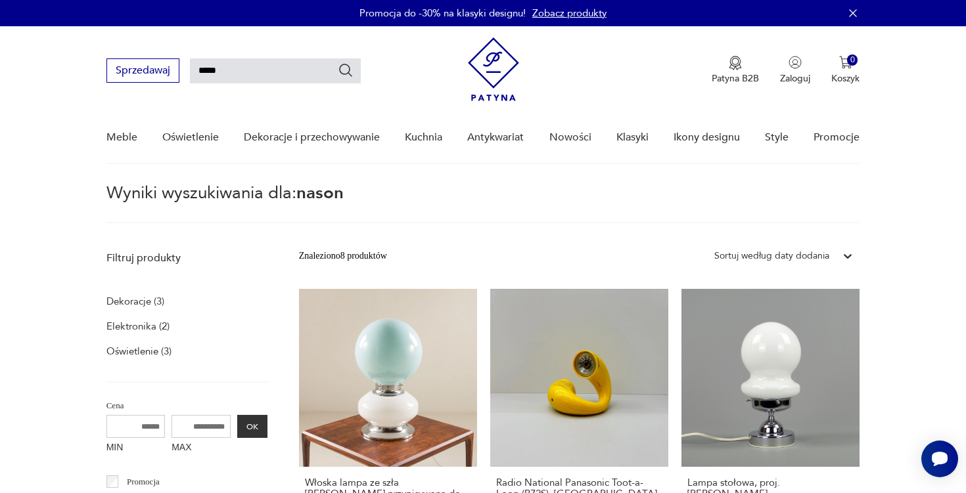
click at [237, 69] on input "*****" at bounding box center [275, 70] width 171 height 25
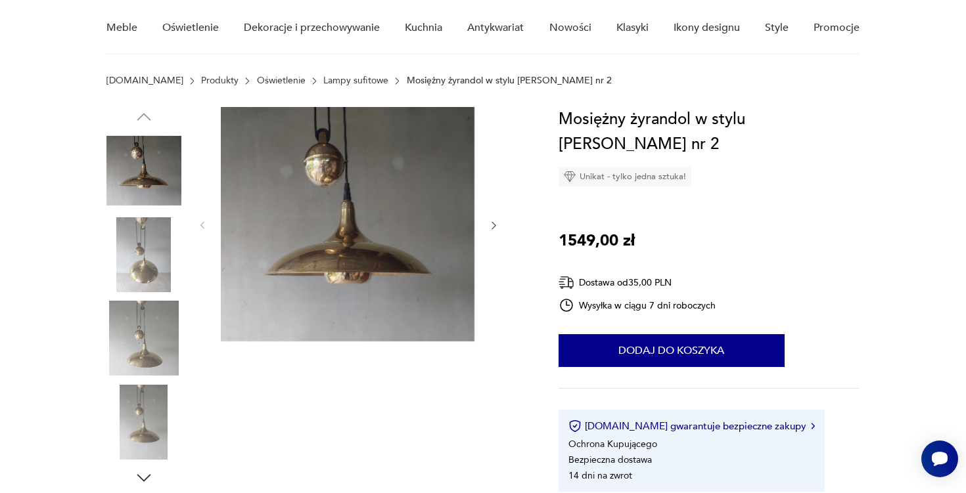
click at [458, 246] on img at bounding box center [348, 224] width 254 height 235
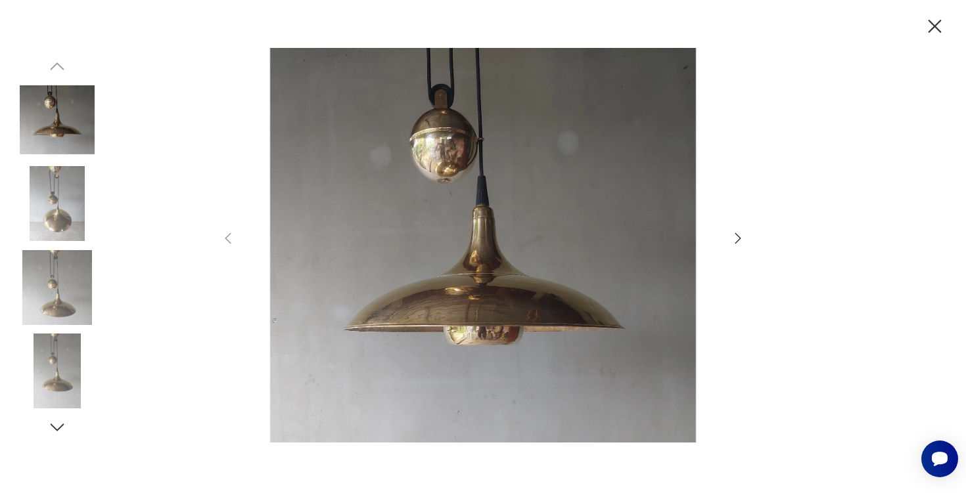
click at [725, 244] on div at bounding box center [483, 247] width 526 height 398
click at [736, 244] on icon "button" at bounding box center [738, 238] width 6 height 11
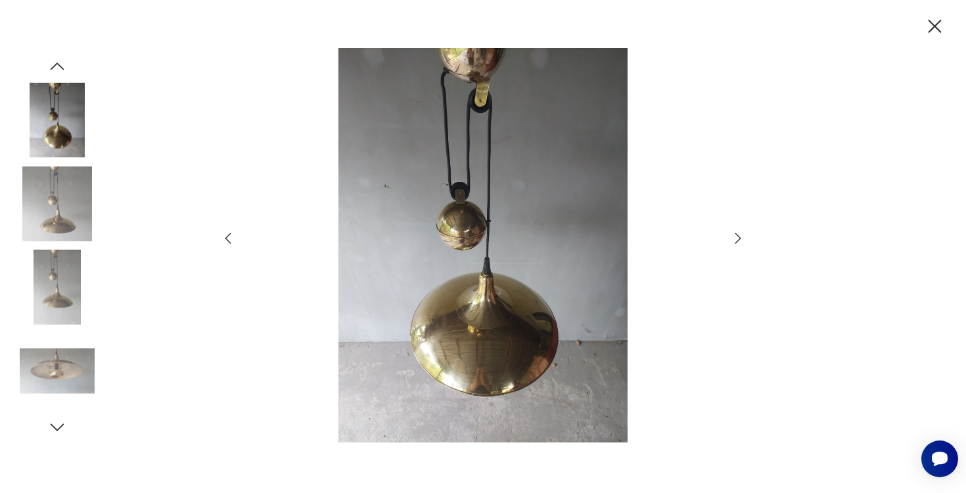
click at [736, 244] on icon "button" at bounding box center [738, 238] width 6 height 11
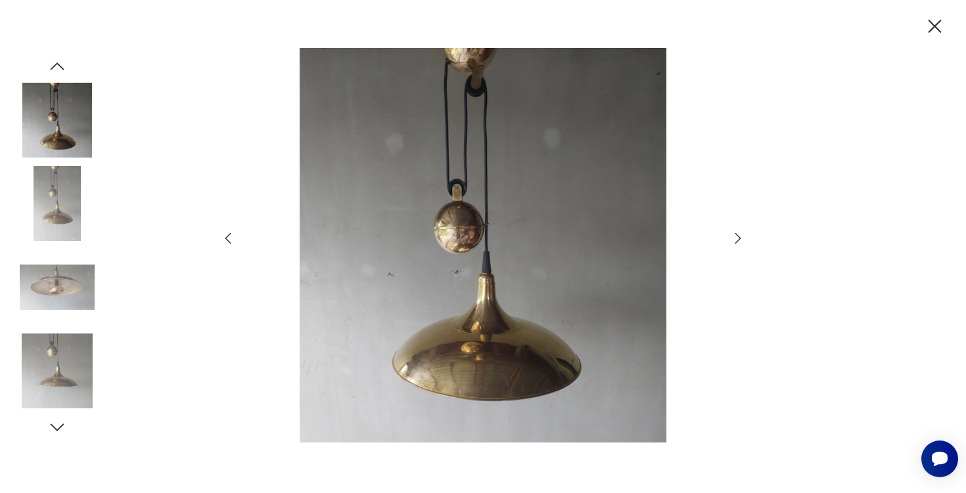
click at [736, 244] on icon "button" at bounding box center [738, 239] width 16 height 16
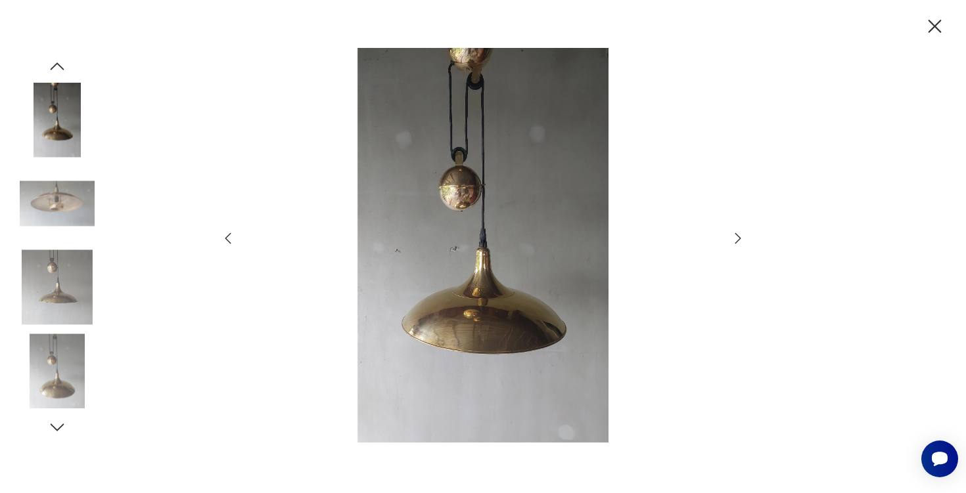
click at [736, 244] on icon "button" at bounding box center [738, 239] width 16 height 16
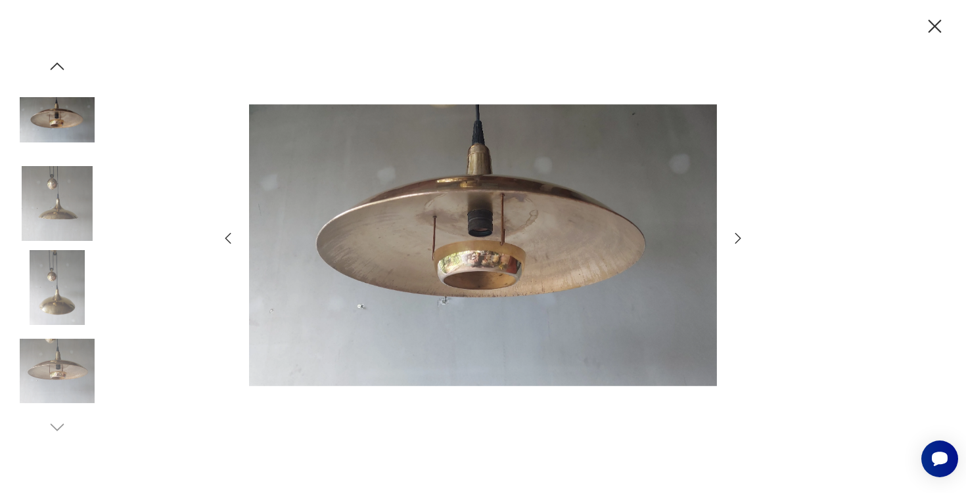
click at [736, 244] on icon "button" at bounding box center [738, 239] width 16 height 16
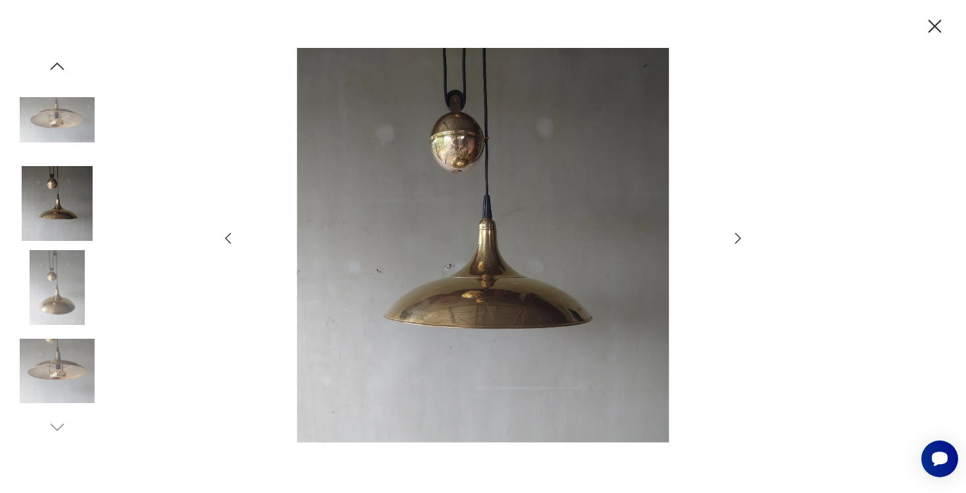
click at [736, 244] on icon "button" at bounding box center [738, 239] width 16 height 16
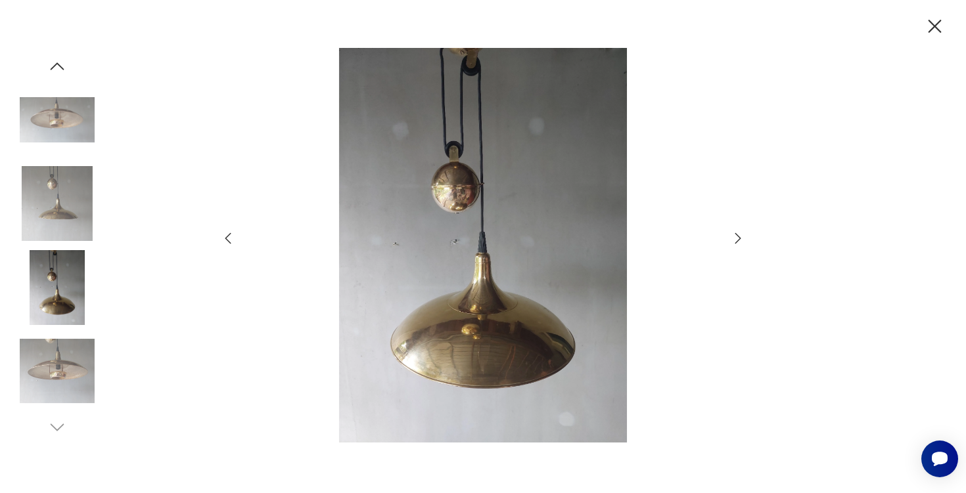
click at [931, 22] on icon "button" at bounding box center [934, 26] width 13 height 13
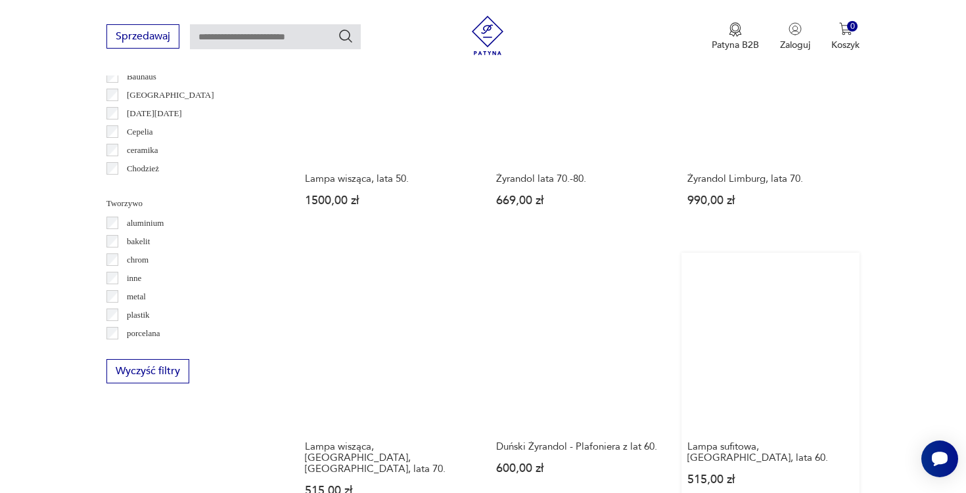
scroll to position [1159, 0]
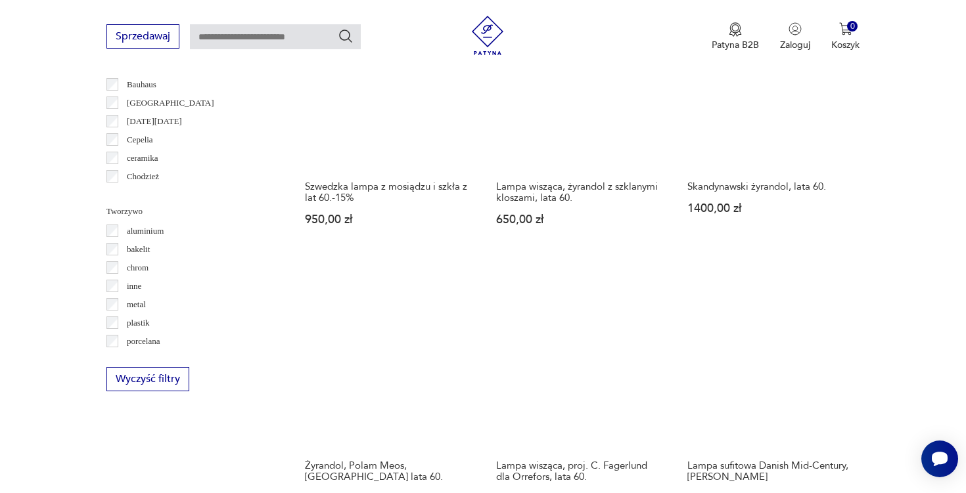
scroll to position [1108, 0]
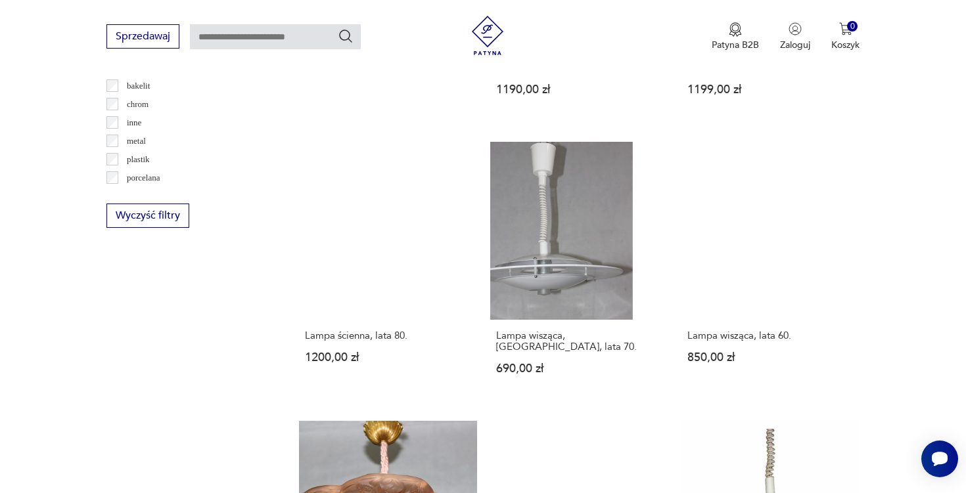
scroll to position [1294, 0]
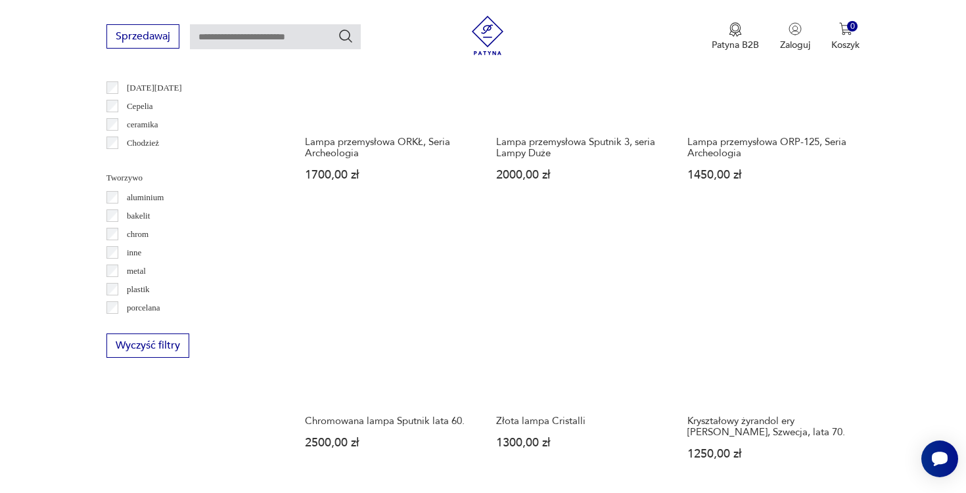
scroll to position [1248, 0]
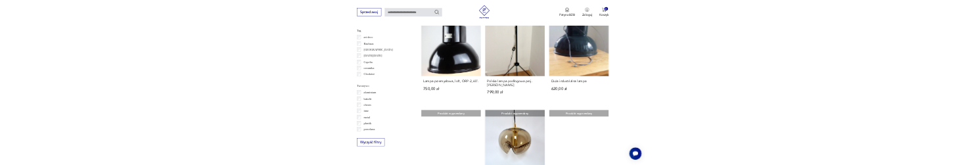
scroll to position [1101, 0]
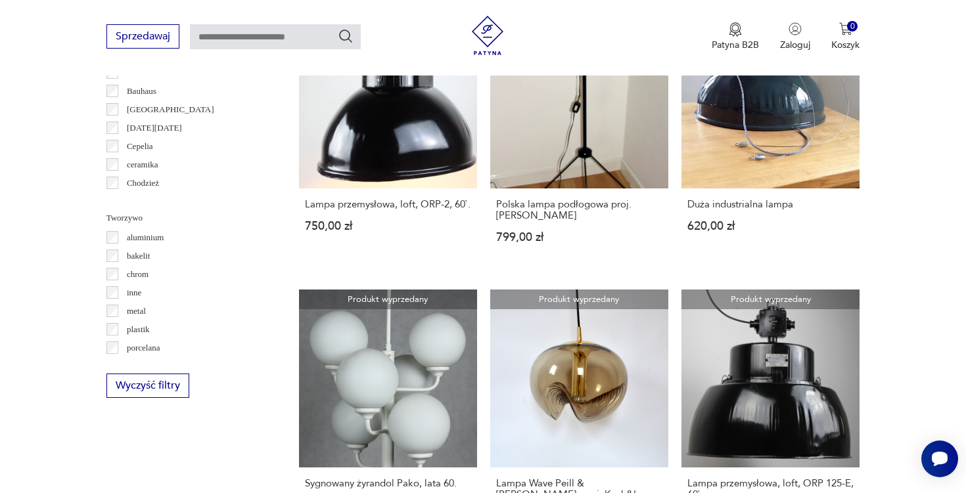
click at [879, 112] on section "Filtruj produkty Cena MIN *** MAX **** OK Promocja Datowanie OK Kraj pochodzeni…" at bounding box center [483, 329] width 966 height 1844
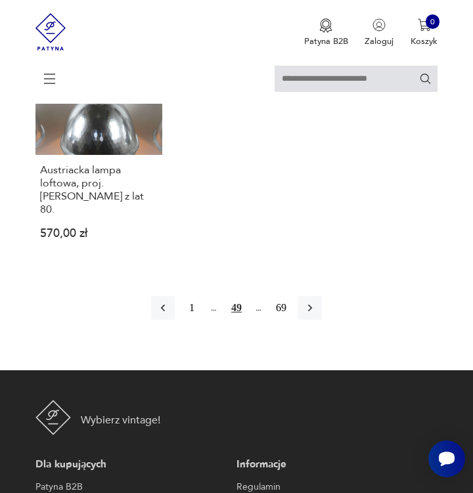
scroll to position [1622, 0]
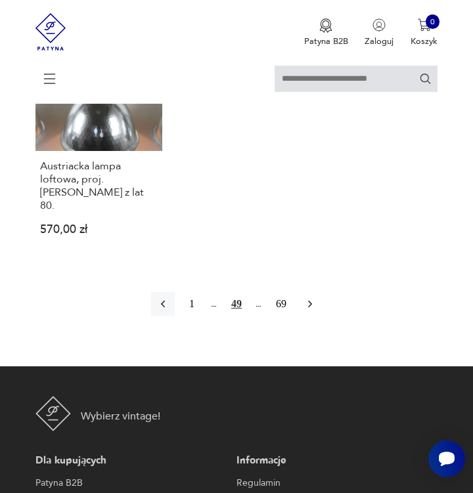
click at [313, 316] on button "button" at bounding box center [310, 304] width 24 height 24
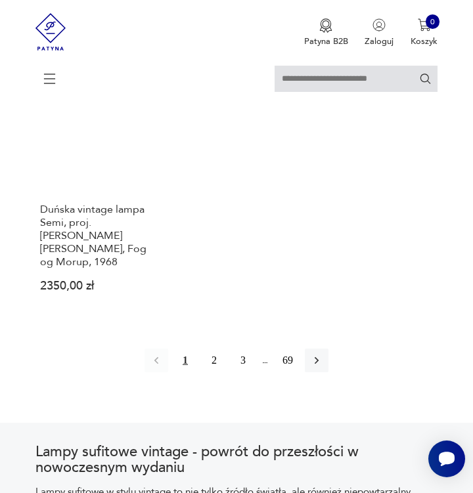
scroll to position [1692, 0]
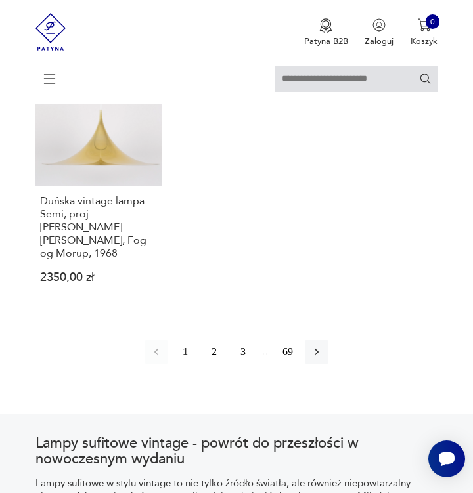
click at [216, 364] on button "2" at bounding box center [214, 352] width 24 height 24
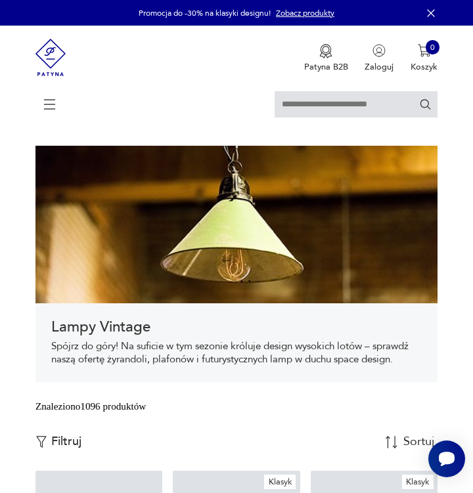
scroll to position [94, 0]
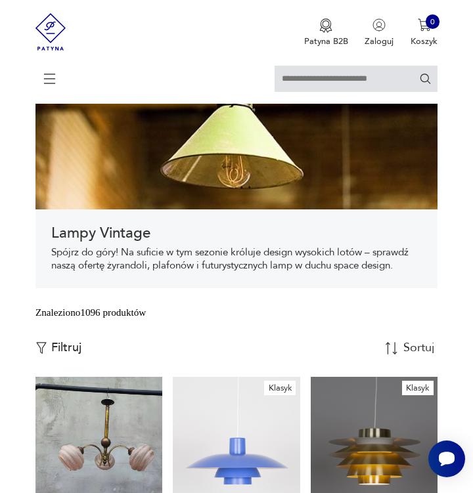
click at [74, 355] on p "Filtruj" at bounding box center [66, 348] width 30 height 14
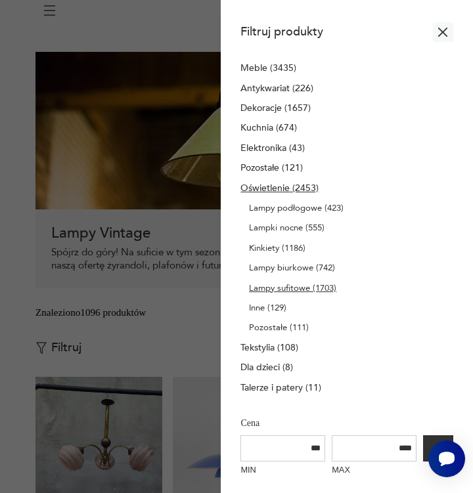
scroll to position [0, 0]
drag, startPoint x: 438, startPoint y: 36, endPoint x: 438, endPoint y: 58, distance: 21.7
click at [438, 36] on icon "button" at bounding box center [442, 32] width 9 height 9
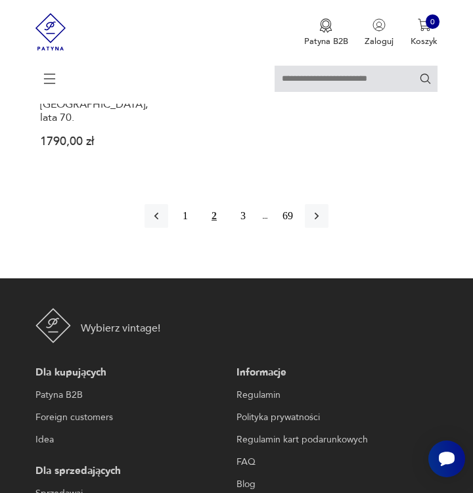
scroll to position [1773, 0]
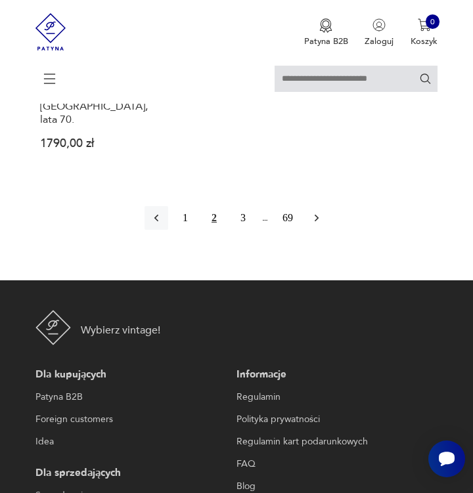
click at [323, 225] on icon "button" at bounding box center [316, 218] width 13 height 13
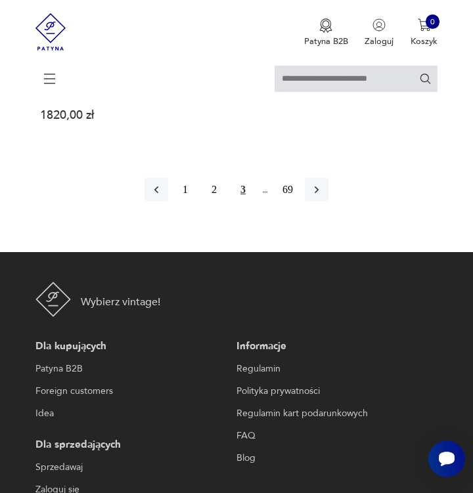
scroll to position [1799, 0]
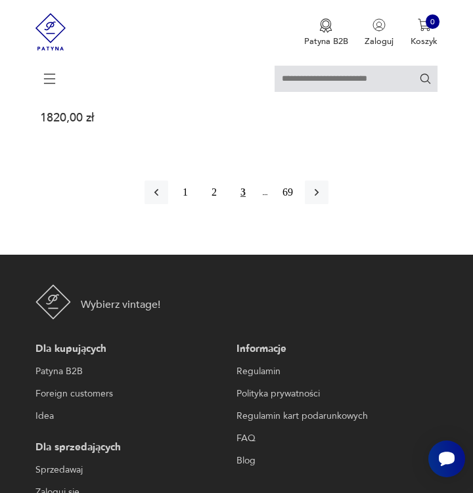
drag, startPoint x: 330, startPoint y: 285, endPoint x: 362, endPoint y: 273, distance: 34.5
click at [323, 199] on icon "button" at bounding box center [316, 192] width 13 height 13
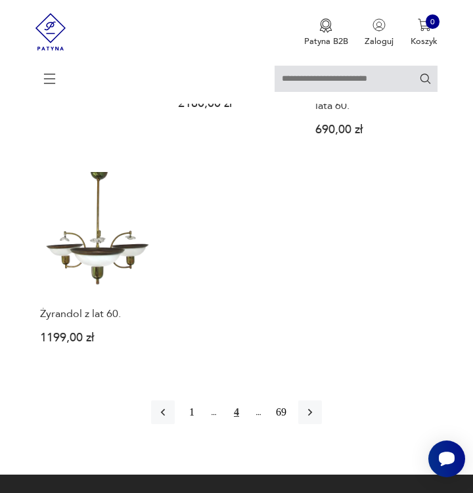
scroll to position [1620, 0]
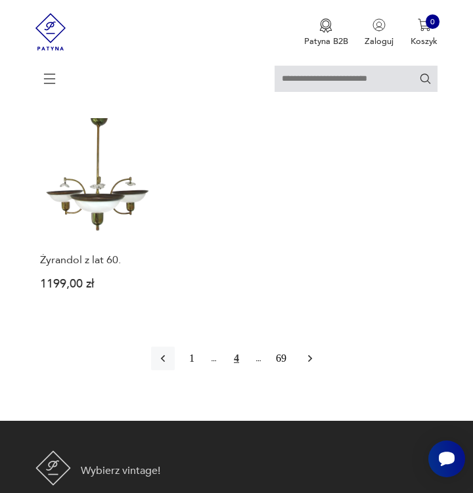
click at [322, 371] on button "button" at bounding box center [310, 359] width 24 height 24
